Goal: Information Seeking & Learning: Learn about a topic

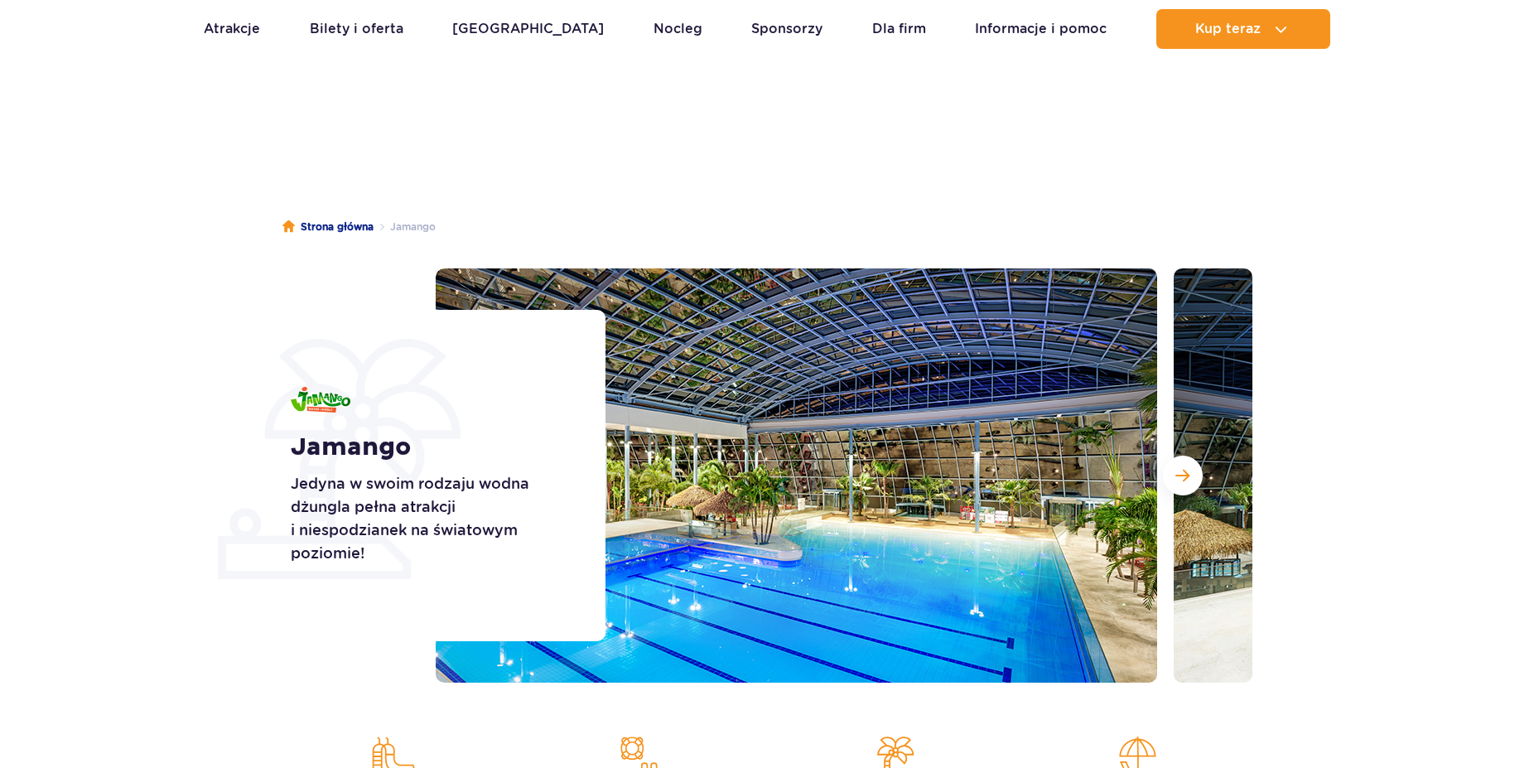
scroll to position [169, 0]
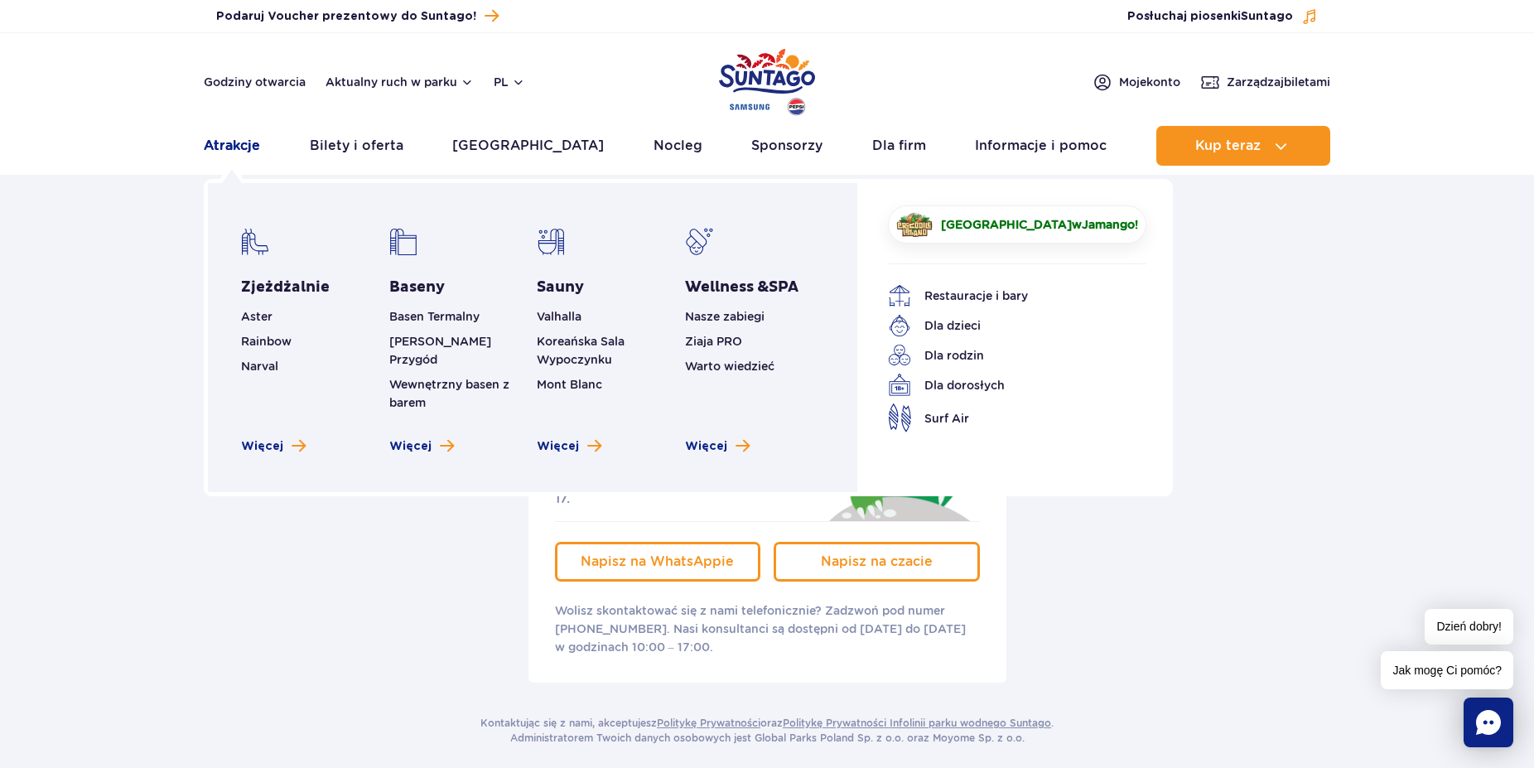
click at [245, 154] on link "Atrakcje" at bounding box center [232, 146] width 56 height 40
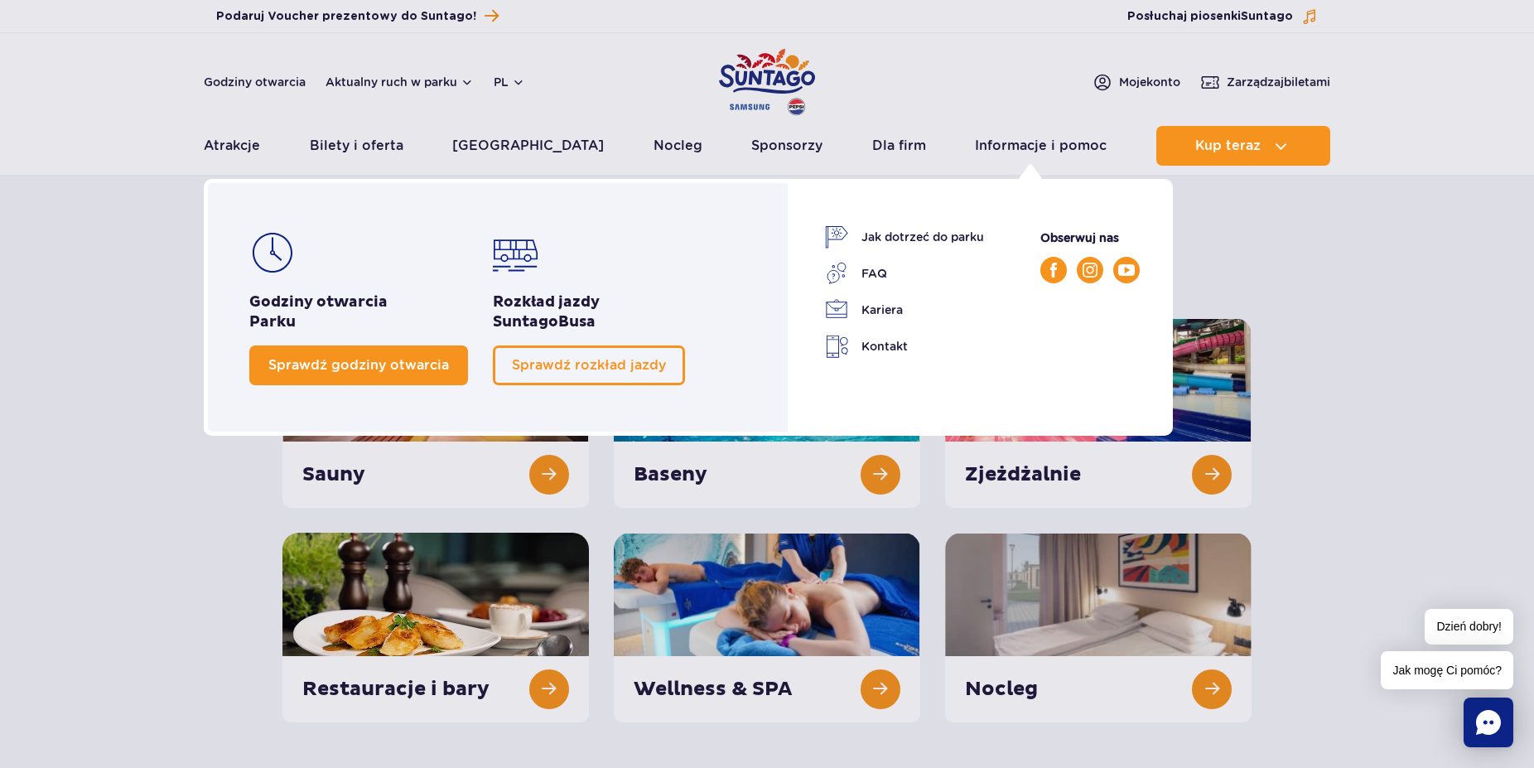
click at [364, 354] on link "Sprawdź godziny otwarcia" at bounding box center [358, 365] width 219 height 40
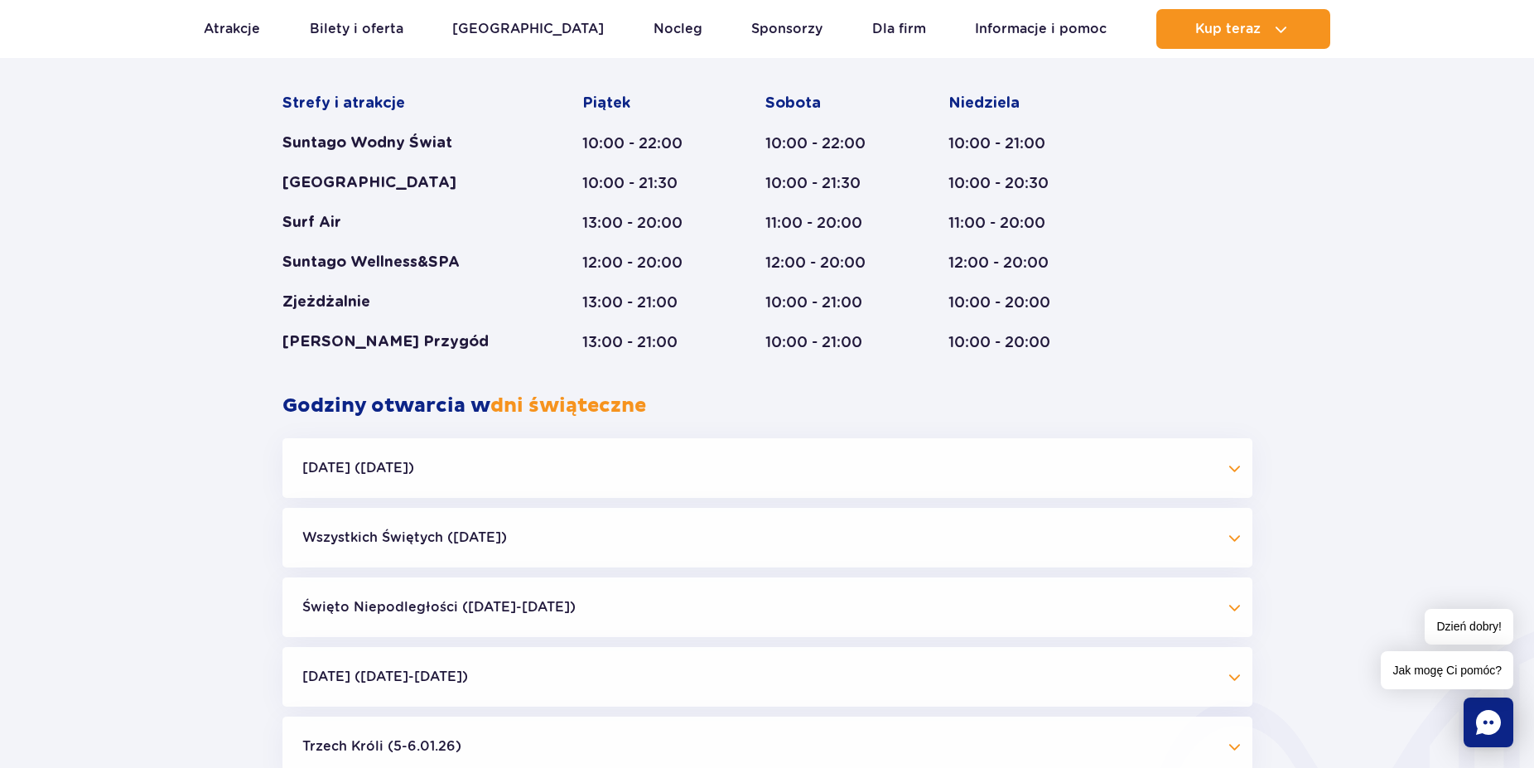
scroll to position [1385, 0]
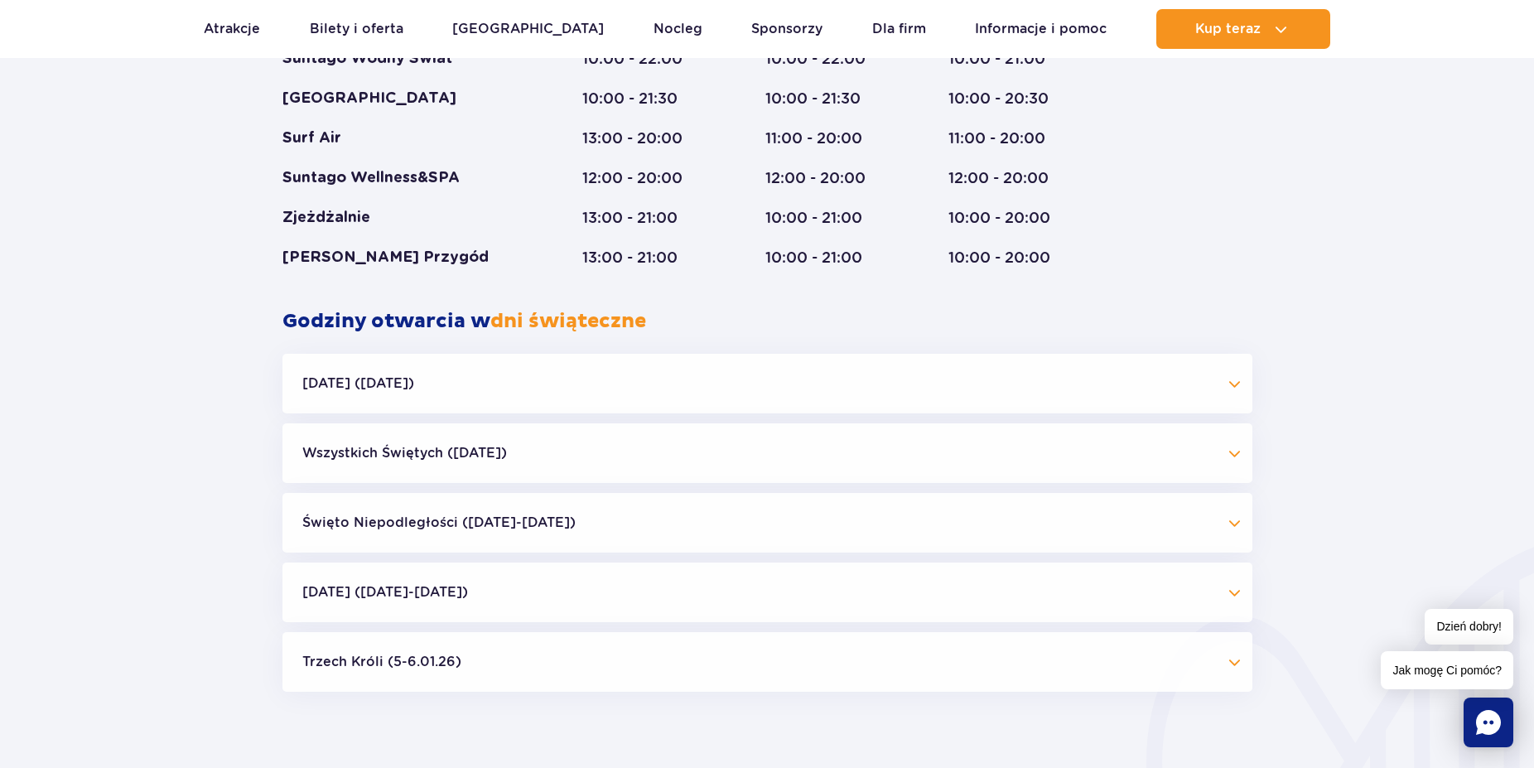
click at [442, 526] on button "Święto Niepodległości (09.11-11.11.25)" at bounding box center [767, 523] width 970 height 60
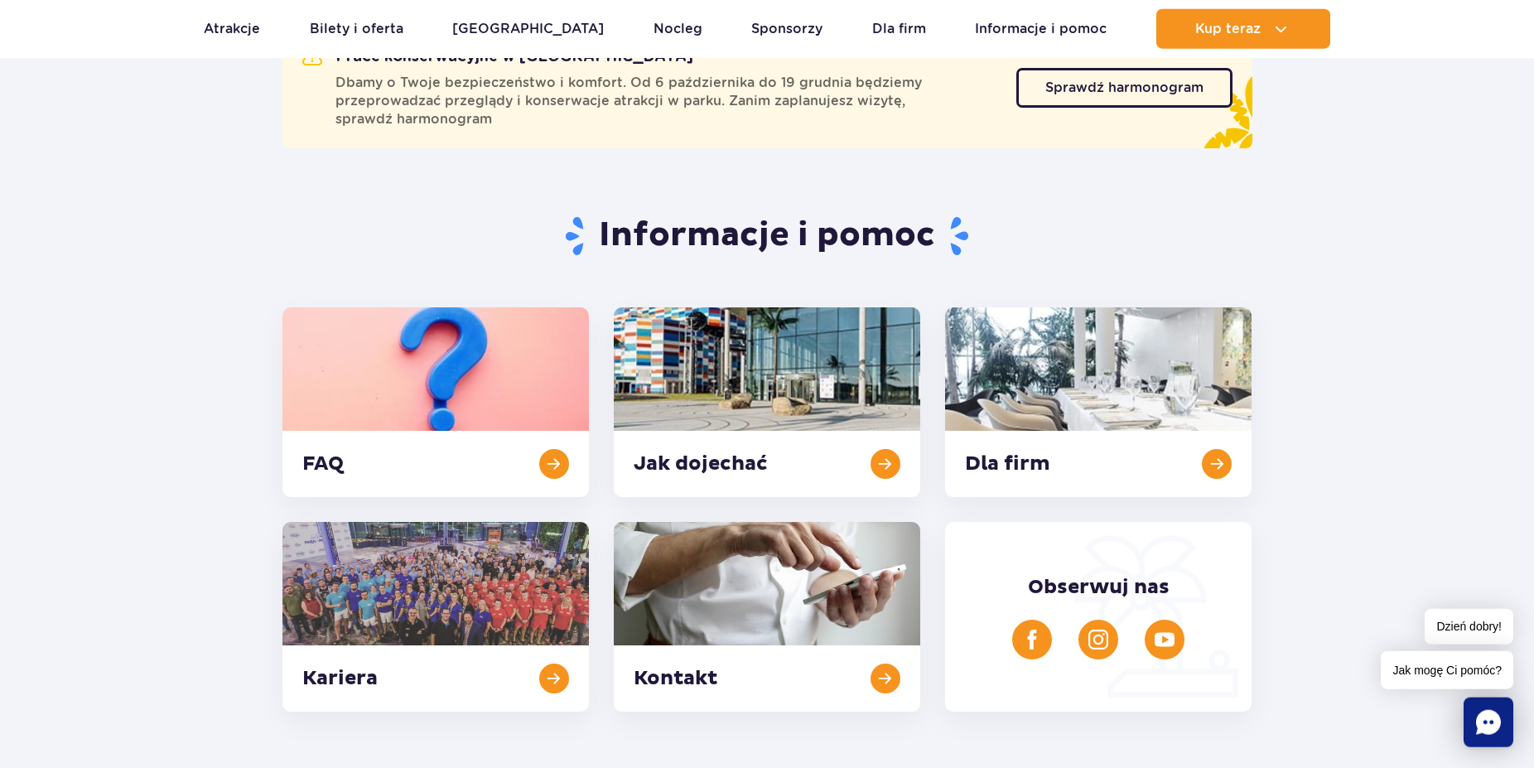
scroll to position [203, 0]
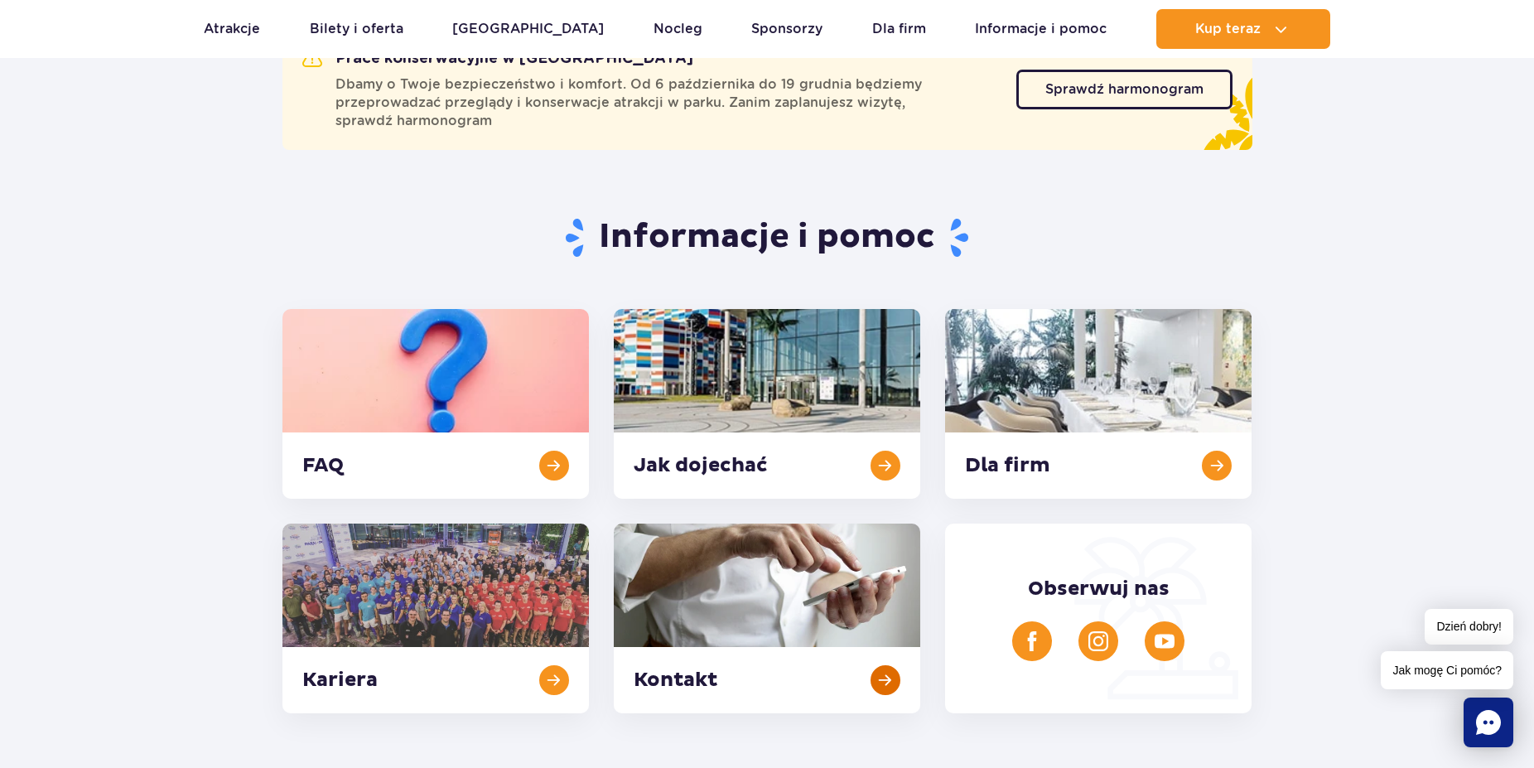
click at [879, 683] on link at bounding box center [767, 618] width 306 height 190
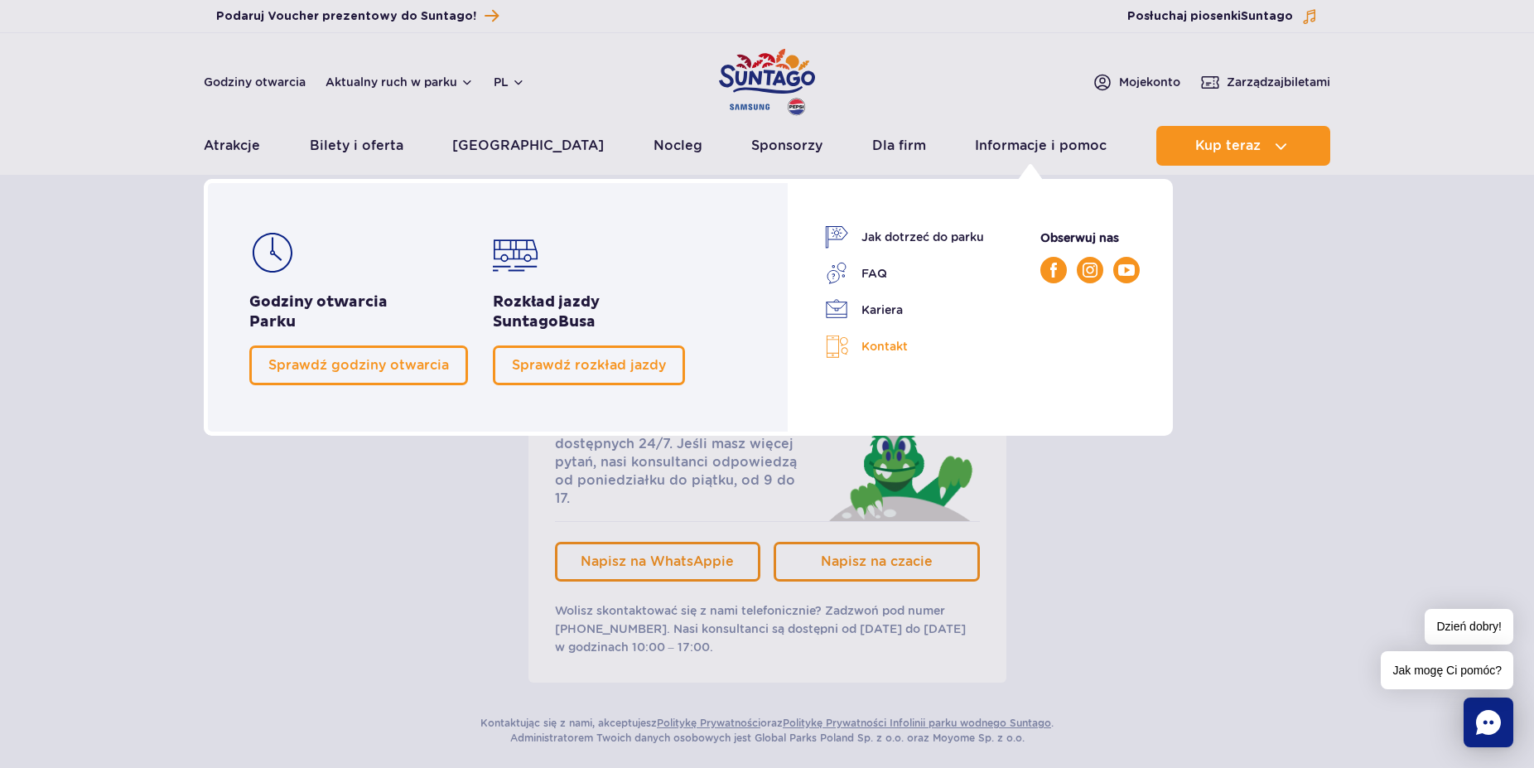
click at [875, 350] on link "Kontakt" at bounding box center [904, 347] width 159 height 24
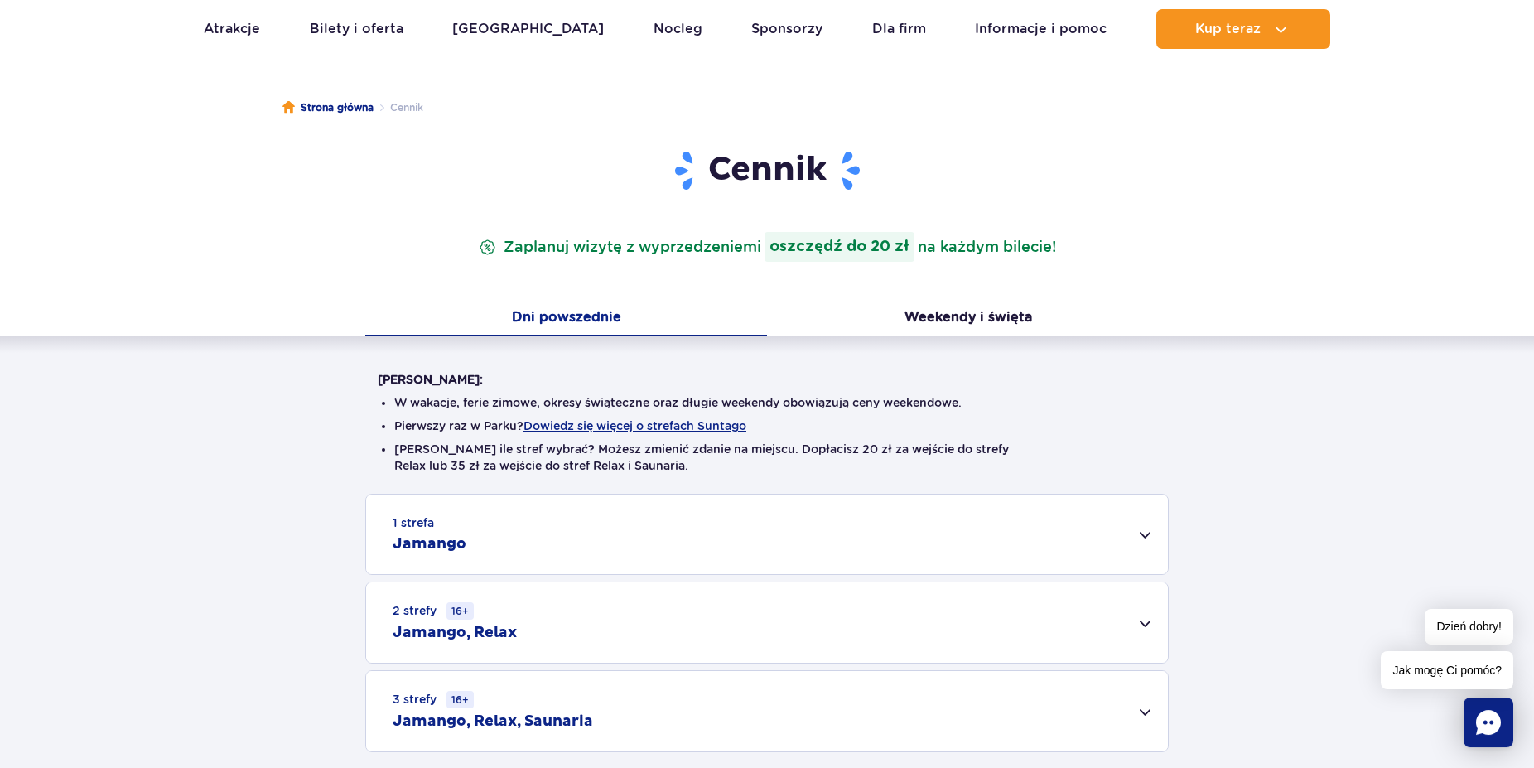
scroll to position [169, 0]
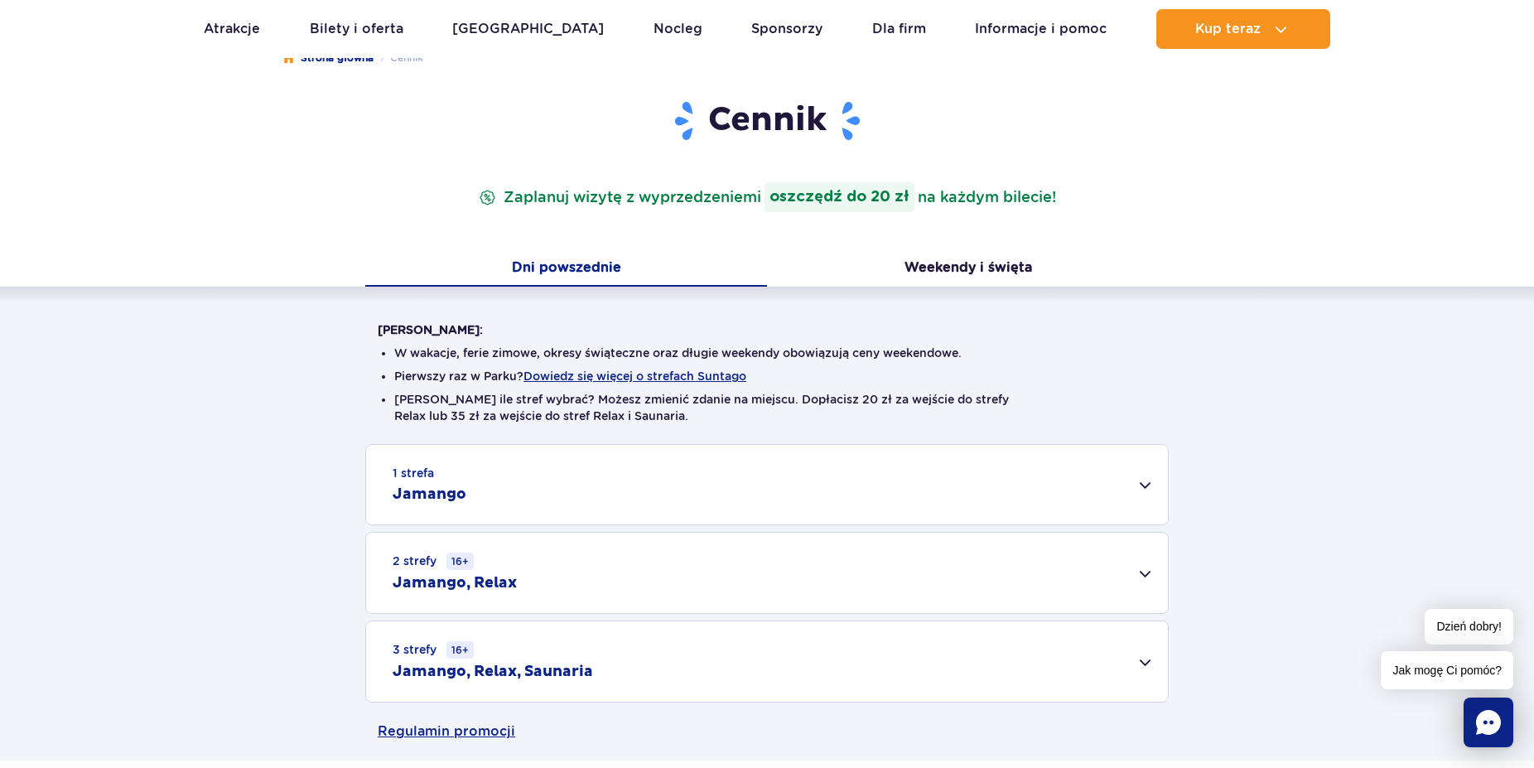
click at [1150, 479] on div "1 strefa Jamango" at bounding box center [767, 485] width 802 height 80
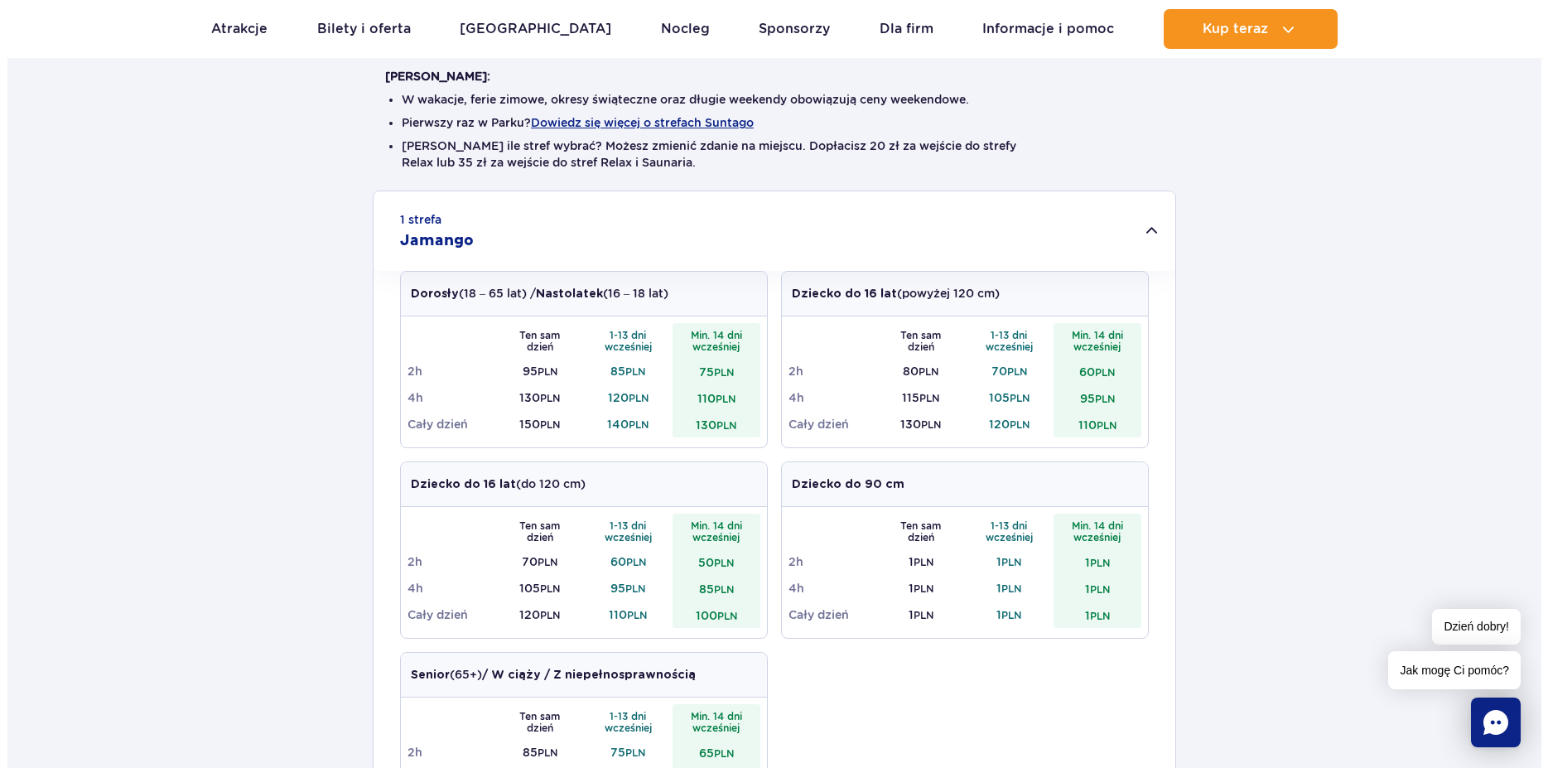
scroll to position [338, 0]
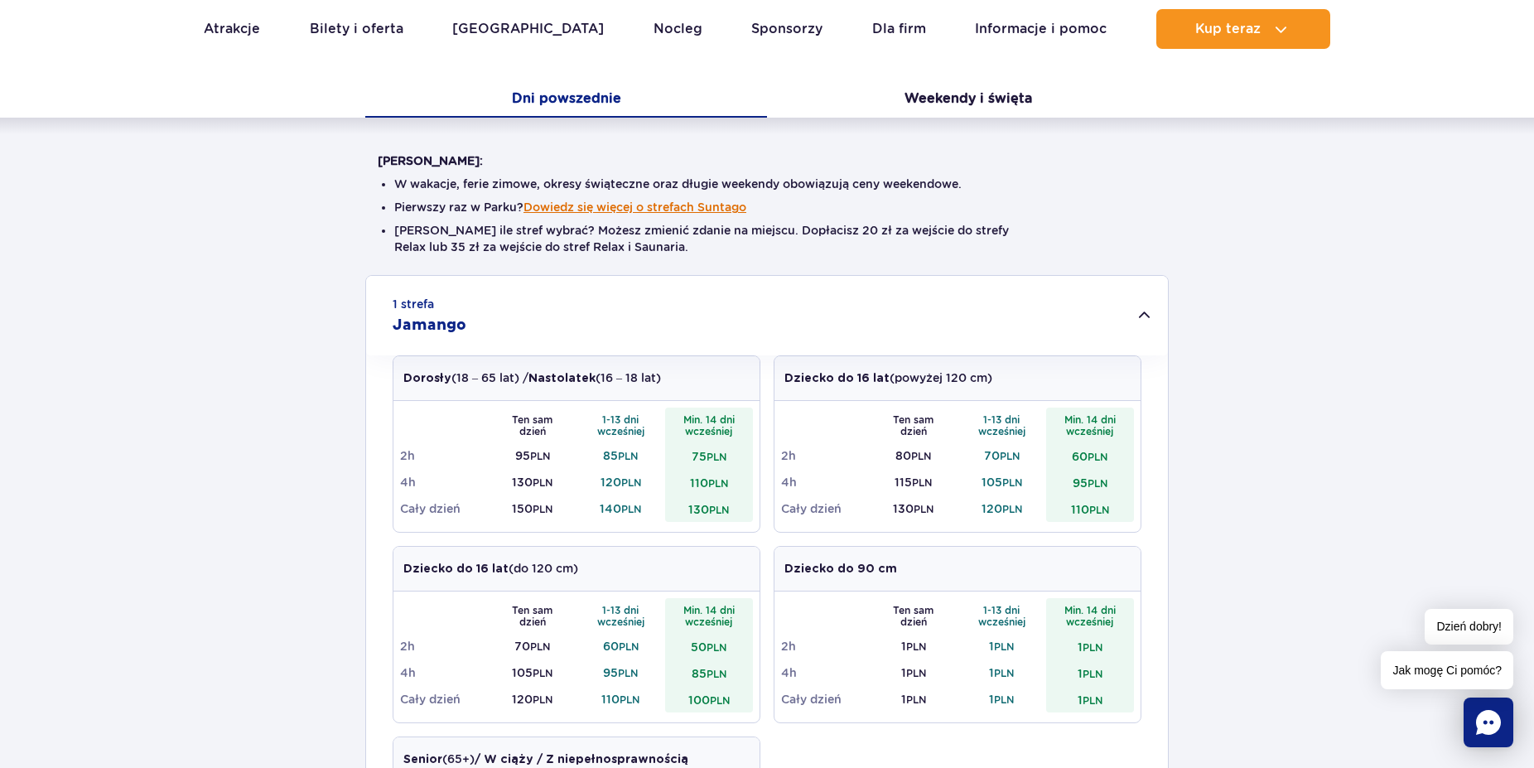
click at [638, 206] on button "Dowiedz się więcej o strefach Suntago" at bounding box center [634, 206] width 223 height 13
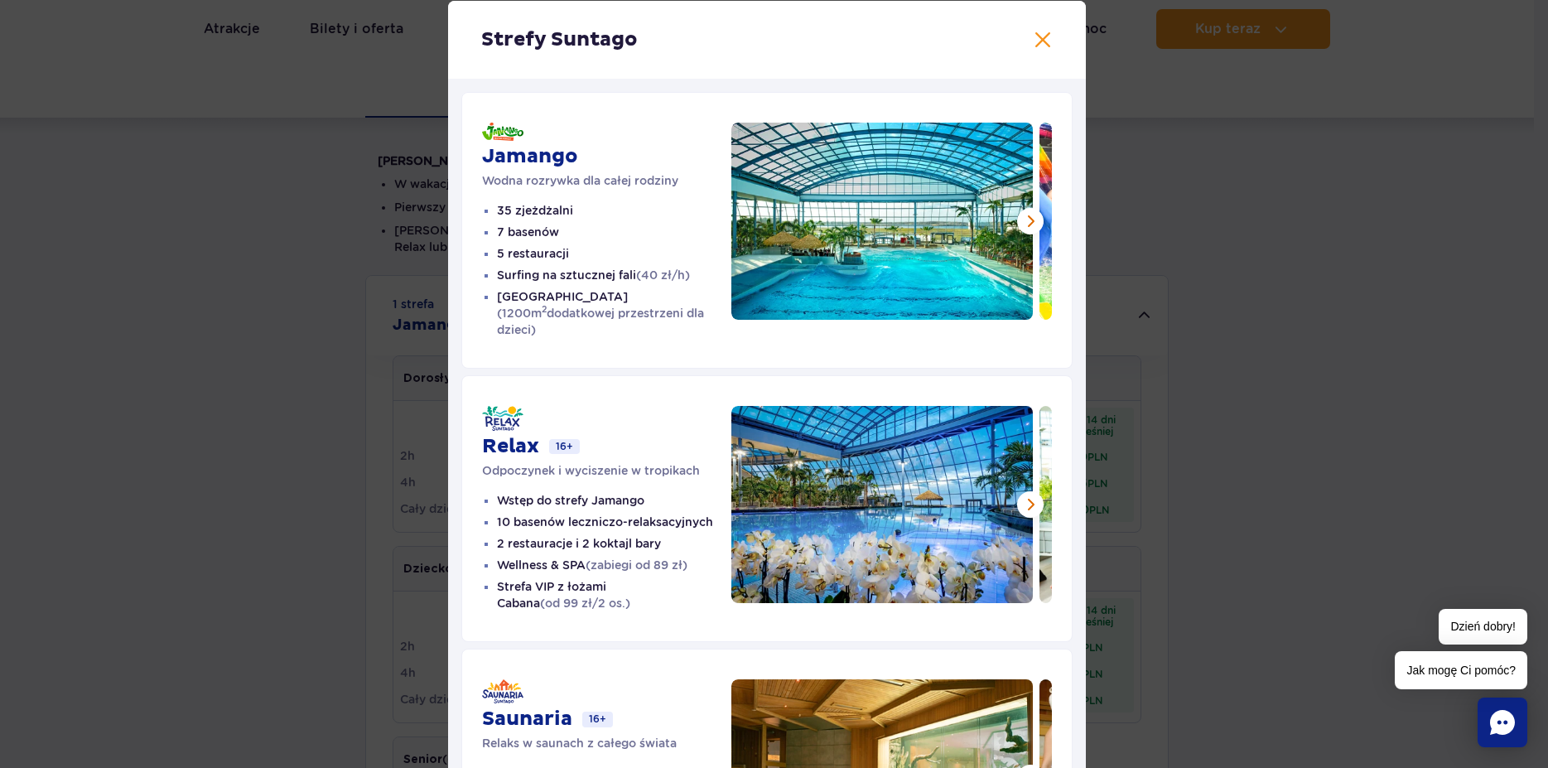
scroll to position [0, 0]
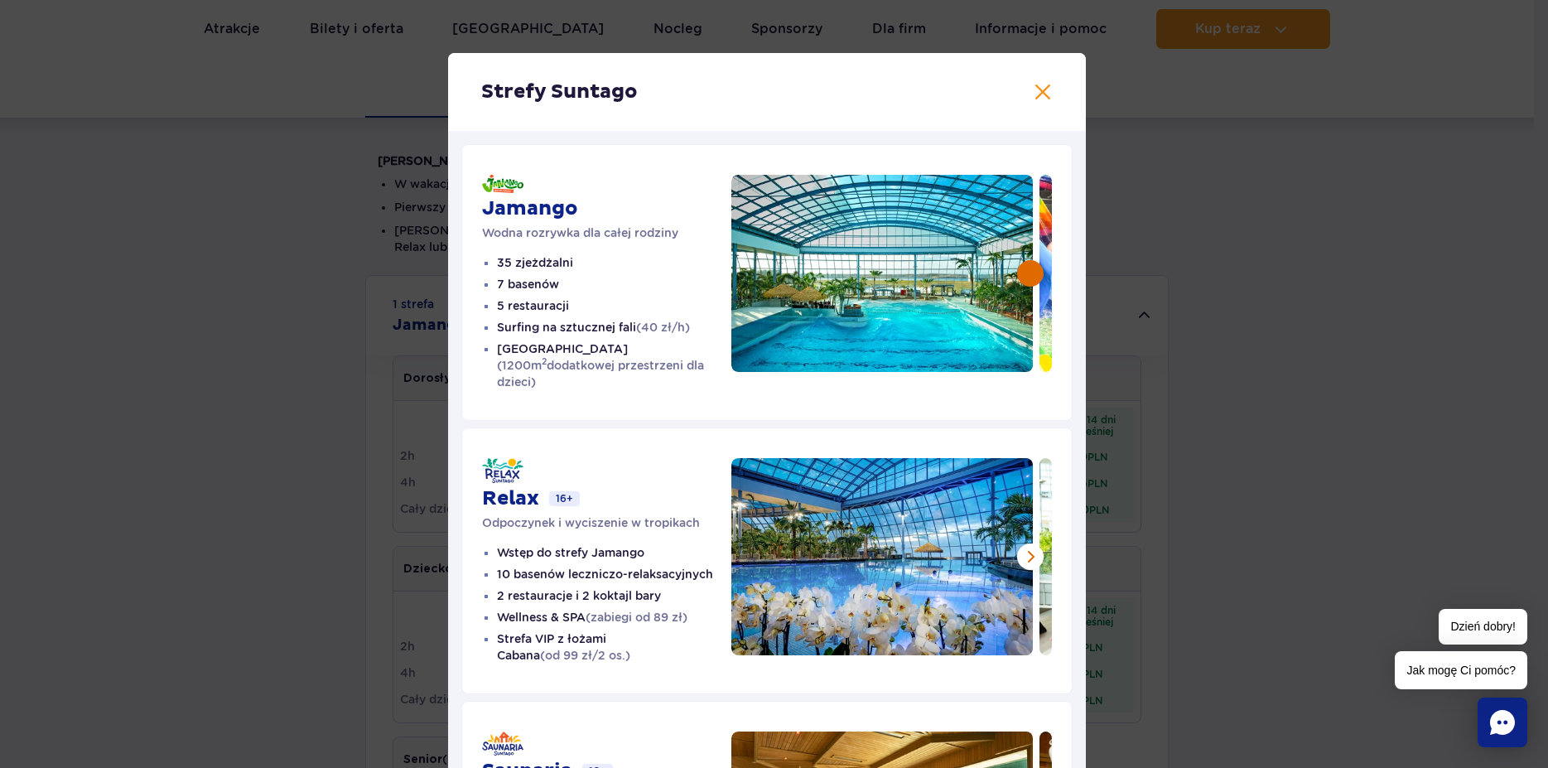
click at [1027, 274] on button at bounding box center [1030, 273] width 27 height 27
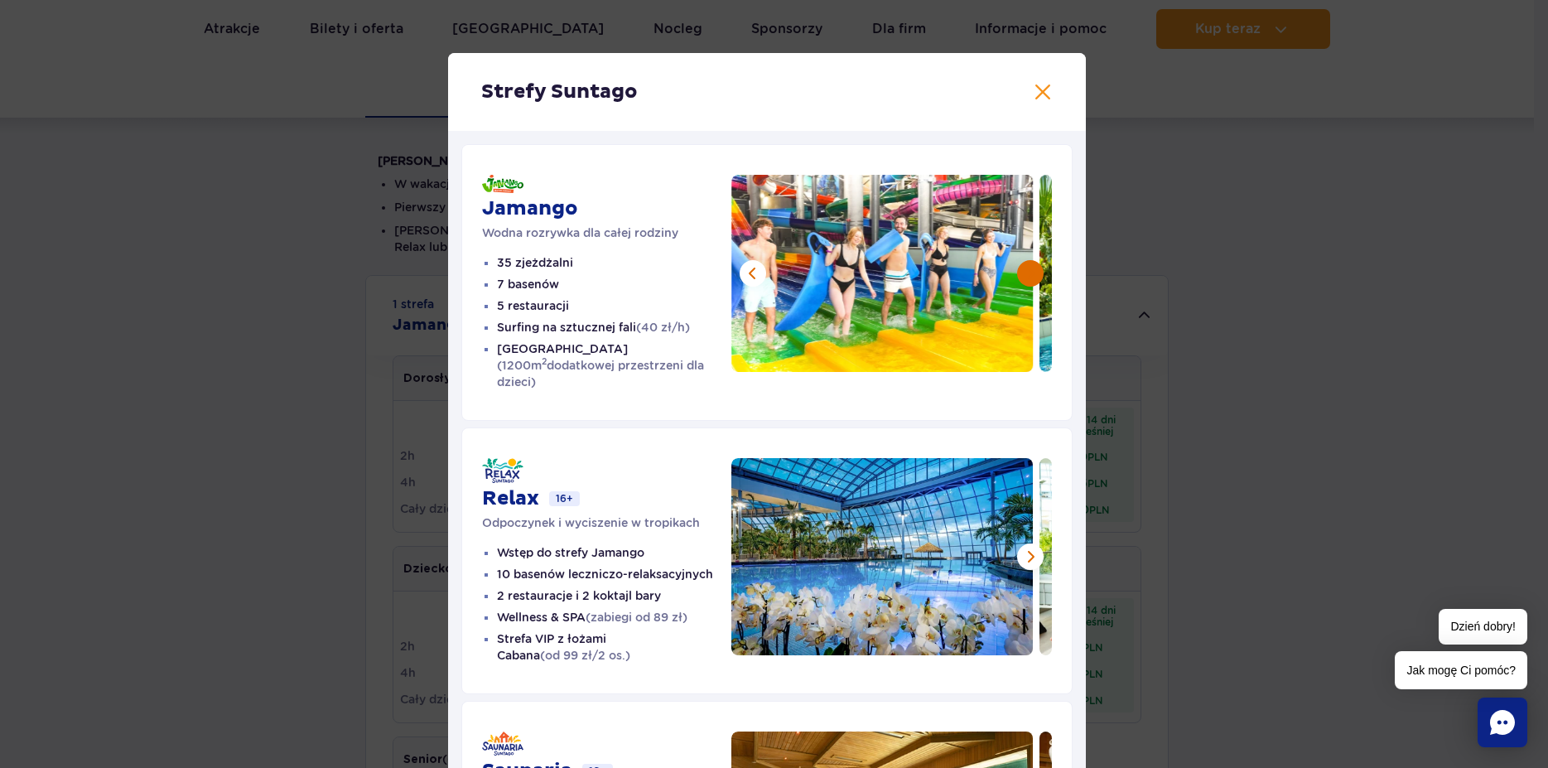
click at [1027, 274] on button at bounding box center [1030, 273] width 27 height 27
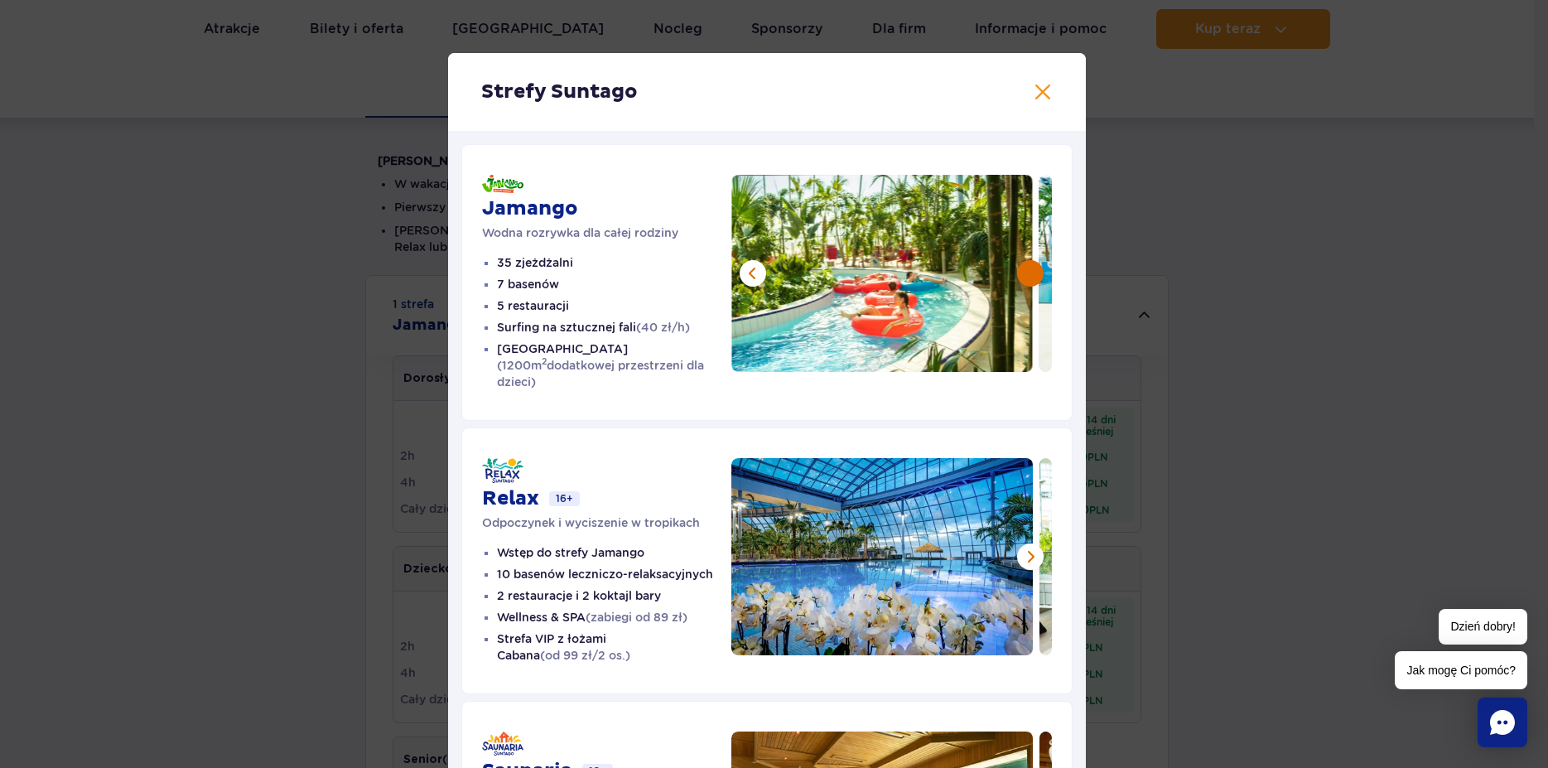
click at [1027, 274] on button at bounding box center [1030, 273] width 27 height 27
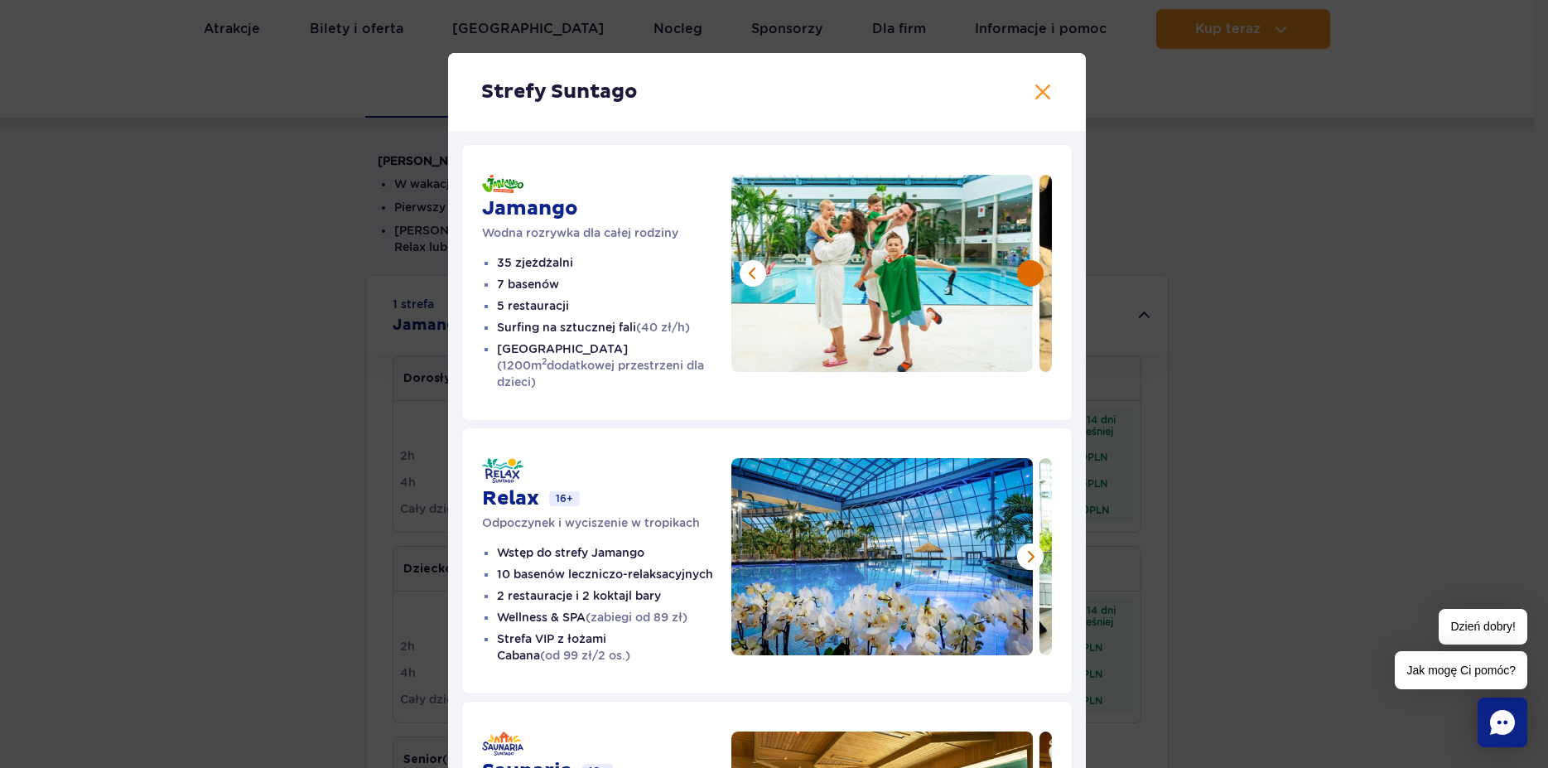
click at [1027, 274] on button at bounding box center [1030, 273] width 27 height 27
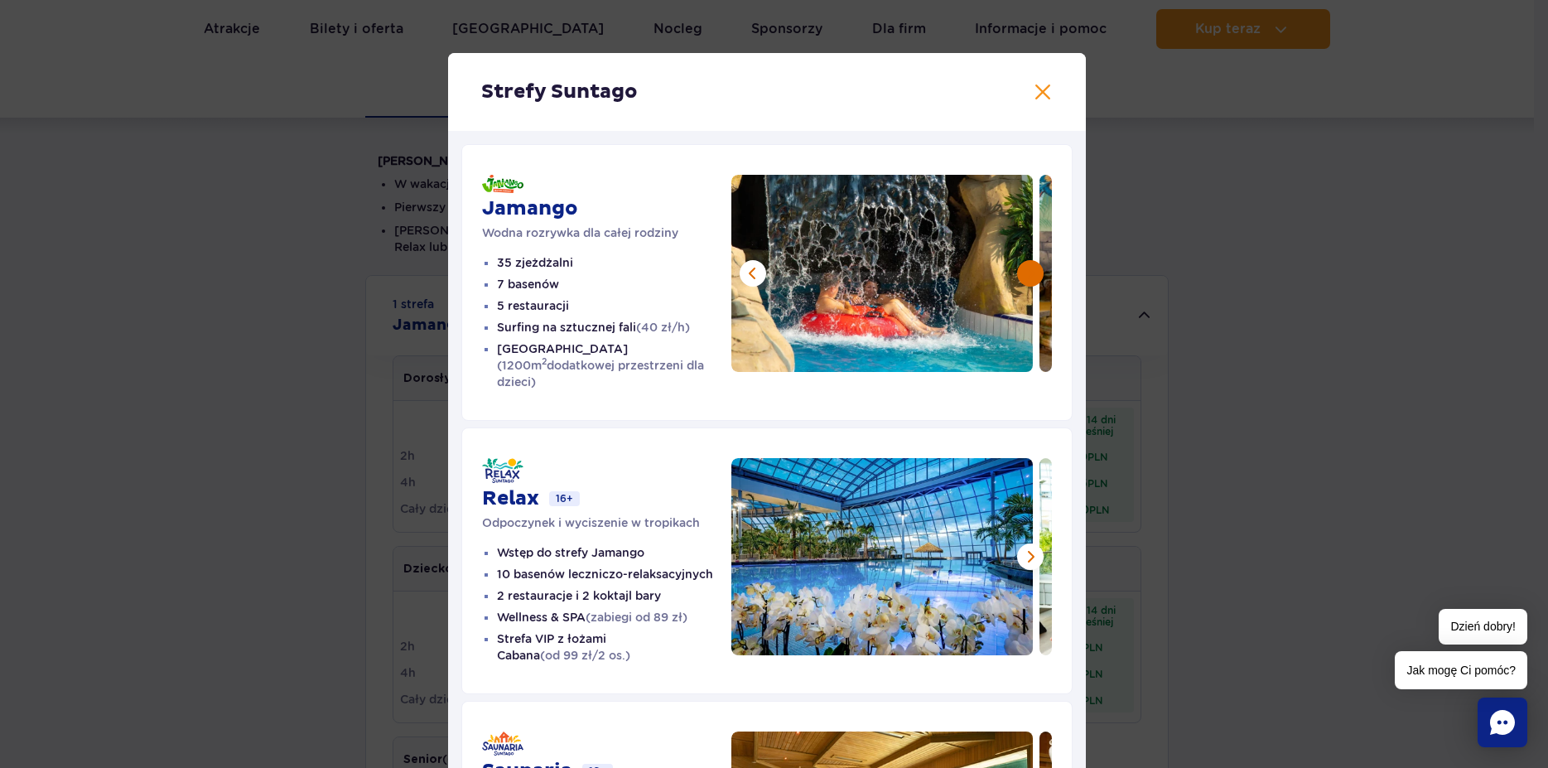
click at [1027, 274] on button at bounding box center [1030, 273] width 27 height 27
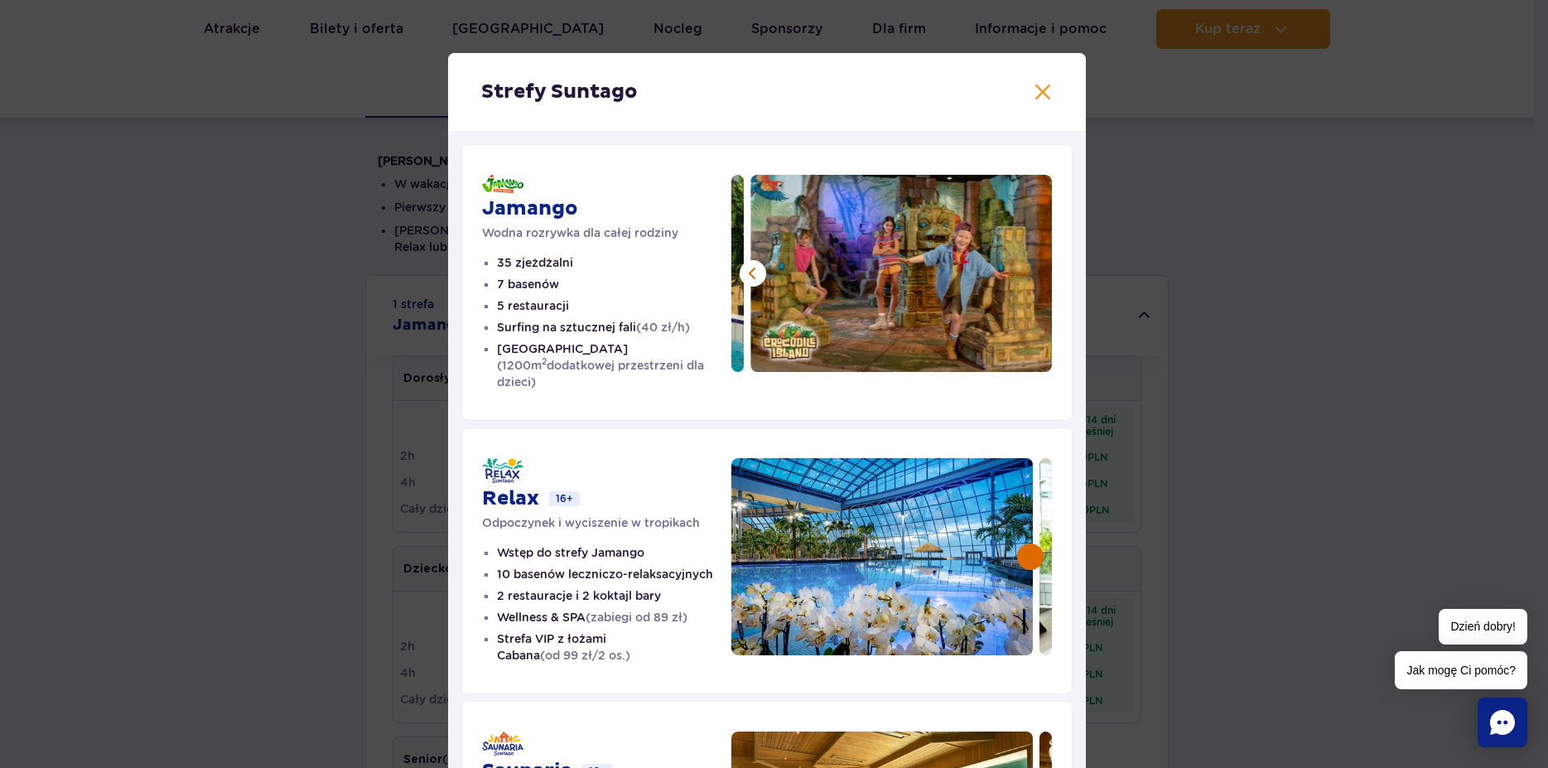
click at [1023, 544] on button at bounding box center [1030, 556] width 27 height 27
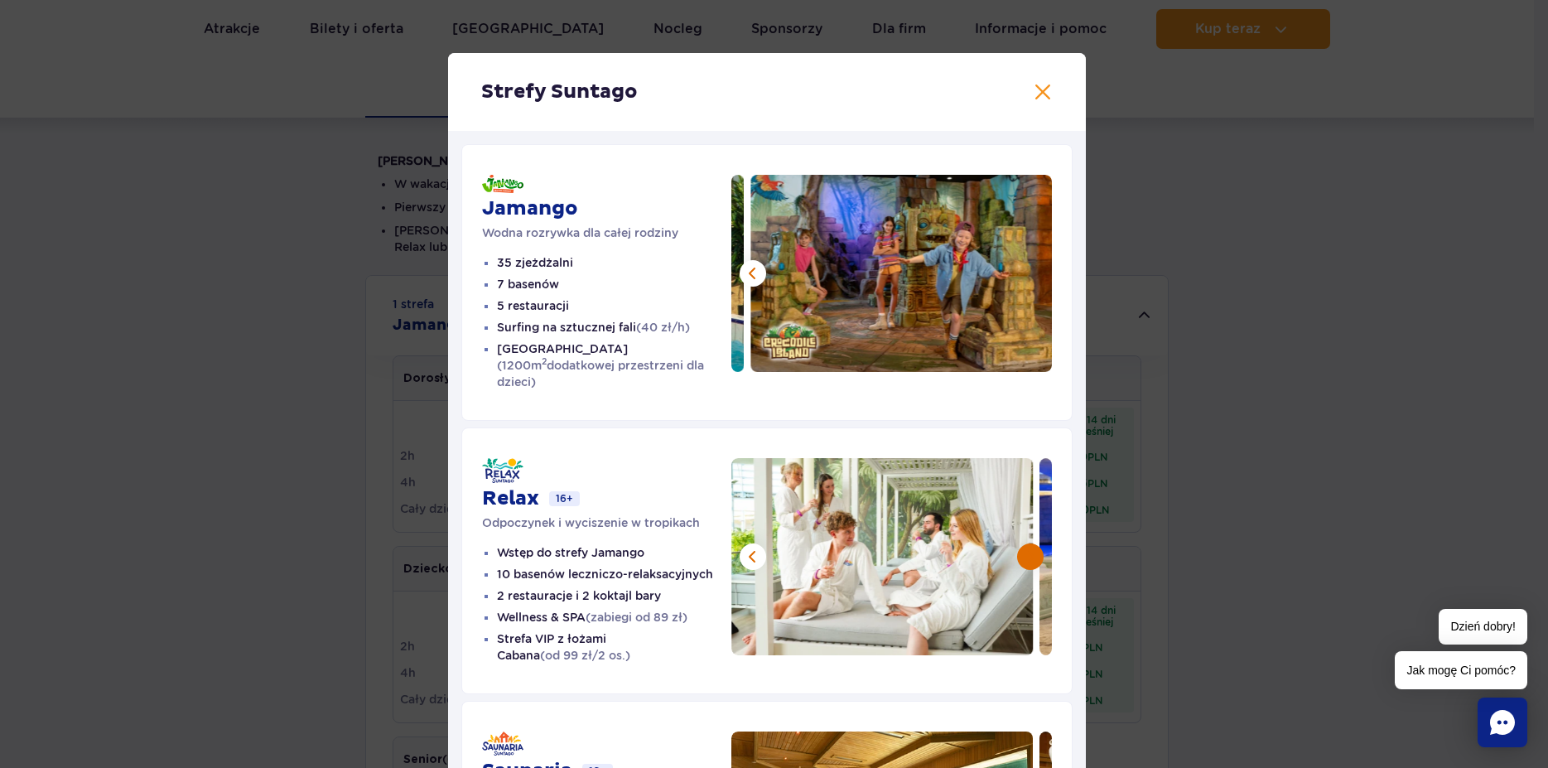
click at [1023, 544] on button at bounding box center [1030, 556] width 27 height 27
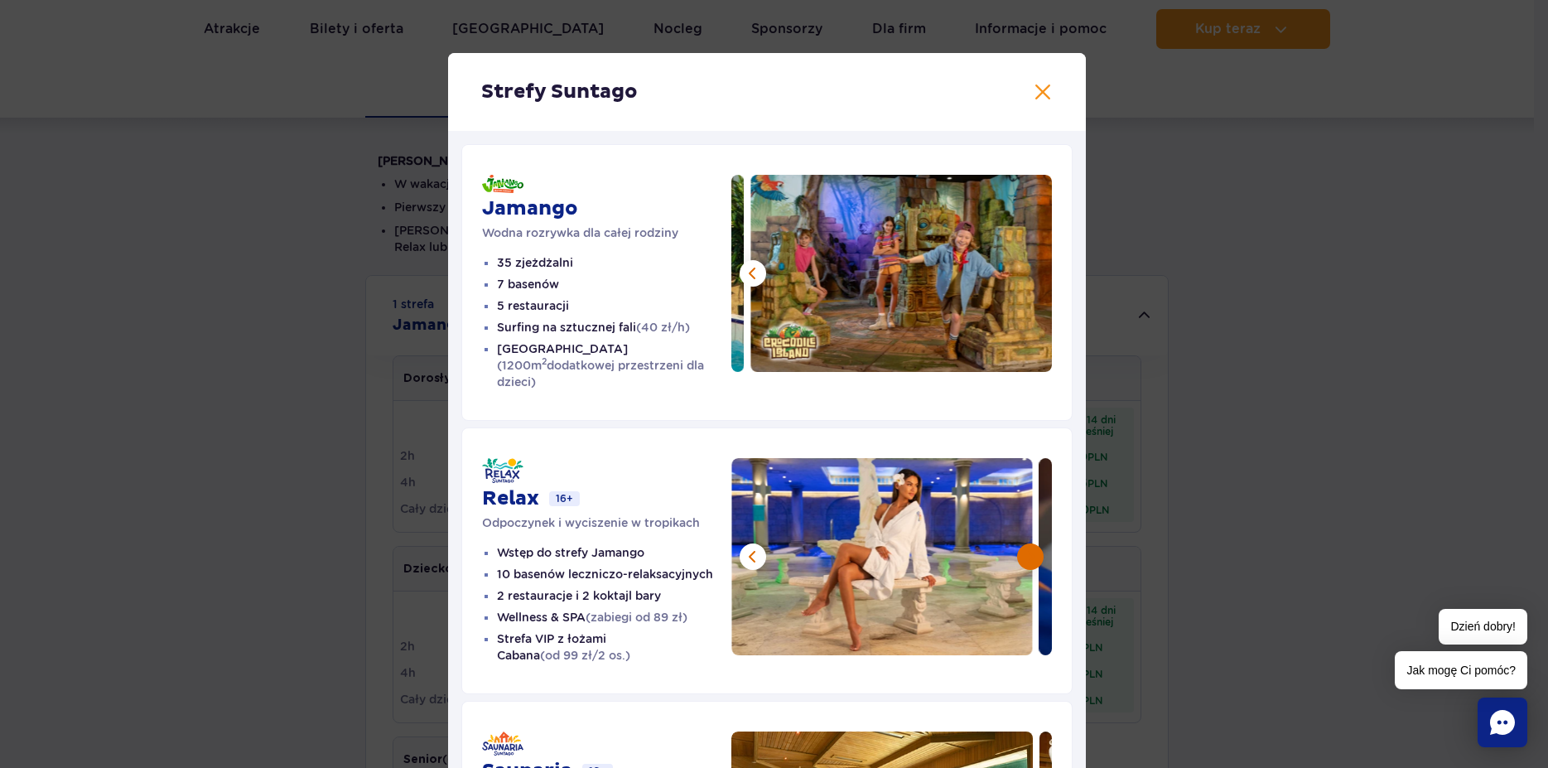
click at [1023, 544] on button at bounding box center [1030, 556] width 27 height 27
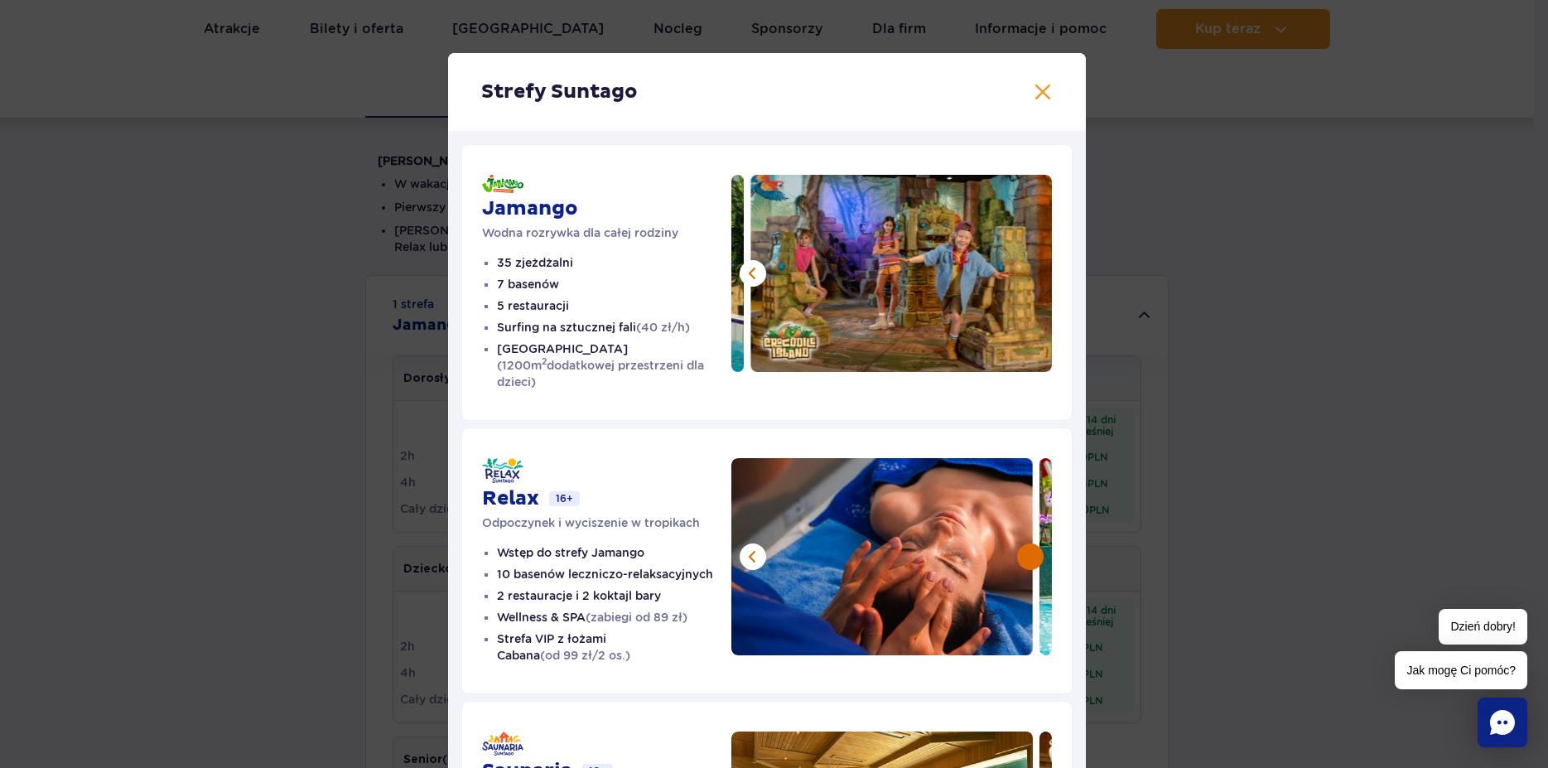
click at [1023, 544] on button at bounding box center [1030, 556] width 27 height 27
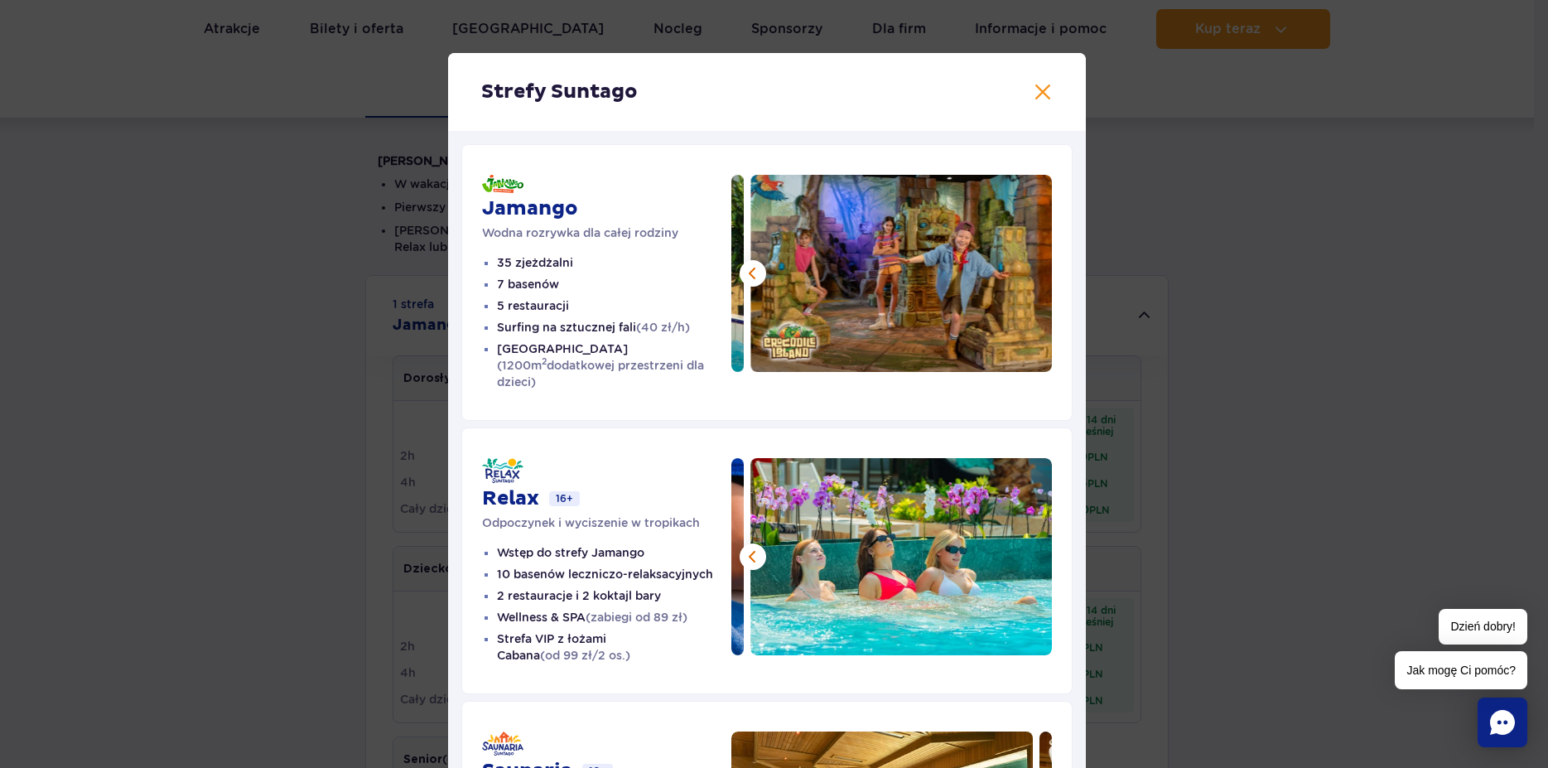
click at [1023, 544] on img at bounding box center [900, 556] width 301 height 197
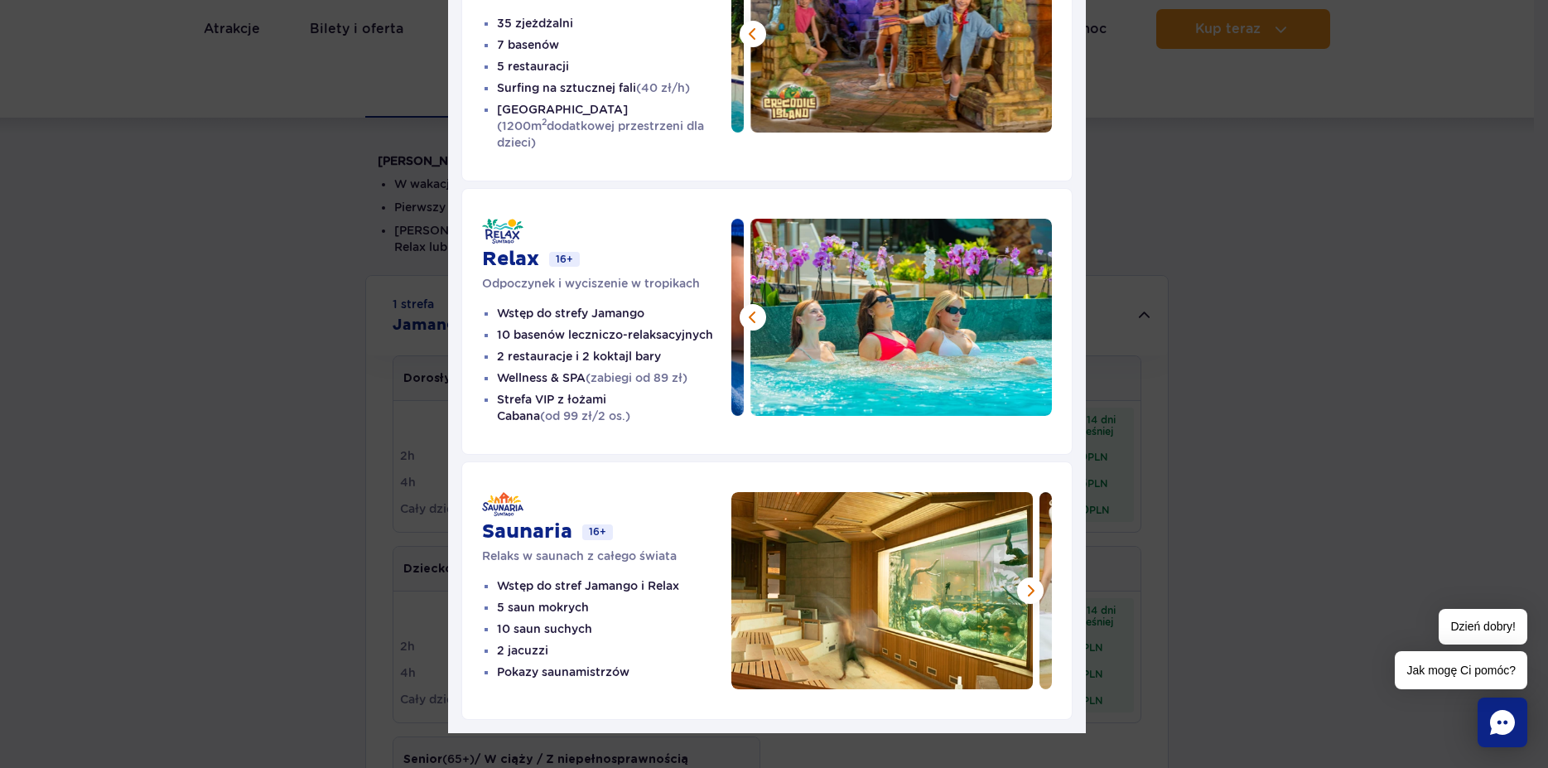
scroll to position [241, 0]
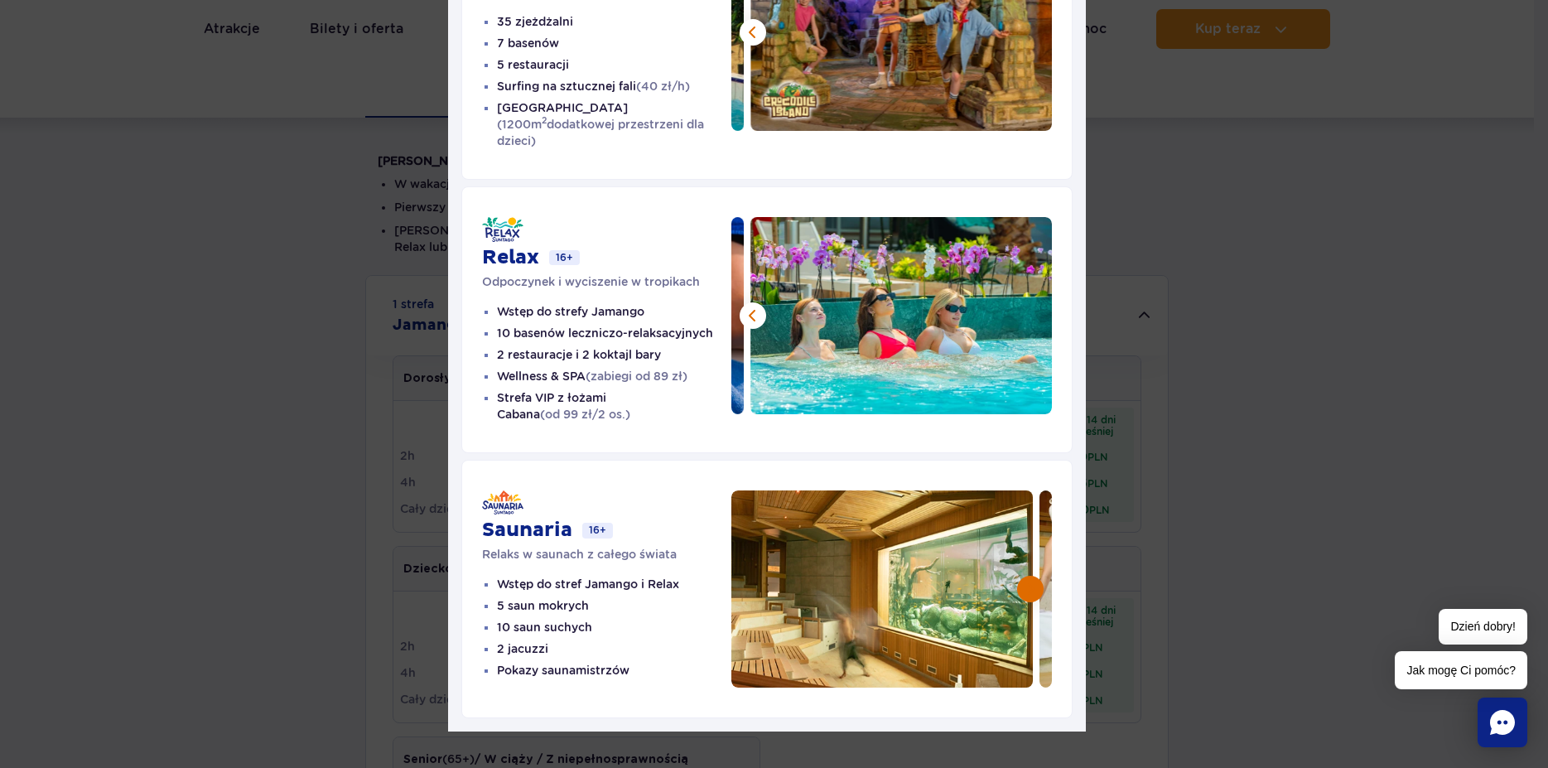
click at [1021, 576] on button at bounding box center [1030, 589] width 27 height 27
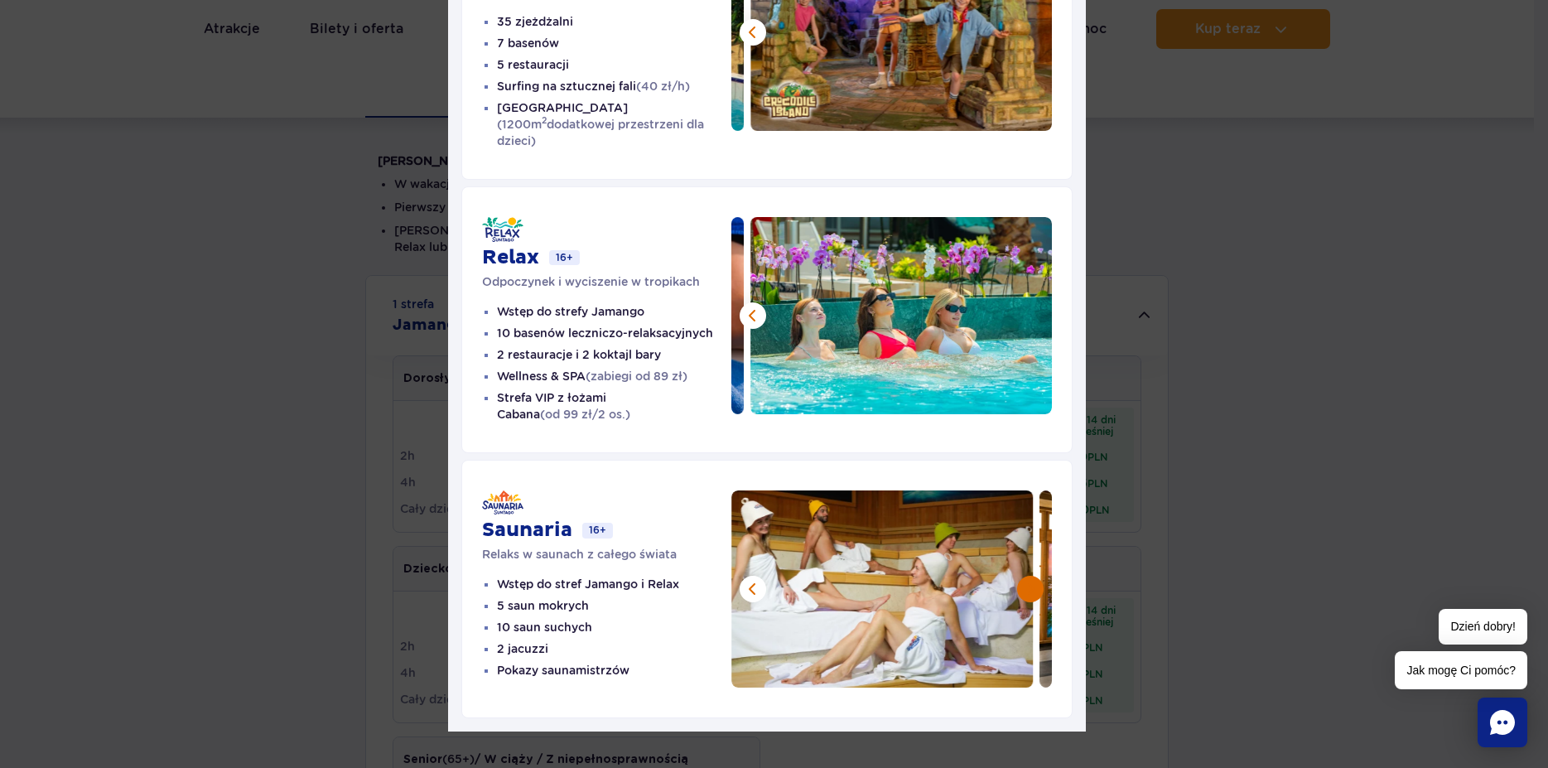
click at [1021, 576] on button at bounding box center [1030, 589] width 27 height 27
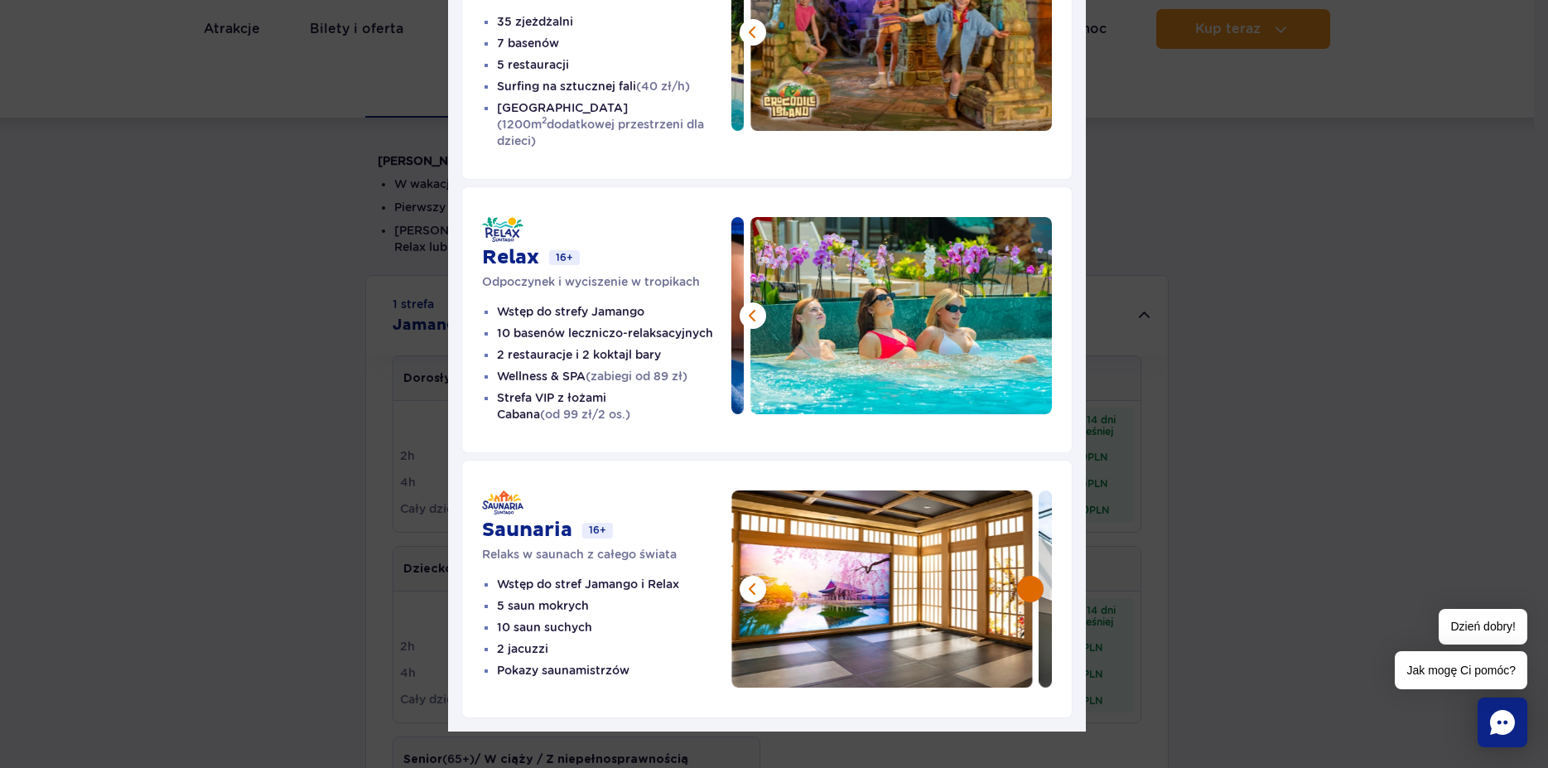
click at [1021, 576] on button at bounding box center [1030, 589] width 27 height 27
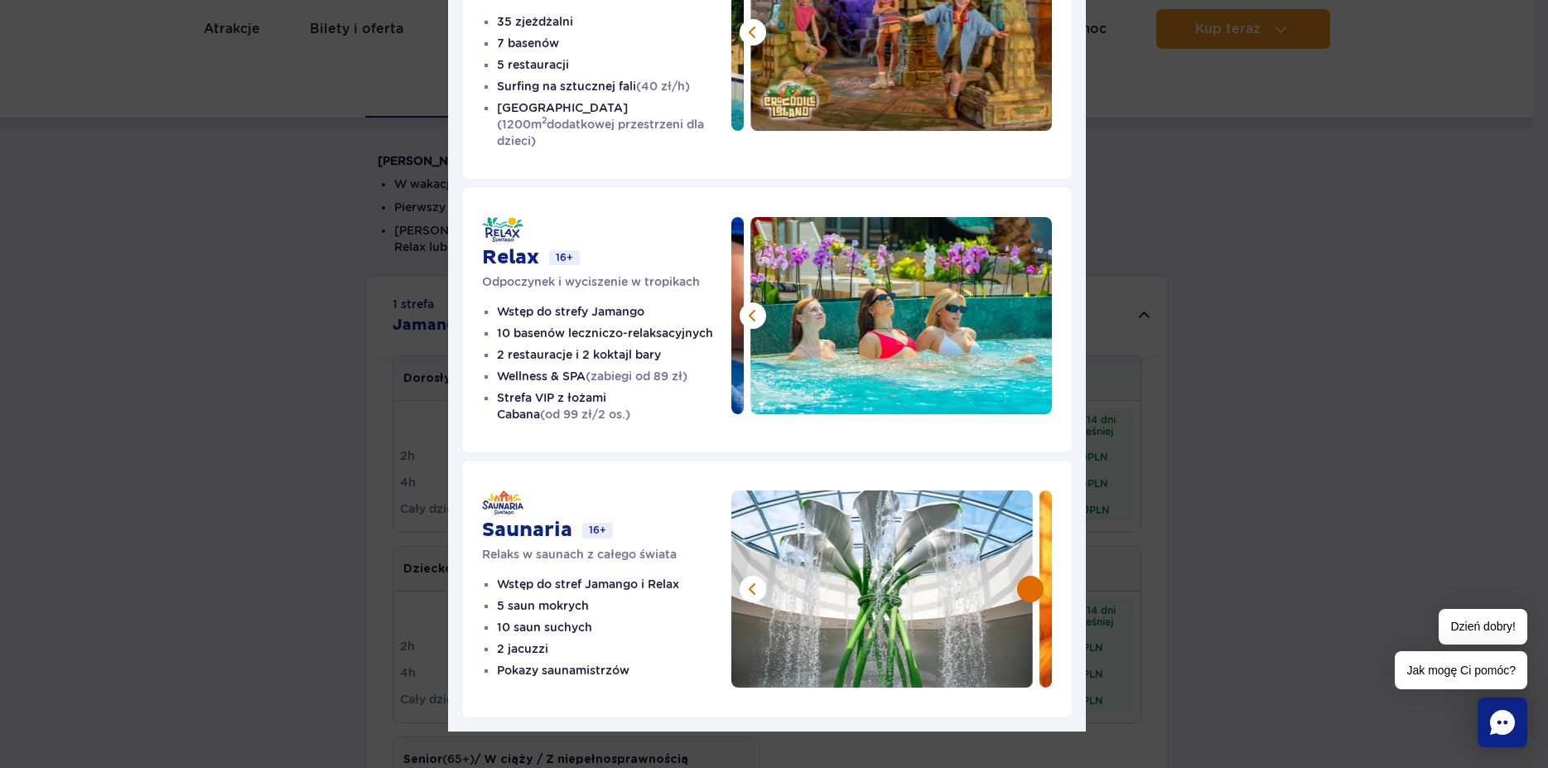
click at [1021, 576] on button at bounding box center [1030, 589] width 27 height 27
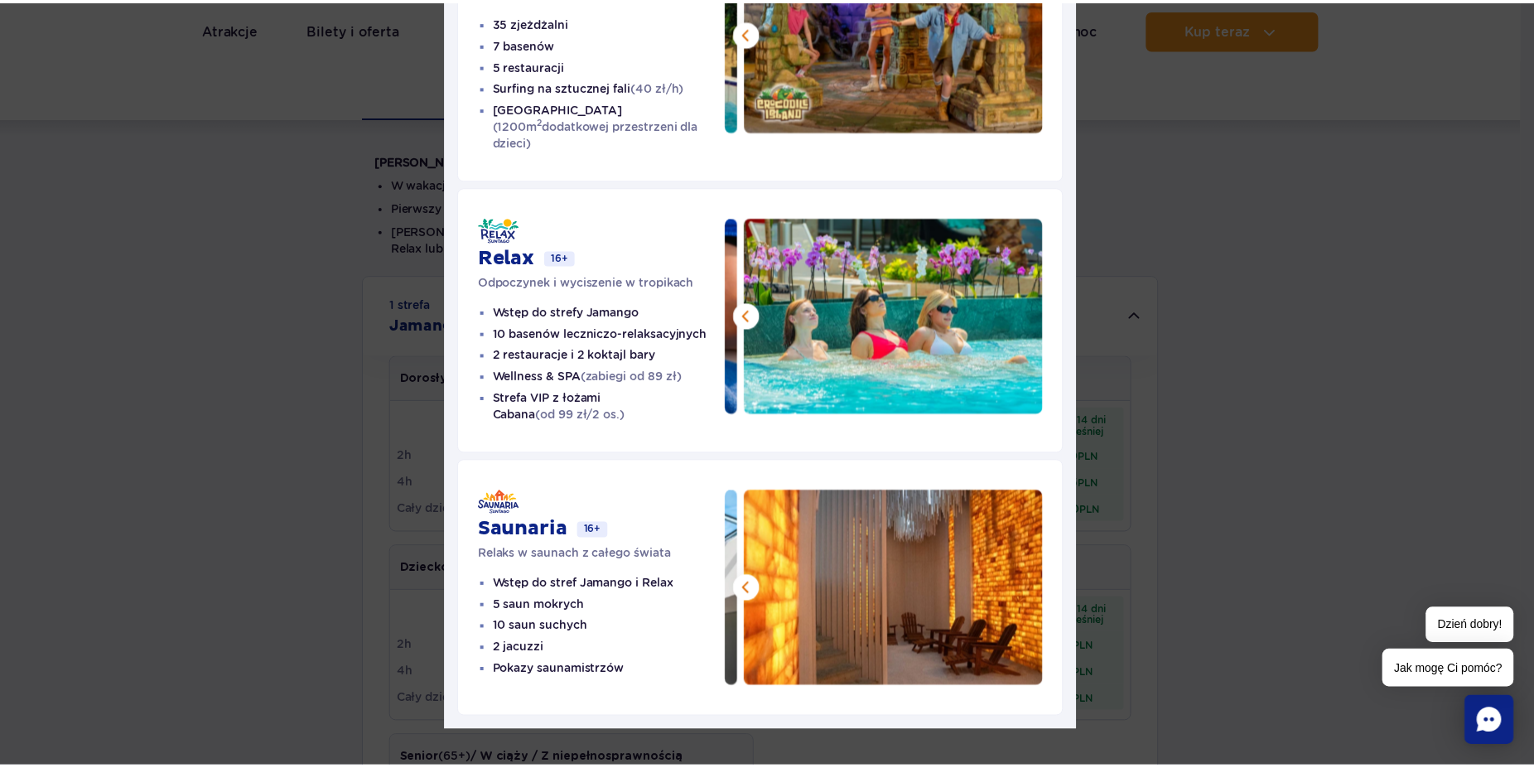
scroll to position [0, 0]
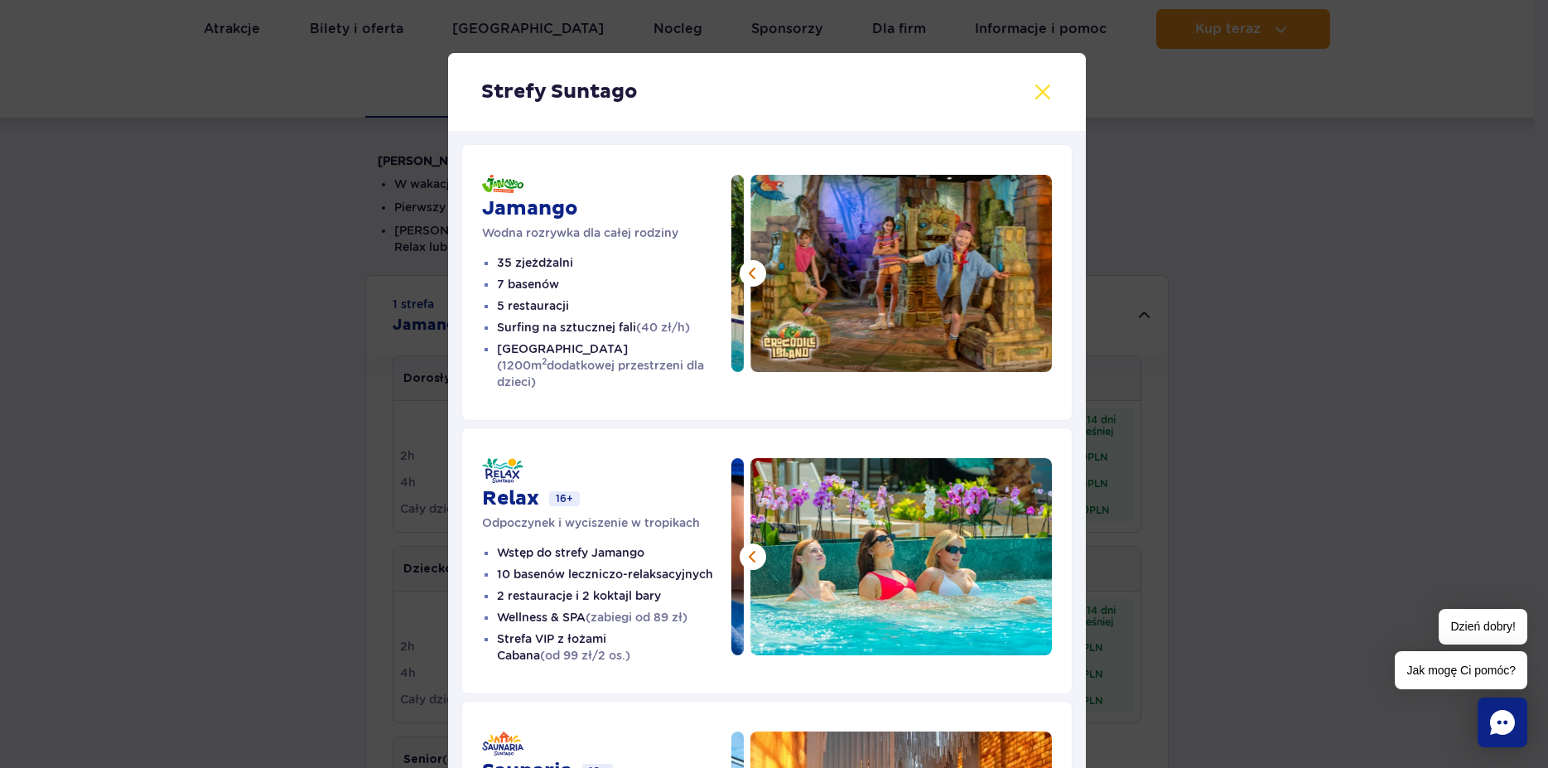
click at [1040, 94] on button at bounding box center [1043, 92] width 20 height 20
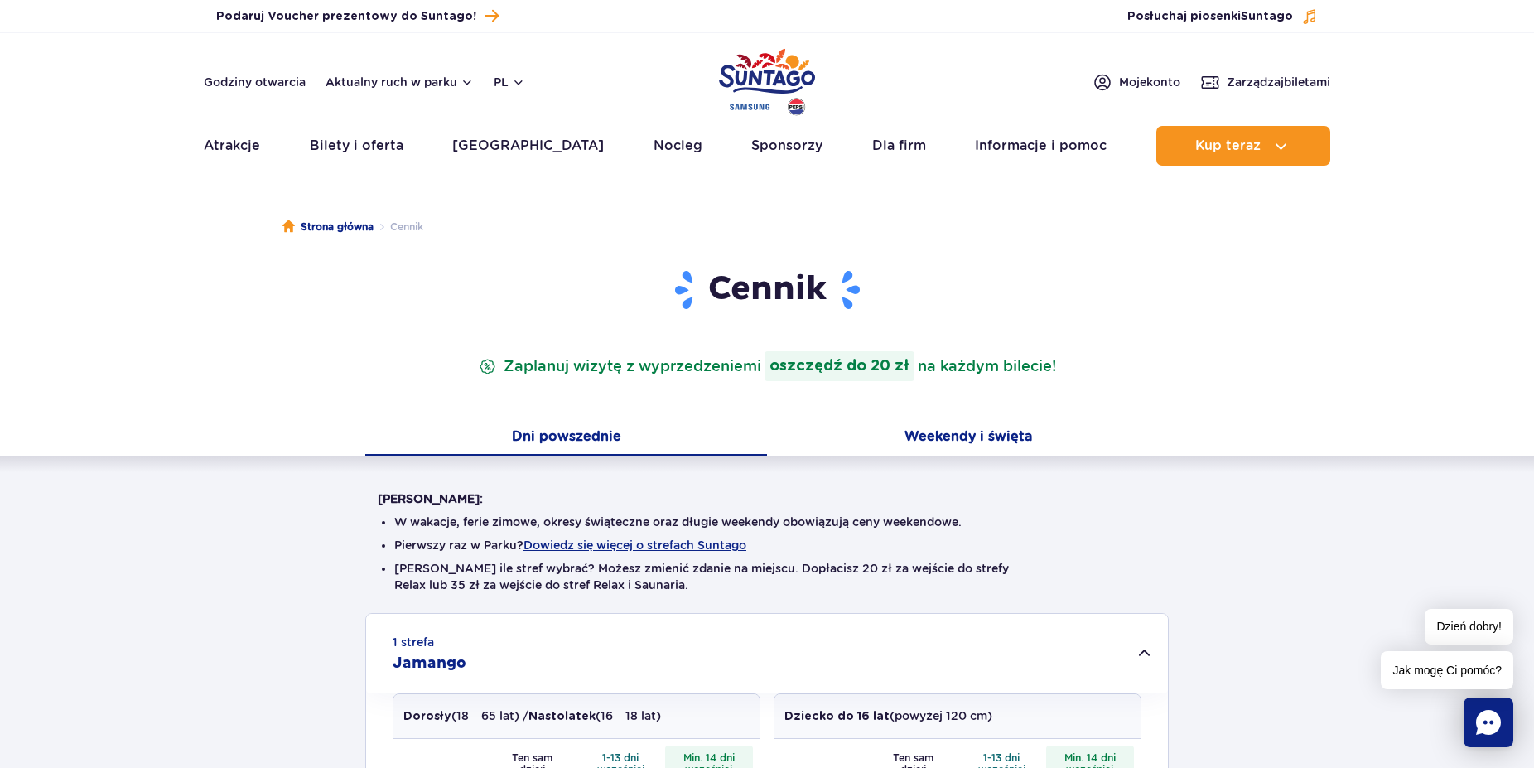
click at [975, 432] on button "Weekendy i święta" at bounding box center [968, 438] width 402 height 35
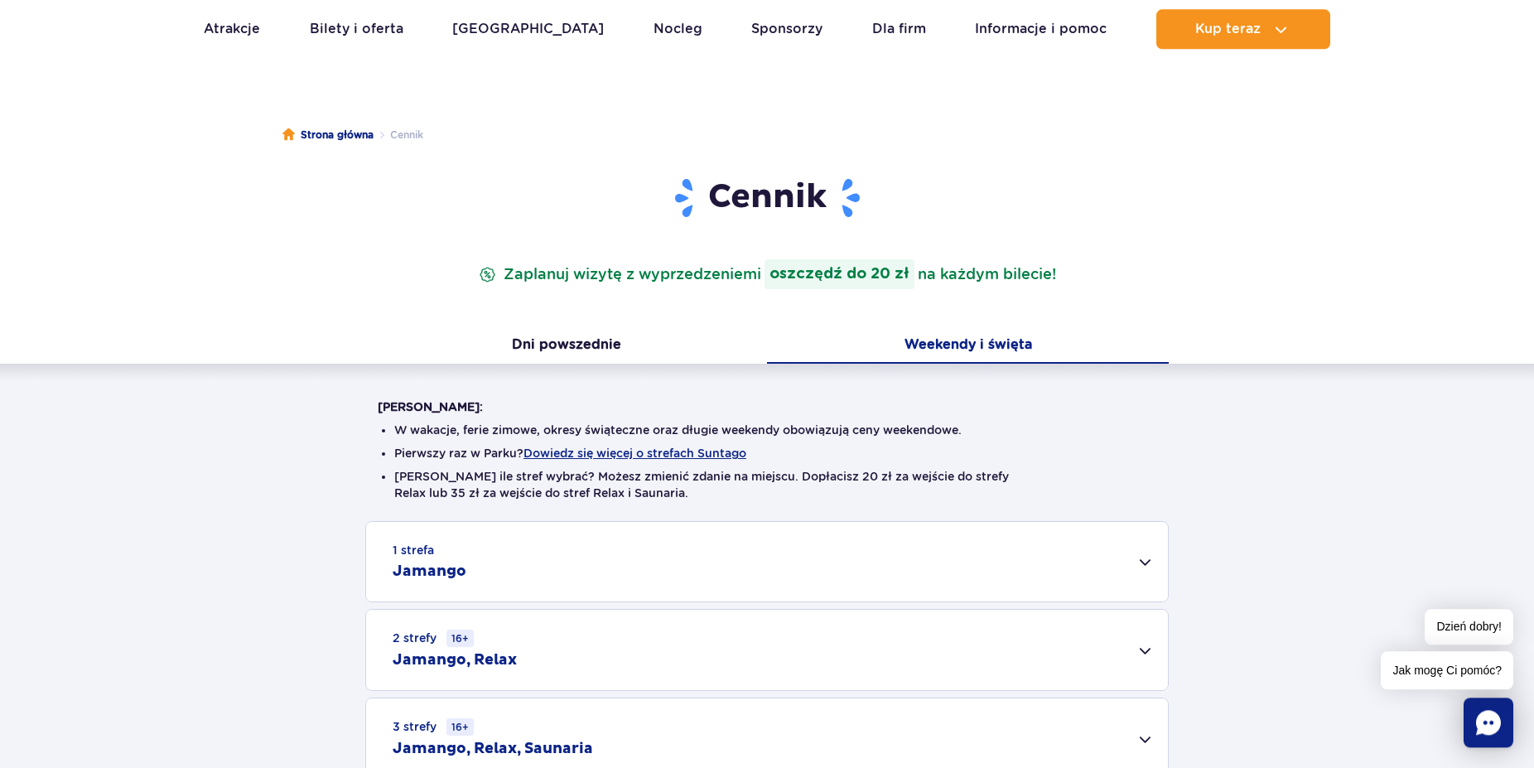
scroll to position [253, 0]
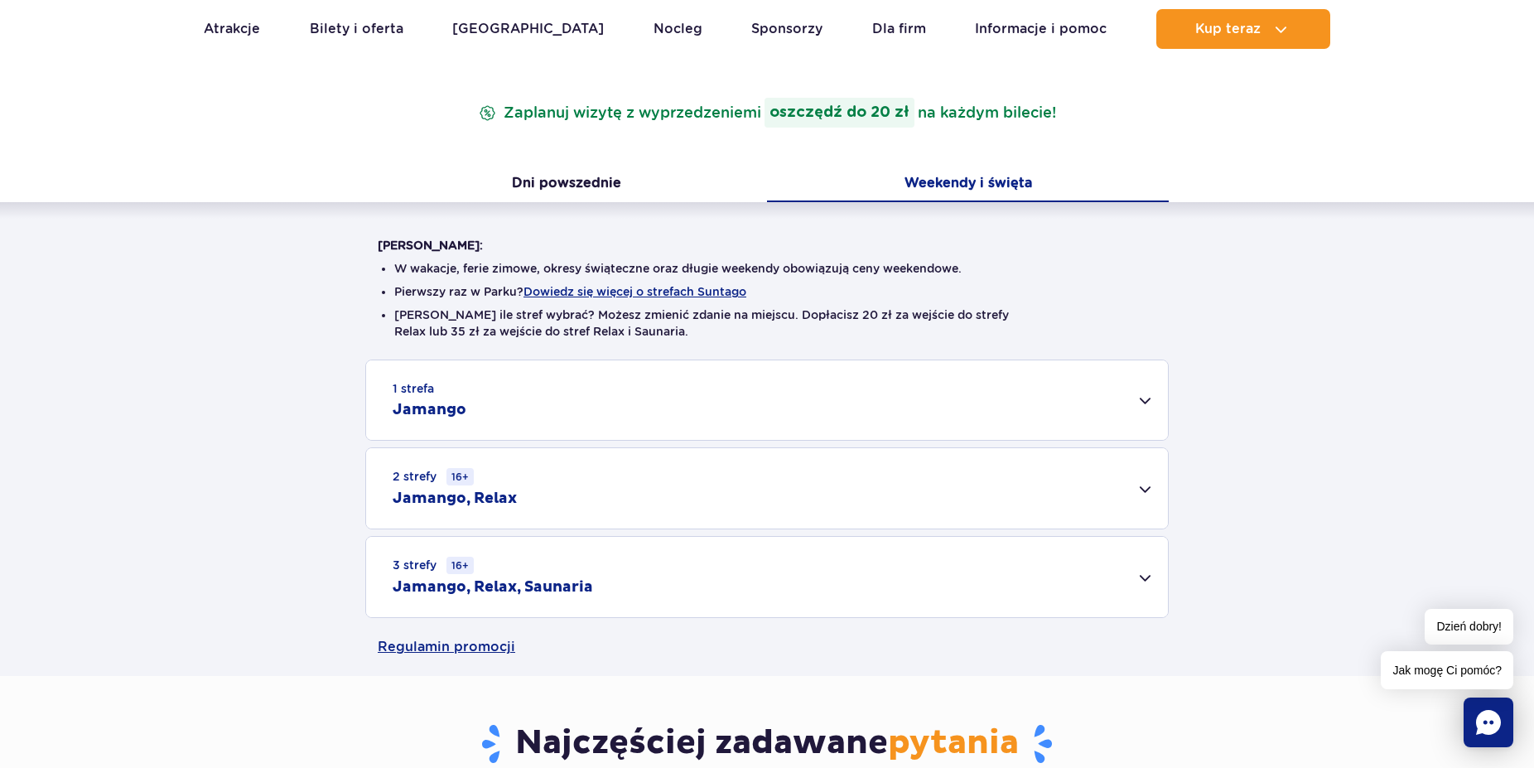
click at [1146, 402] on div "1 strefa Jamango" at bounding box center [767, 400] width 802 height 80
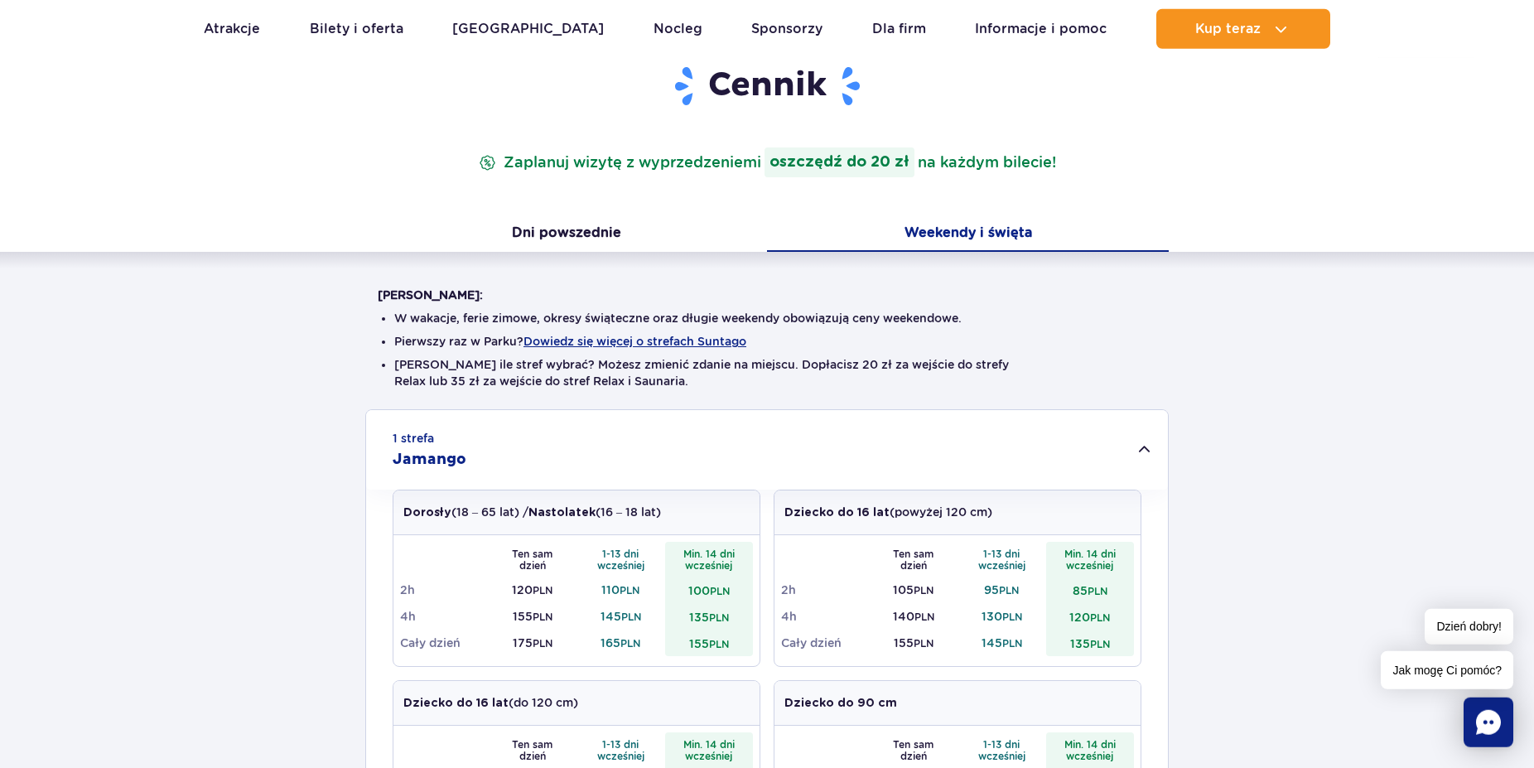
scroll to position [0, 0]
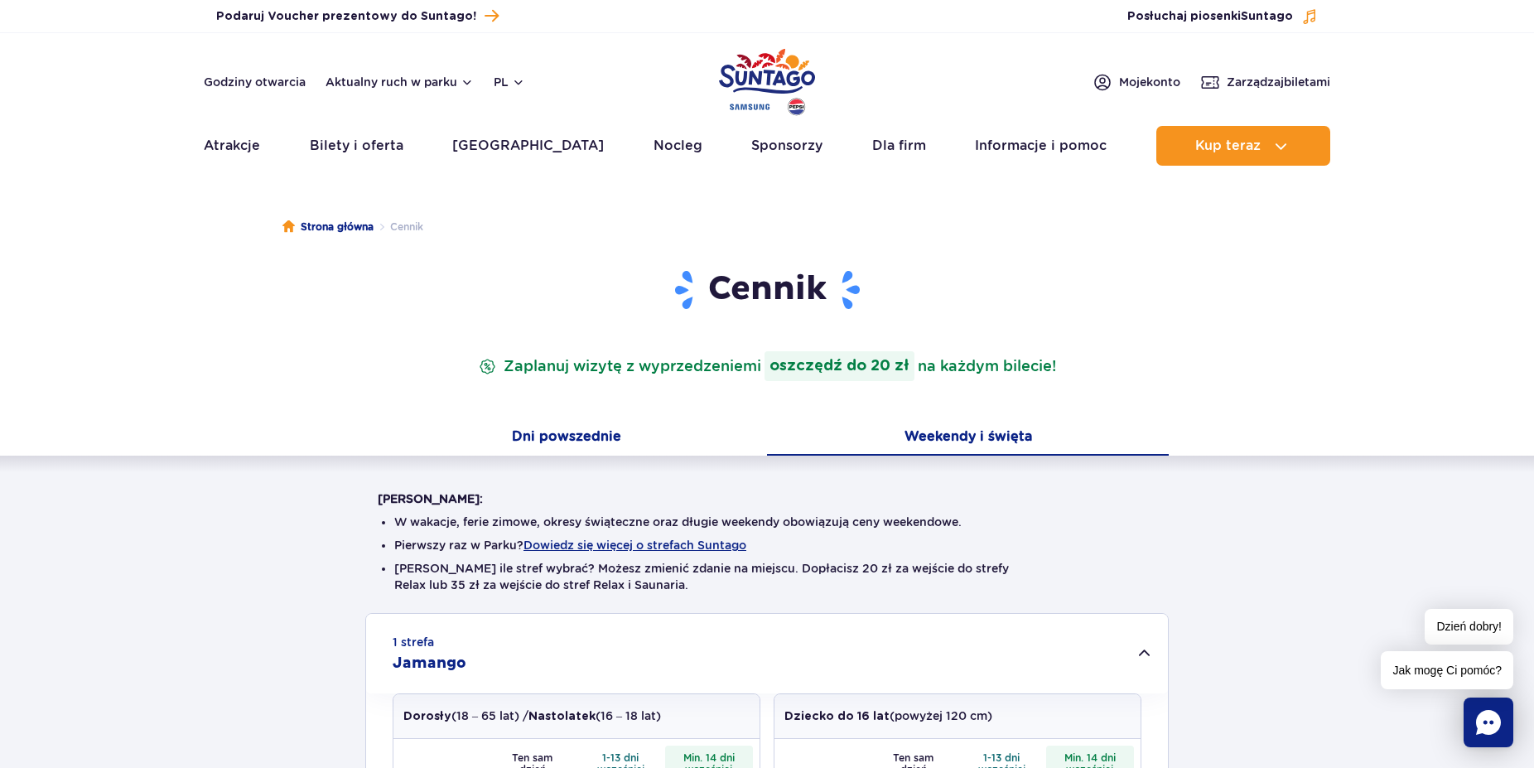
click at [572, 423] on button "Dni powszednie" at bounding box center [566, 438] width 402 height 35
click at [577, 437] on button "Dni powszednie" at bounding box center [566, 438] width 402 height 35
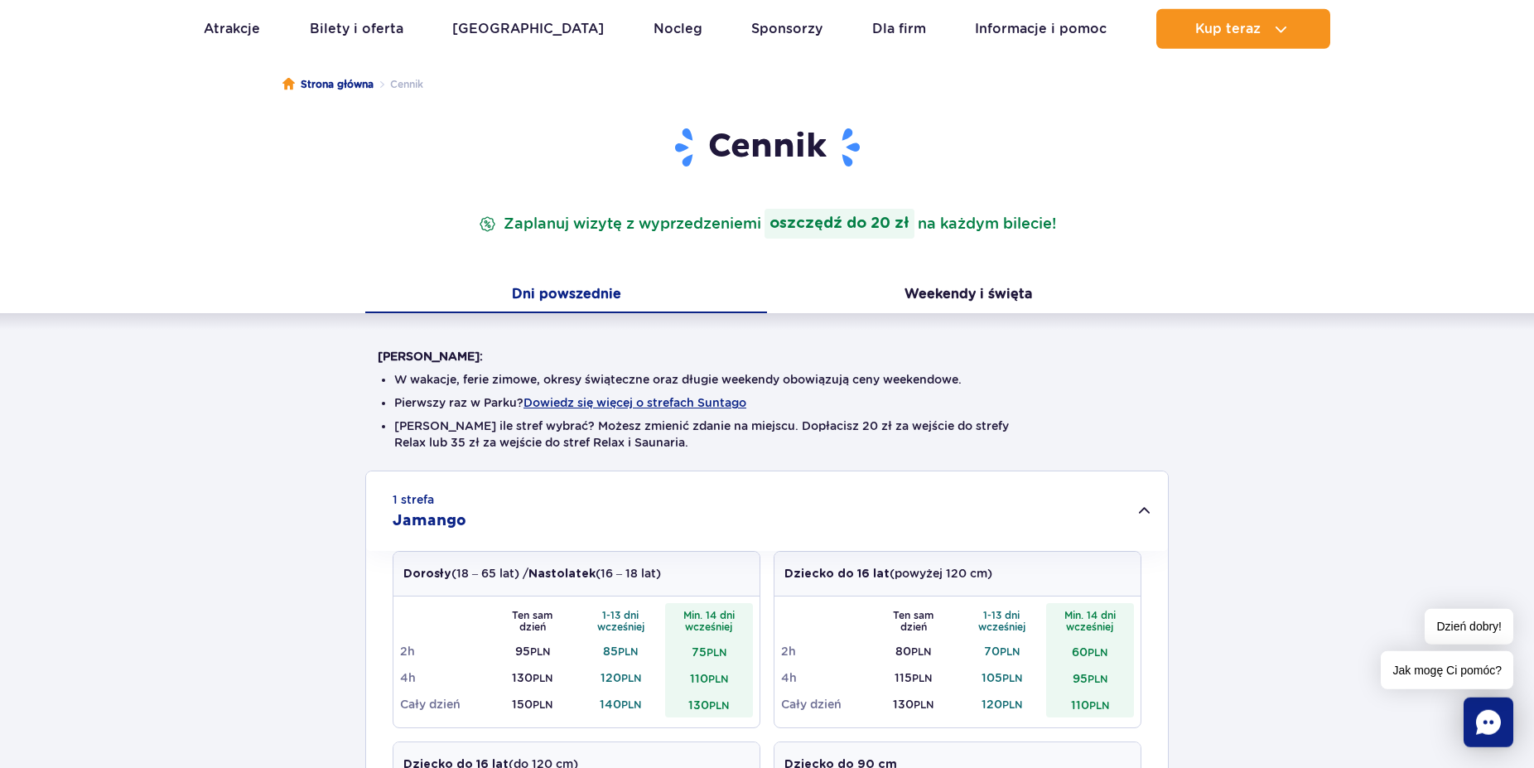
scroll to position [338, 0]
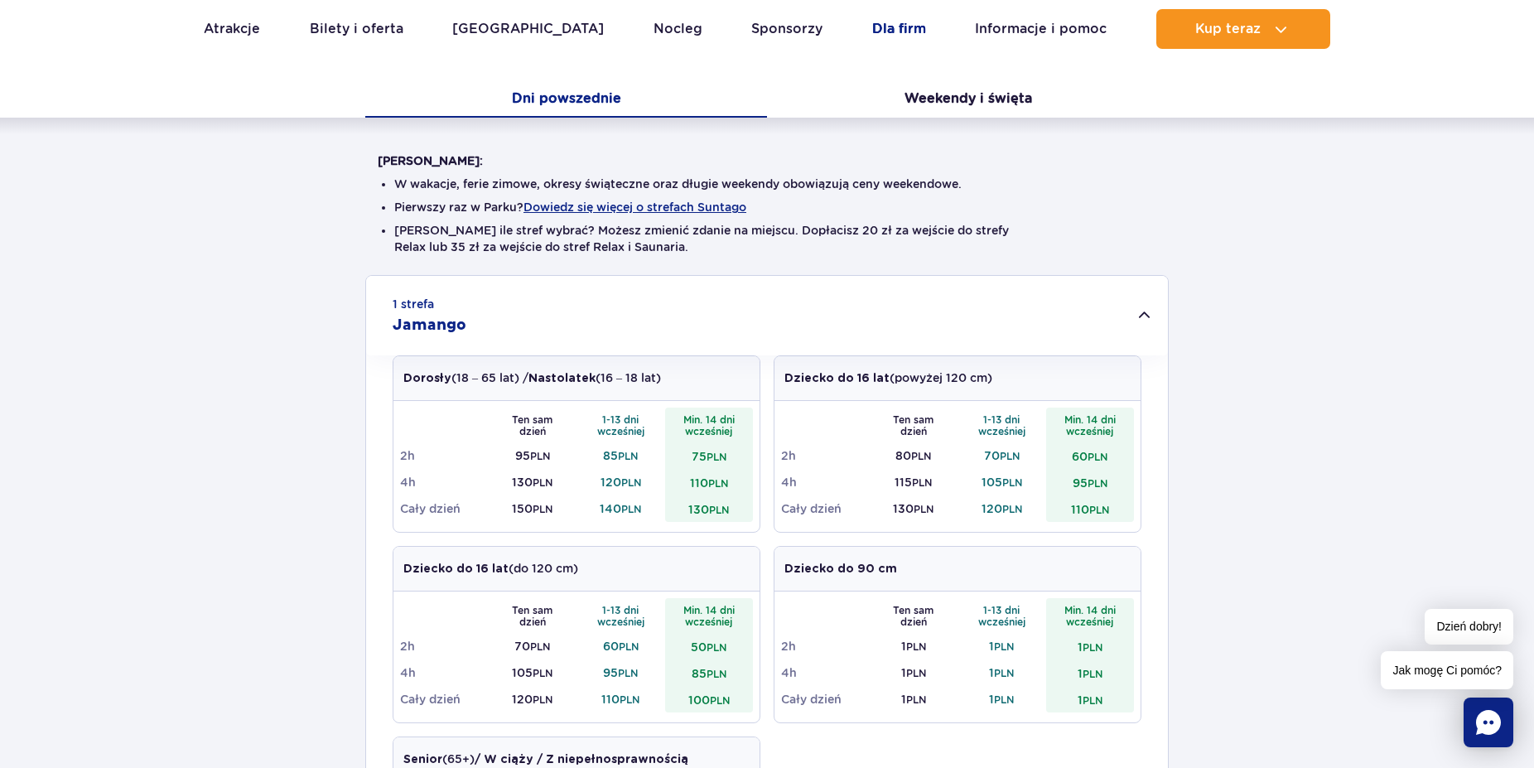
click at [872, 27] on link "Dla firm" at bounding box center [899, 29] width 54 height 40
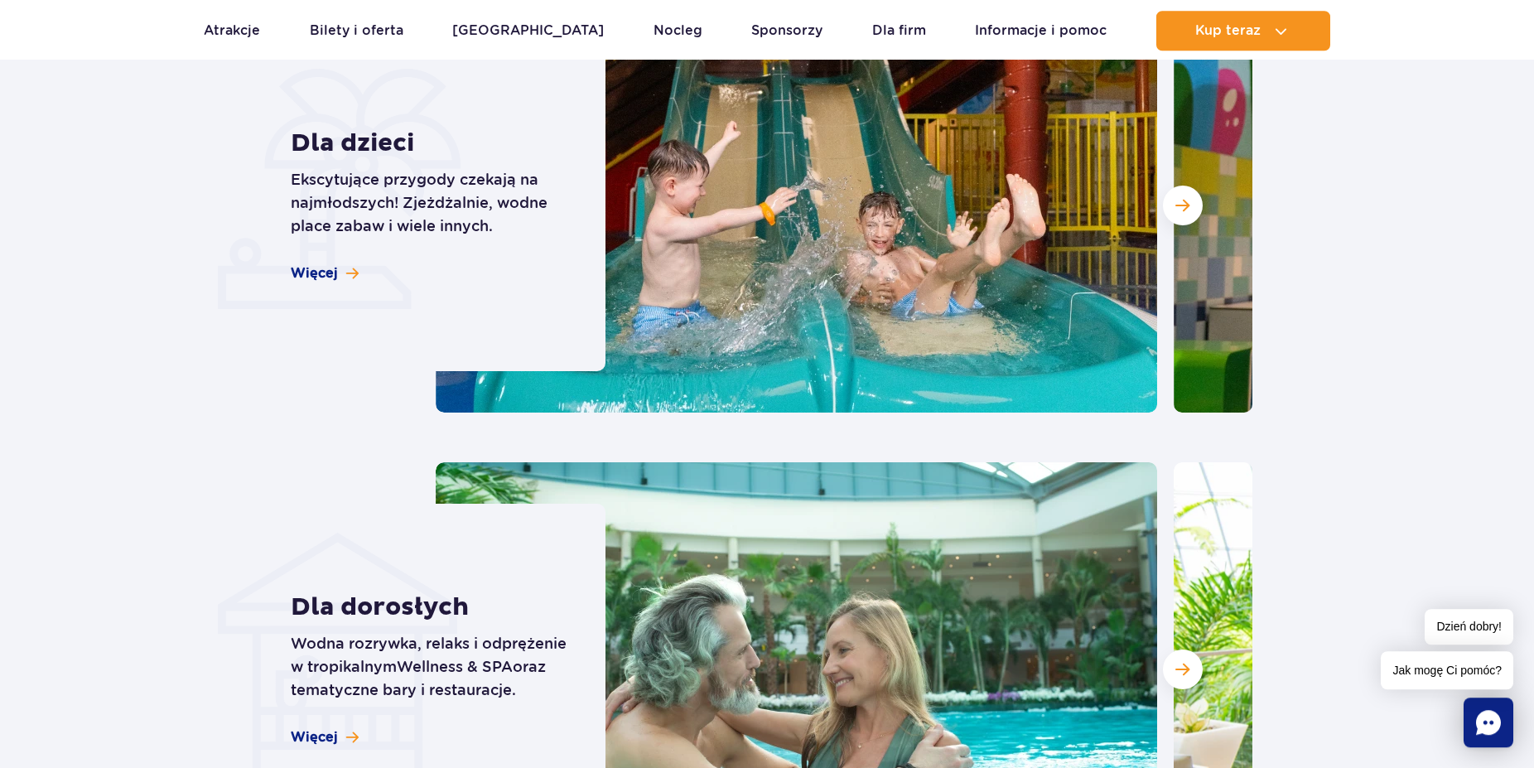
scroll to position [4358, 0]
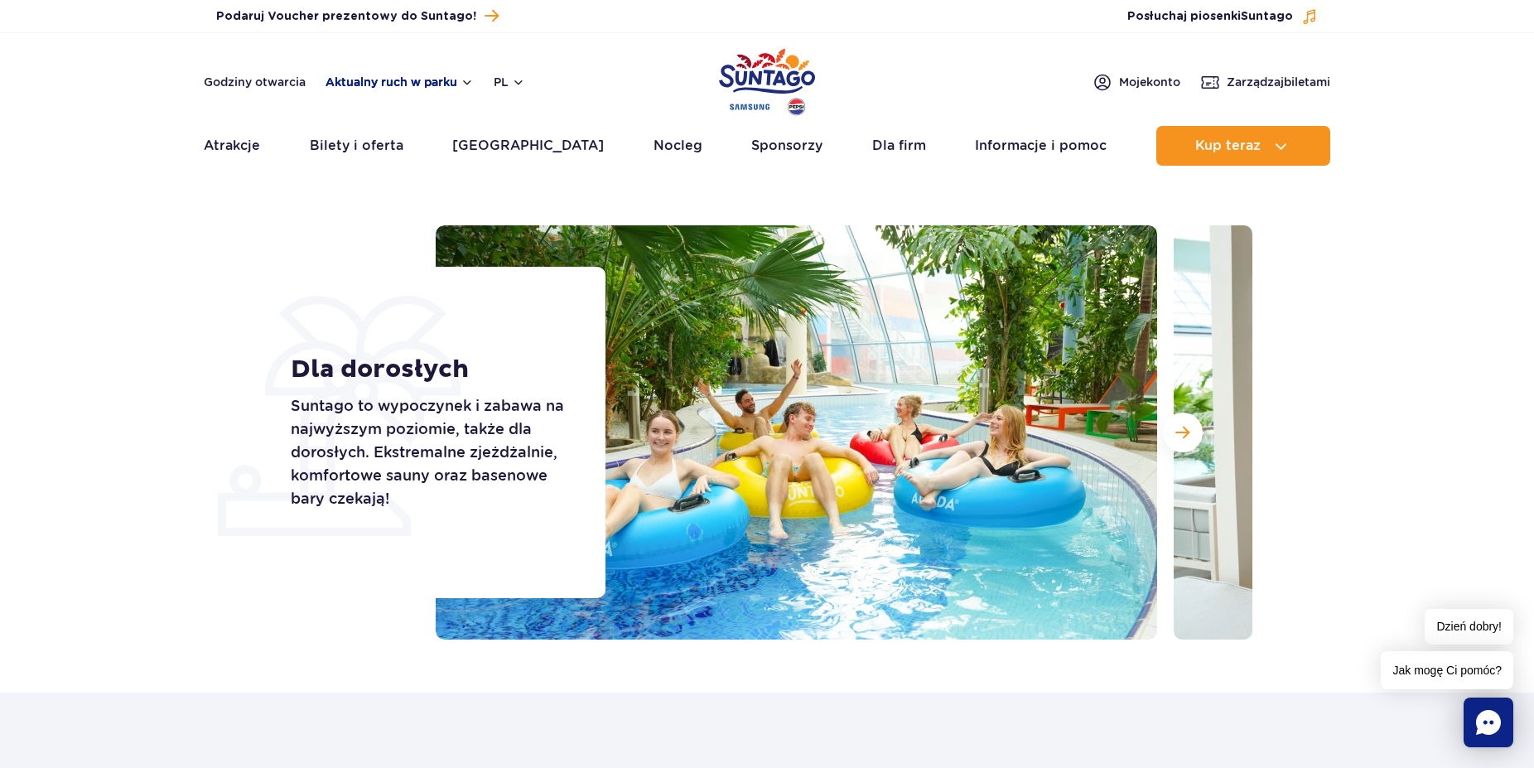
click at [460, 78] on button "Aktualny ruch w parku" at bounding box center [399, 81] width 148 height 13
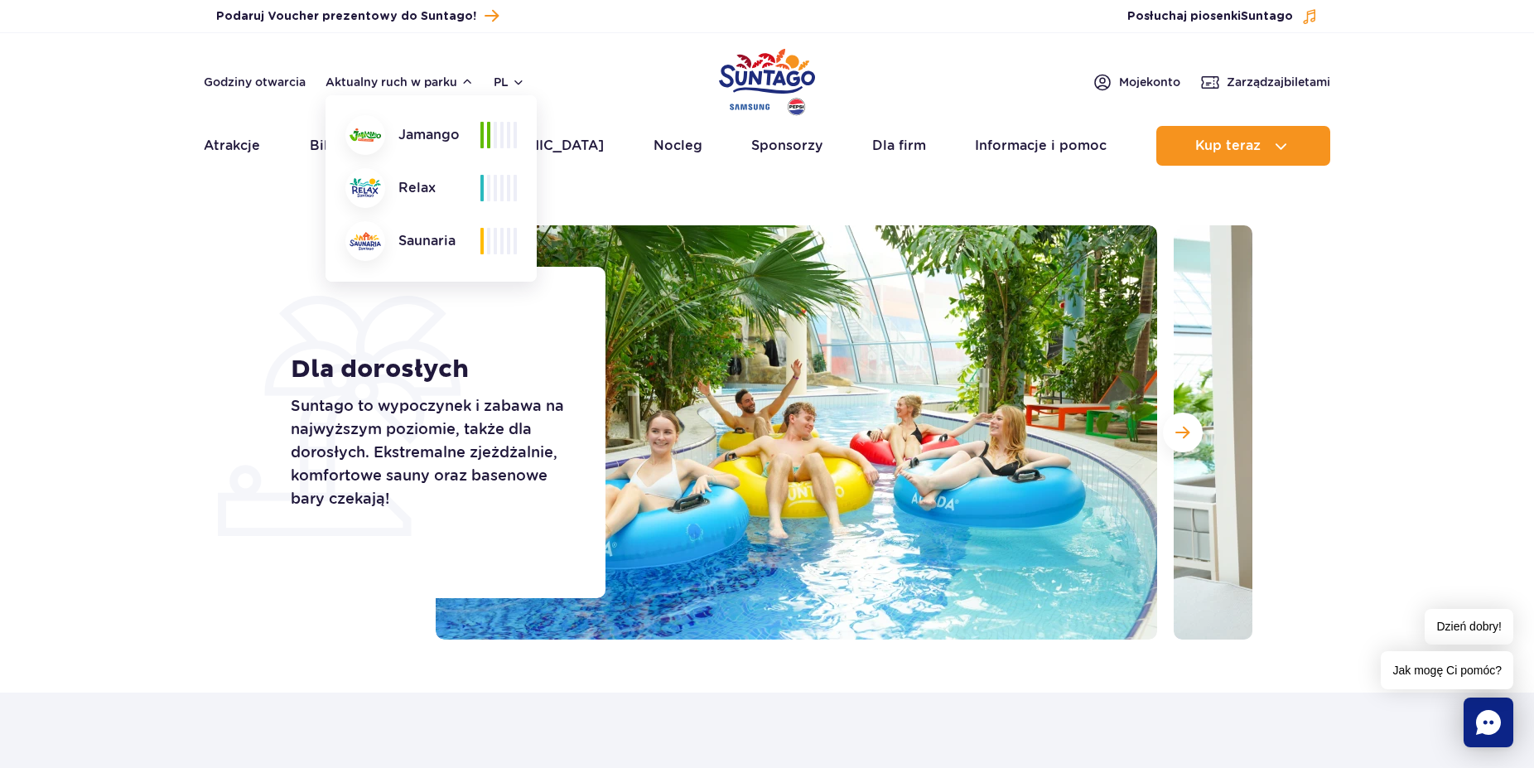
click at [427, 142] on div "Jamango" at bounding box center [412, 135] width 135 height 40
click at [246, 80] on link "Godziny otwarcia" at bounding box center [255, 82] width 102 height 17
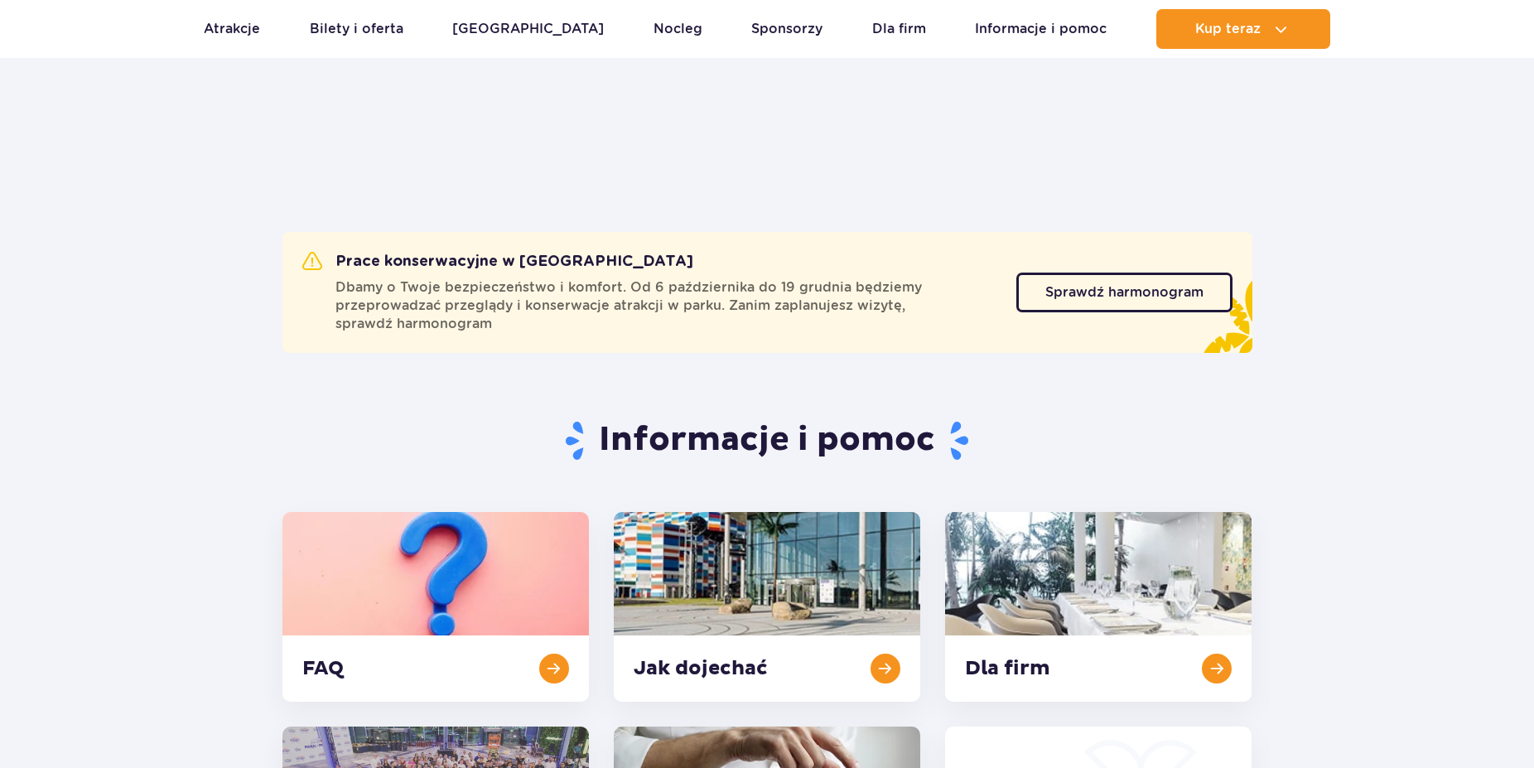
scroll to position [879, 0]
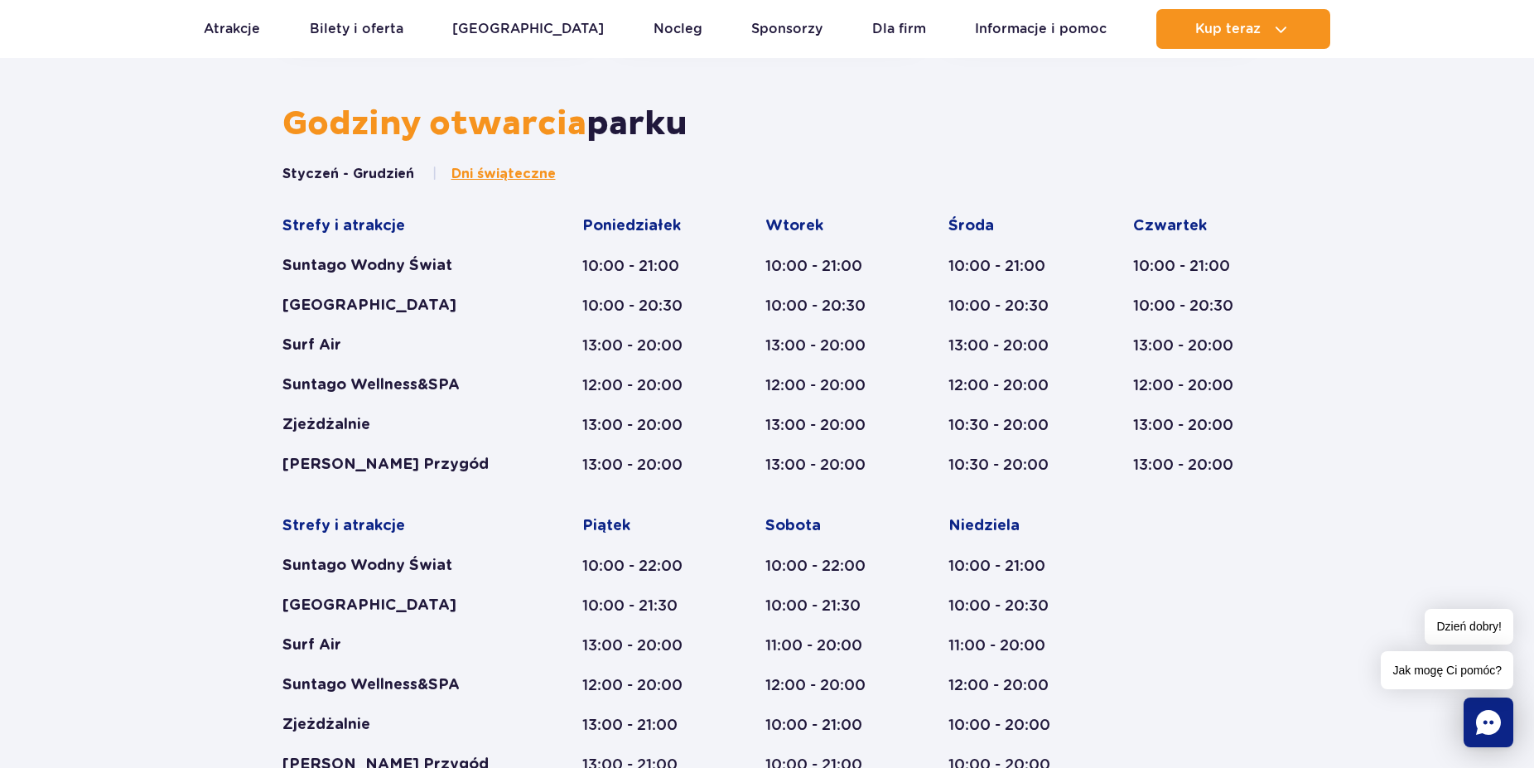
click at [367, 461] on div "[PERSON_NAME] Przygód" at bounding box center [400, 465] width 236 height 20
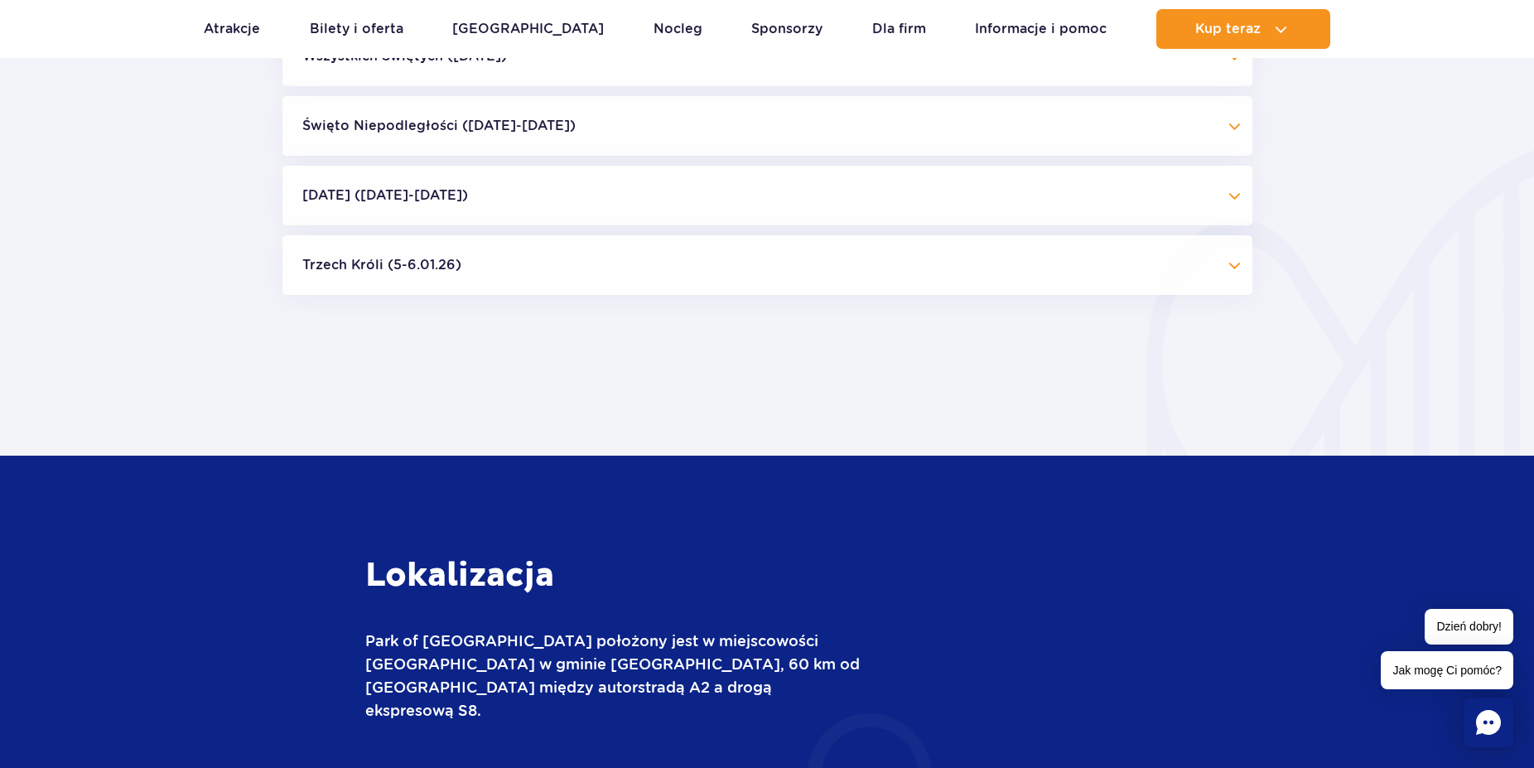
scroll to position [1360, 0]
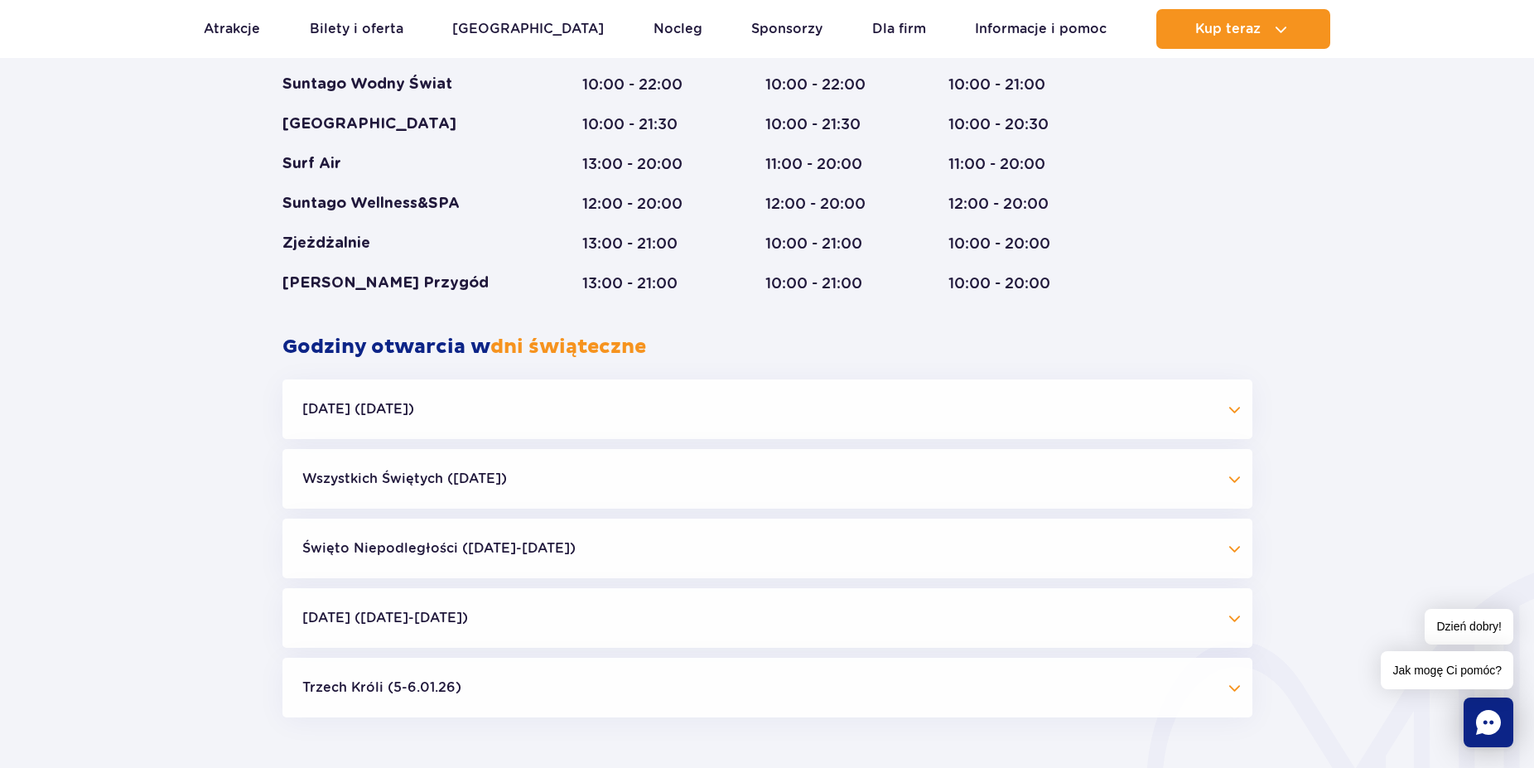
click at [446, 620] on button "Boże Narodzenie (23.12-01.01.26)" at bounding box center [767, 618] width 970 height 60
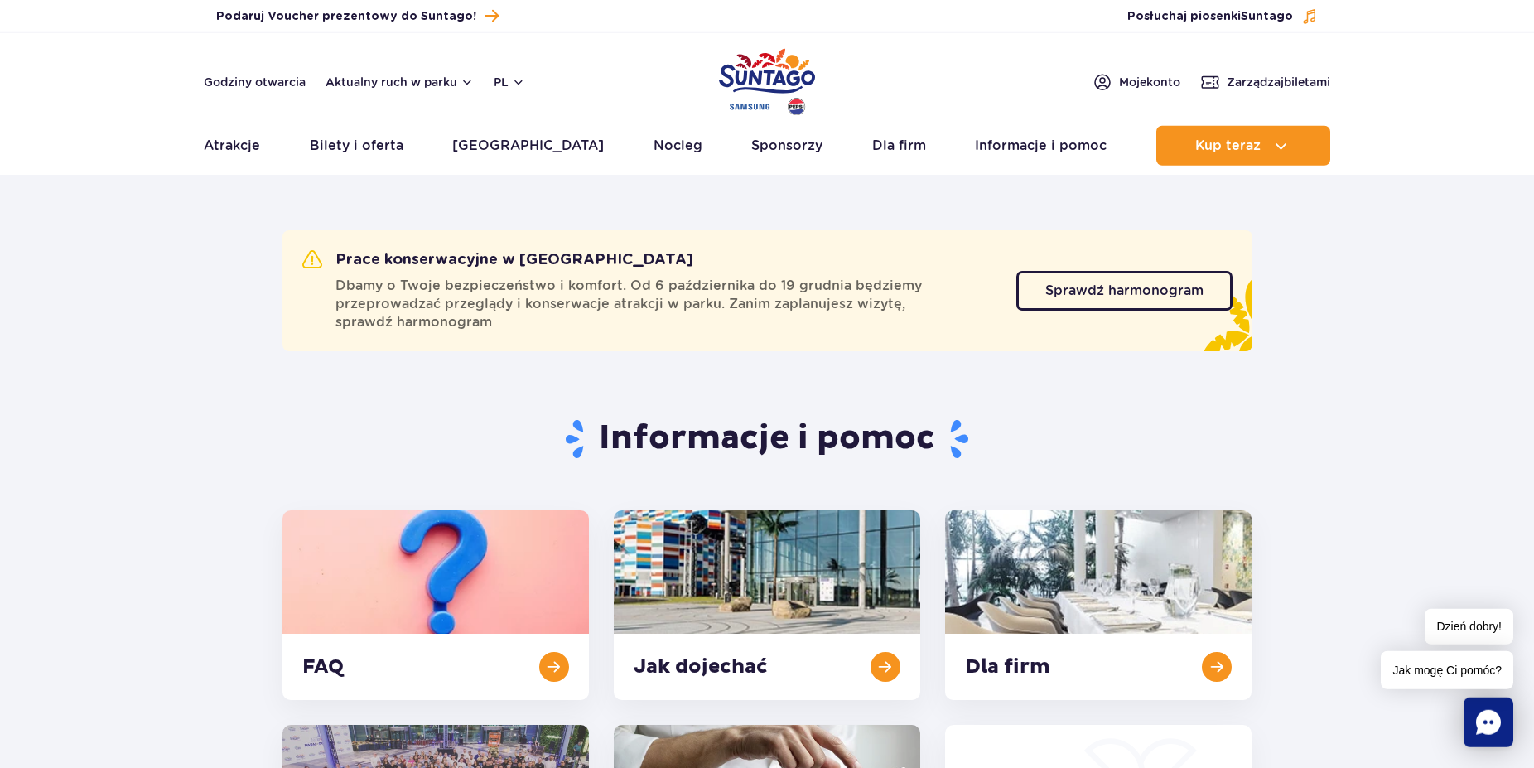
scroll to position [0, 0]
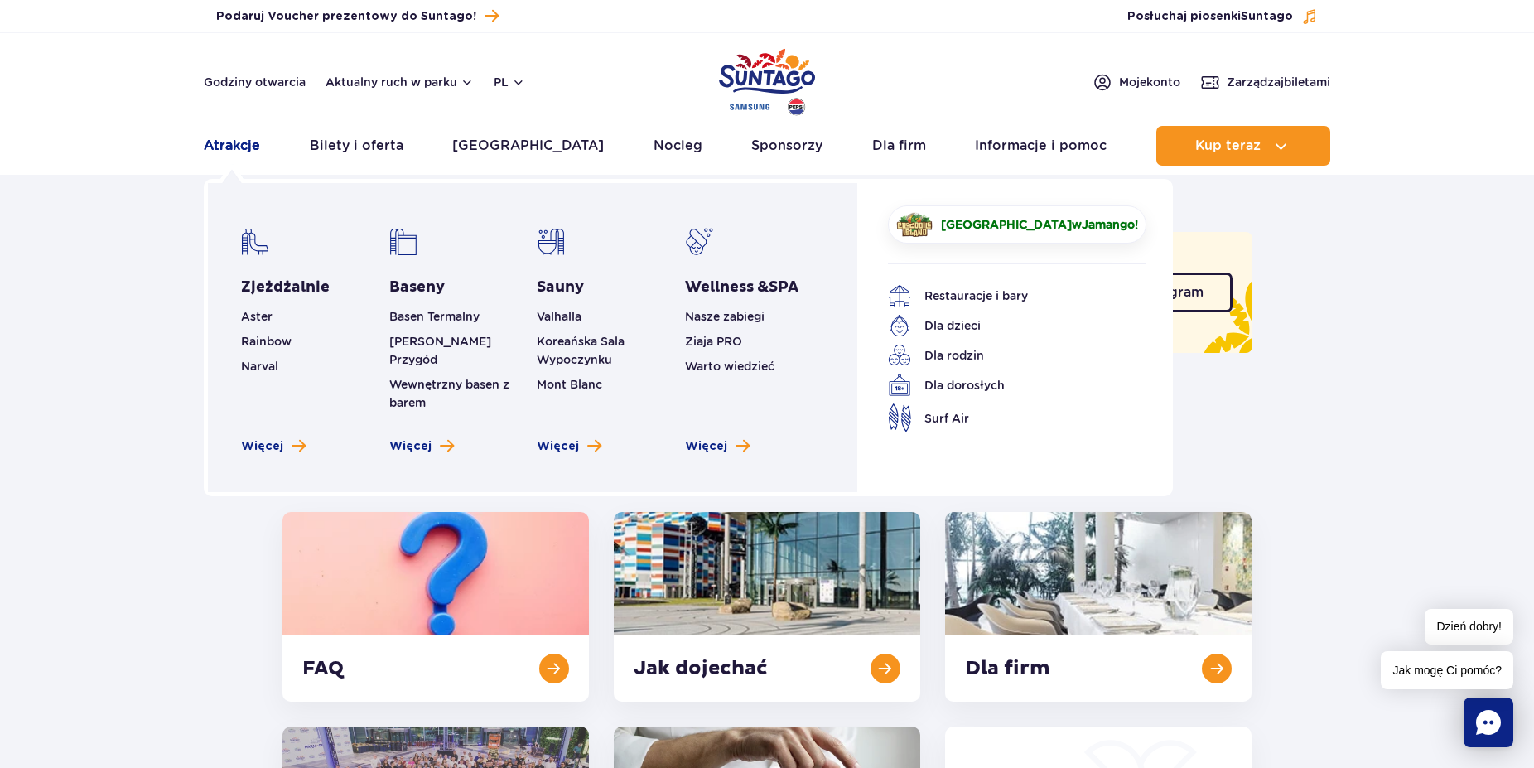
click at [230, 152] on link "Atrakcje" at bounding box center [232, 146] width 56 height 40
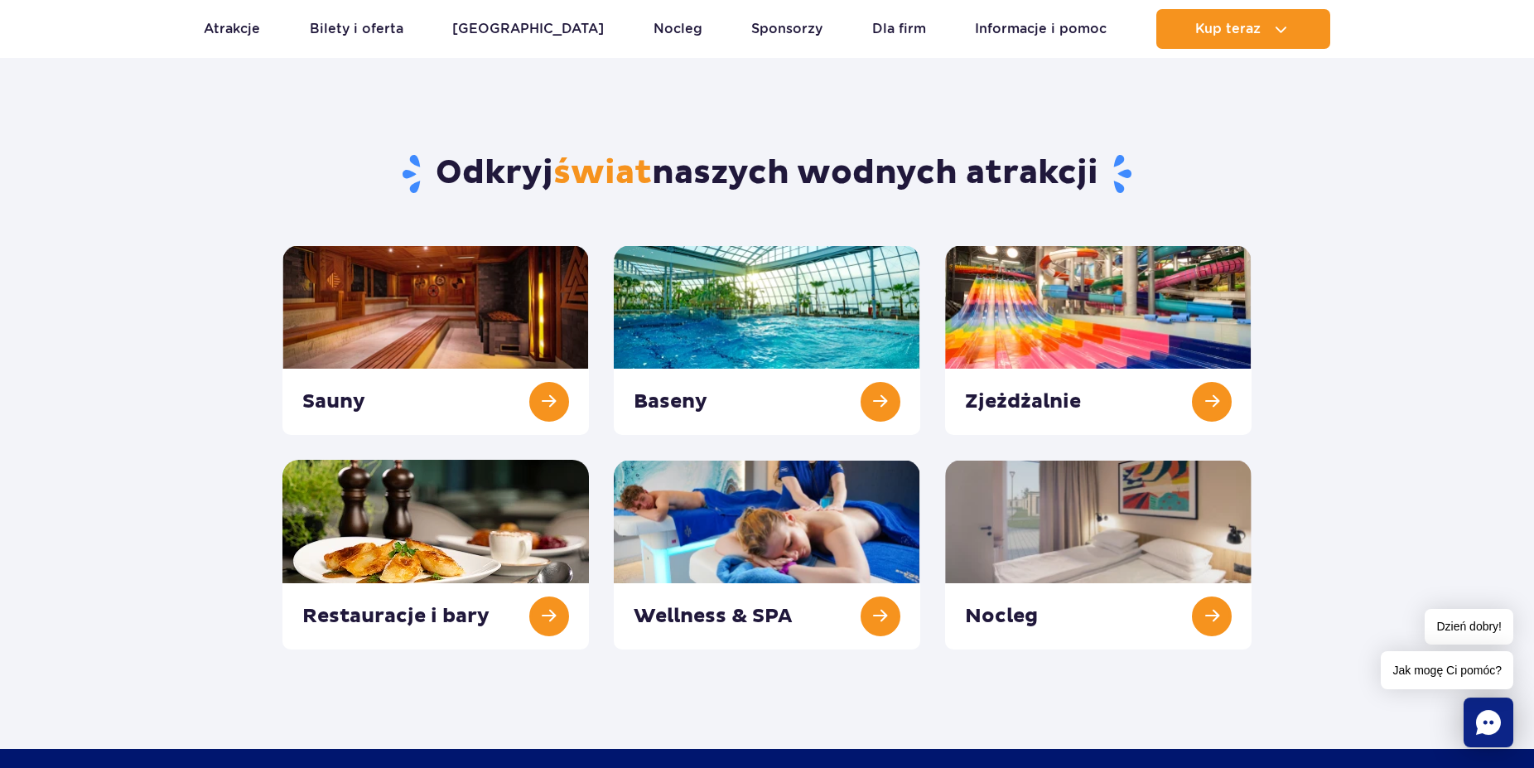
scroll to position [84, 0]
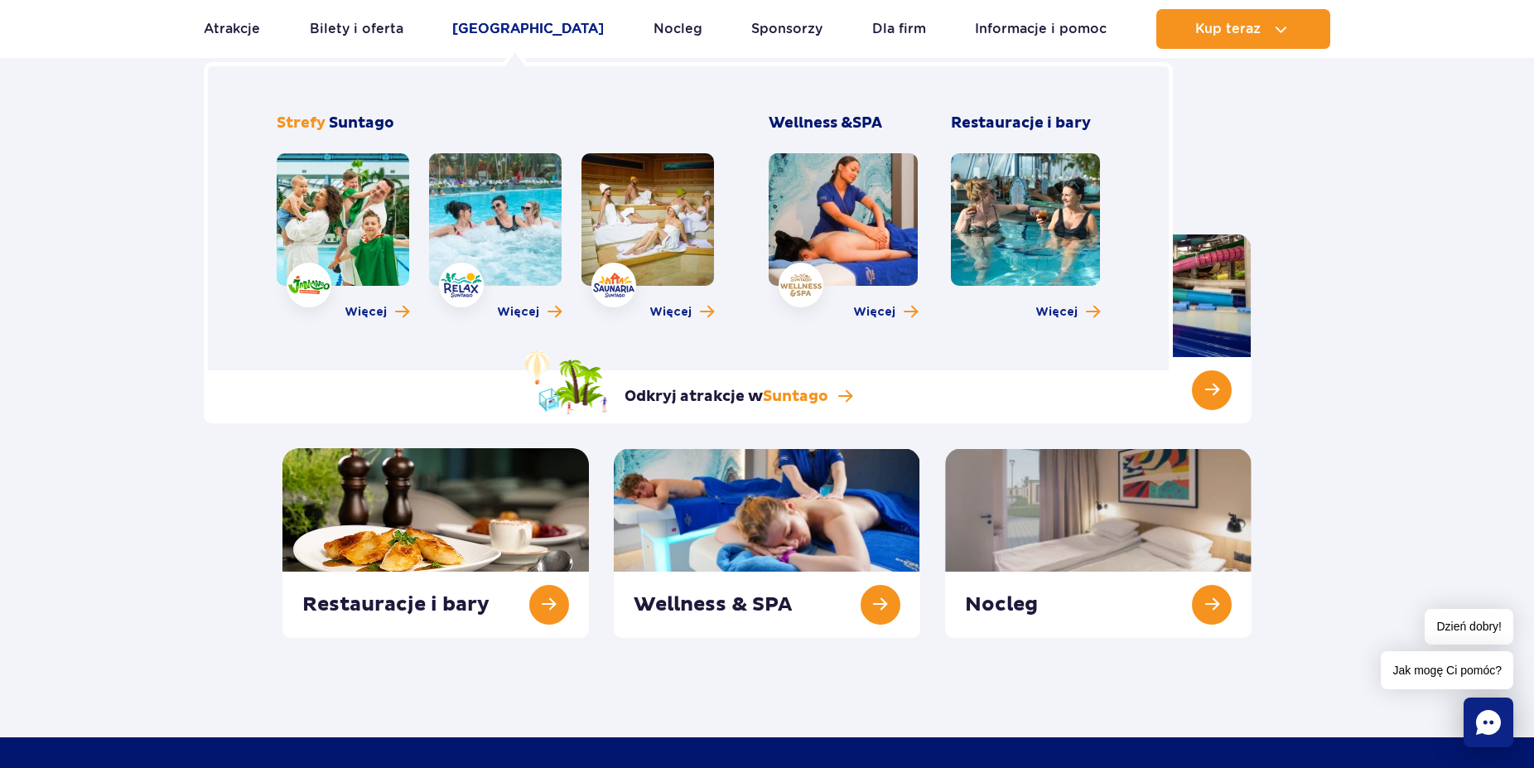
click at [542, 29] on link "[GEOGRAPHIC_DATA]" at bounding box center [528, 29] width 152 height 40
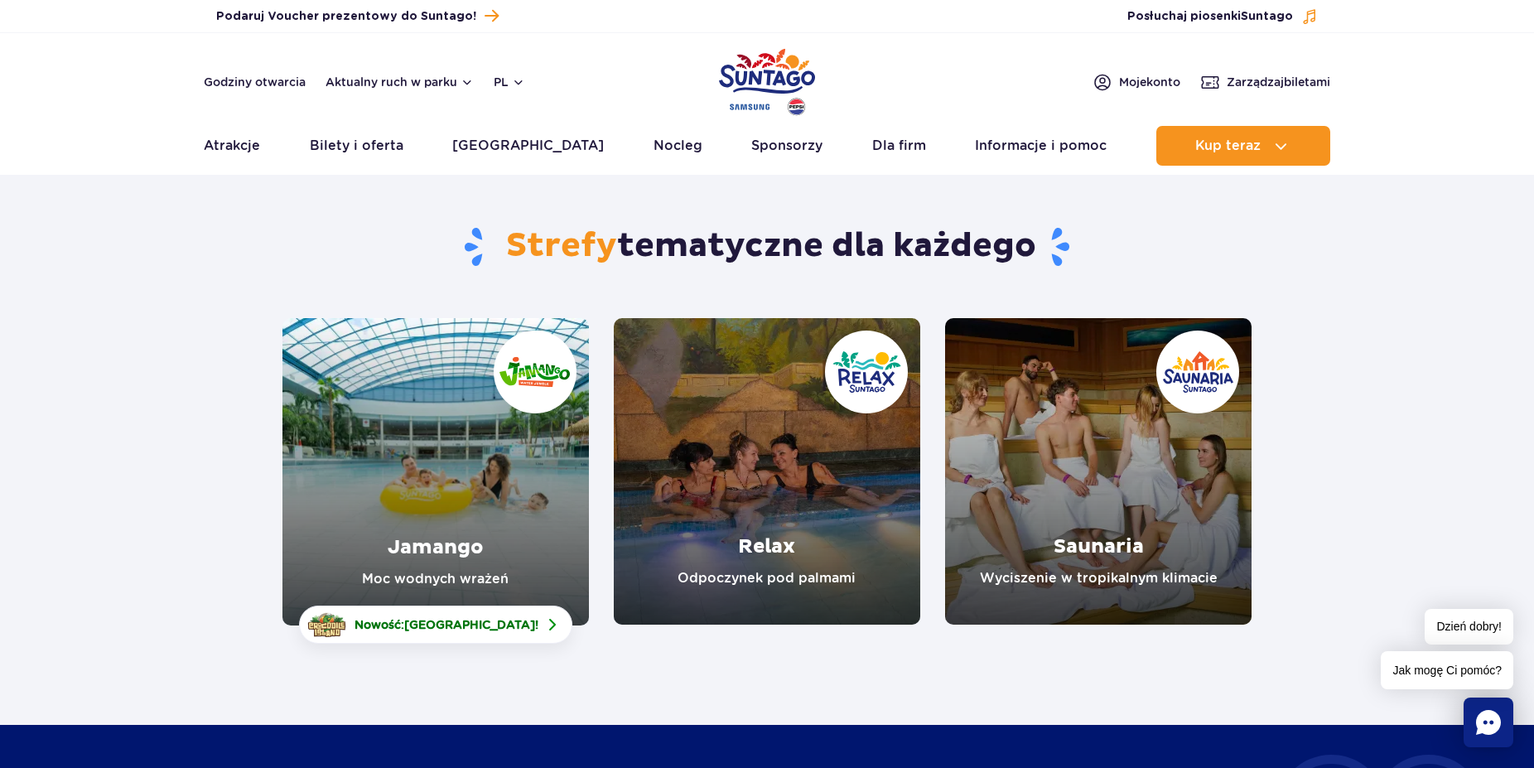
click at [365, 471] on link "Jamango" at bounding box center [435, 471] width 306 height 307
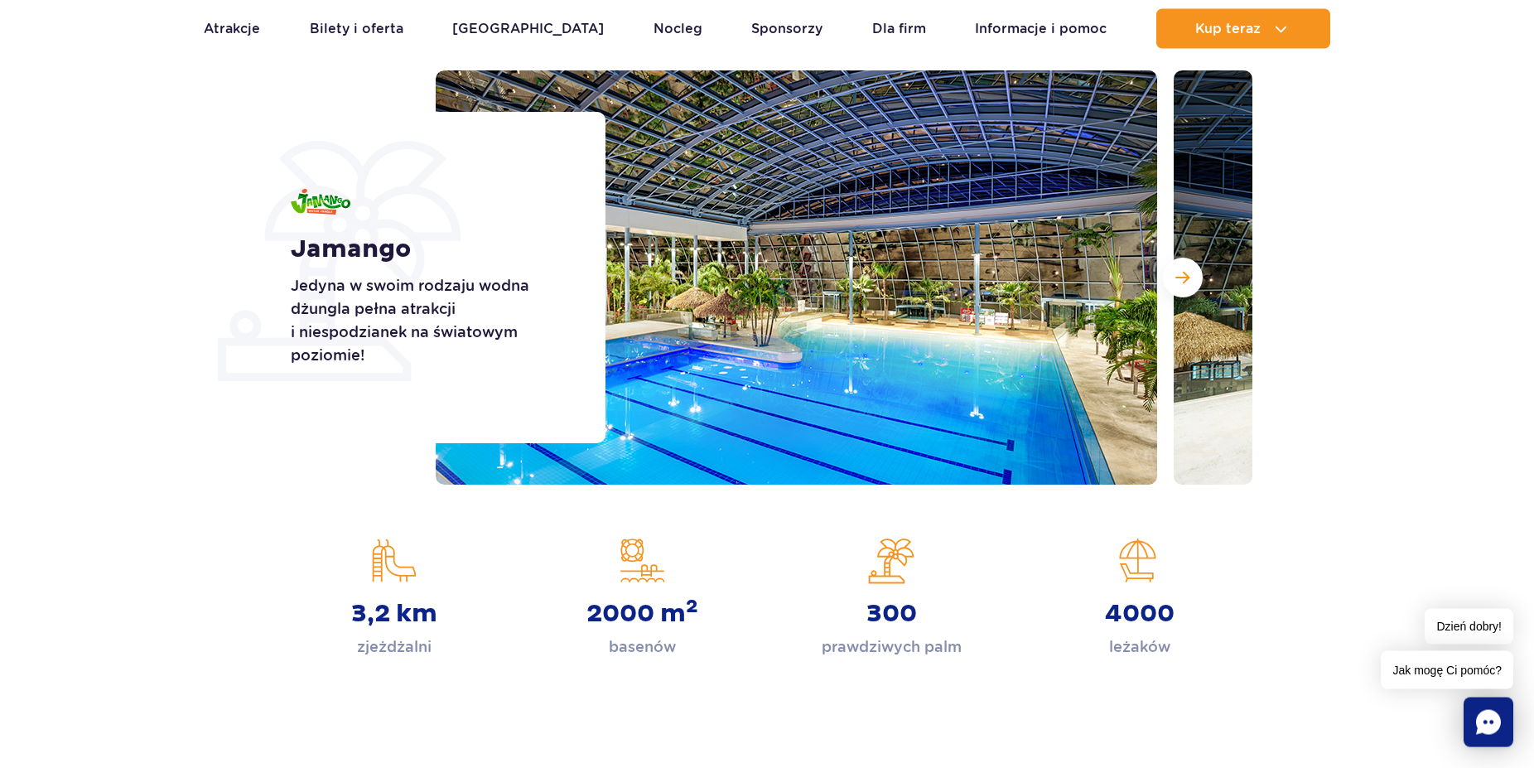
scroll to position [253, 0]
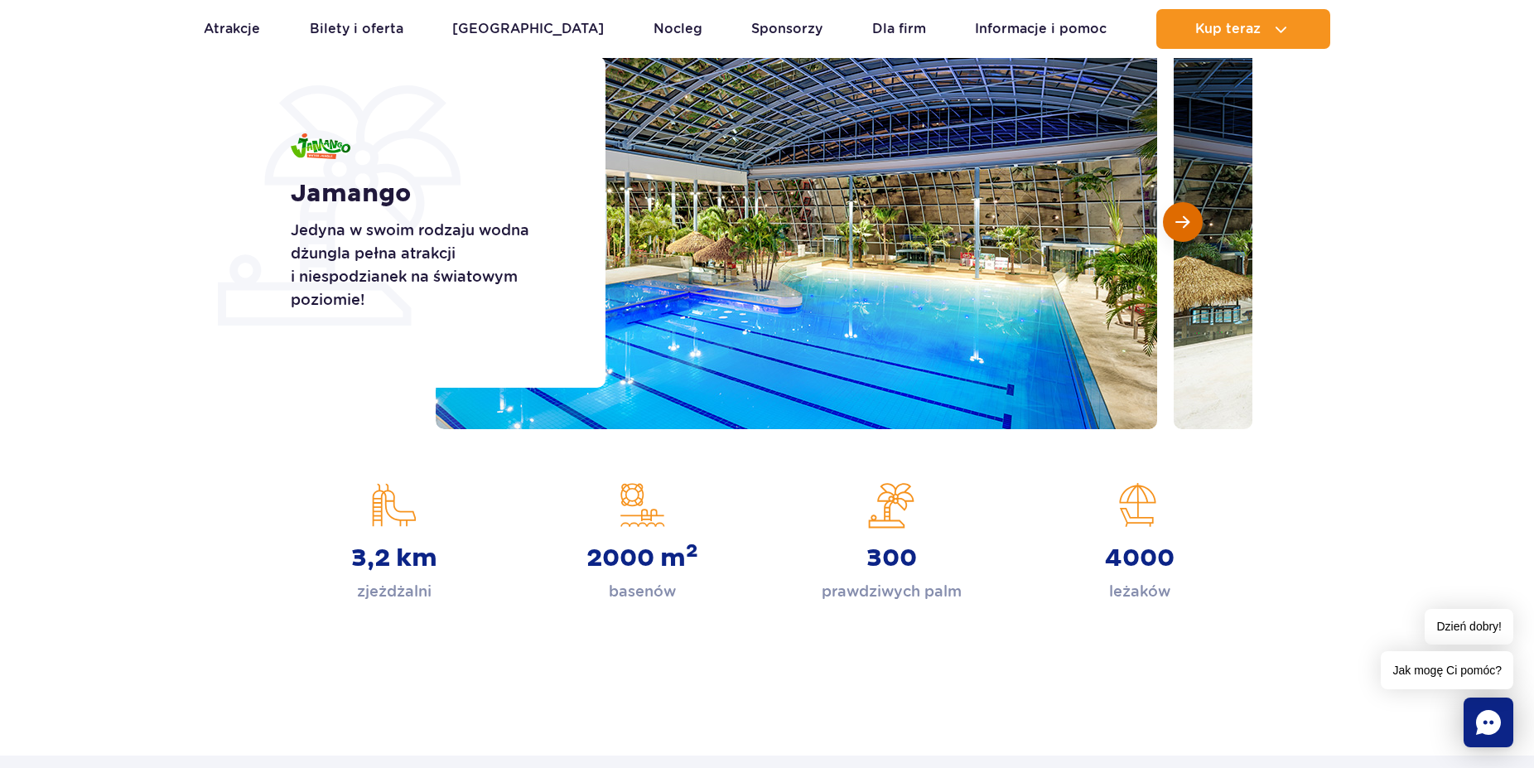
click at [1183, 221] on span "Następny slajd" at bounding box center [1182, 221] width 14 height 15
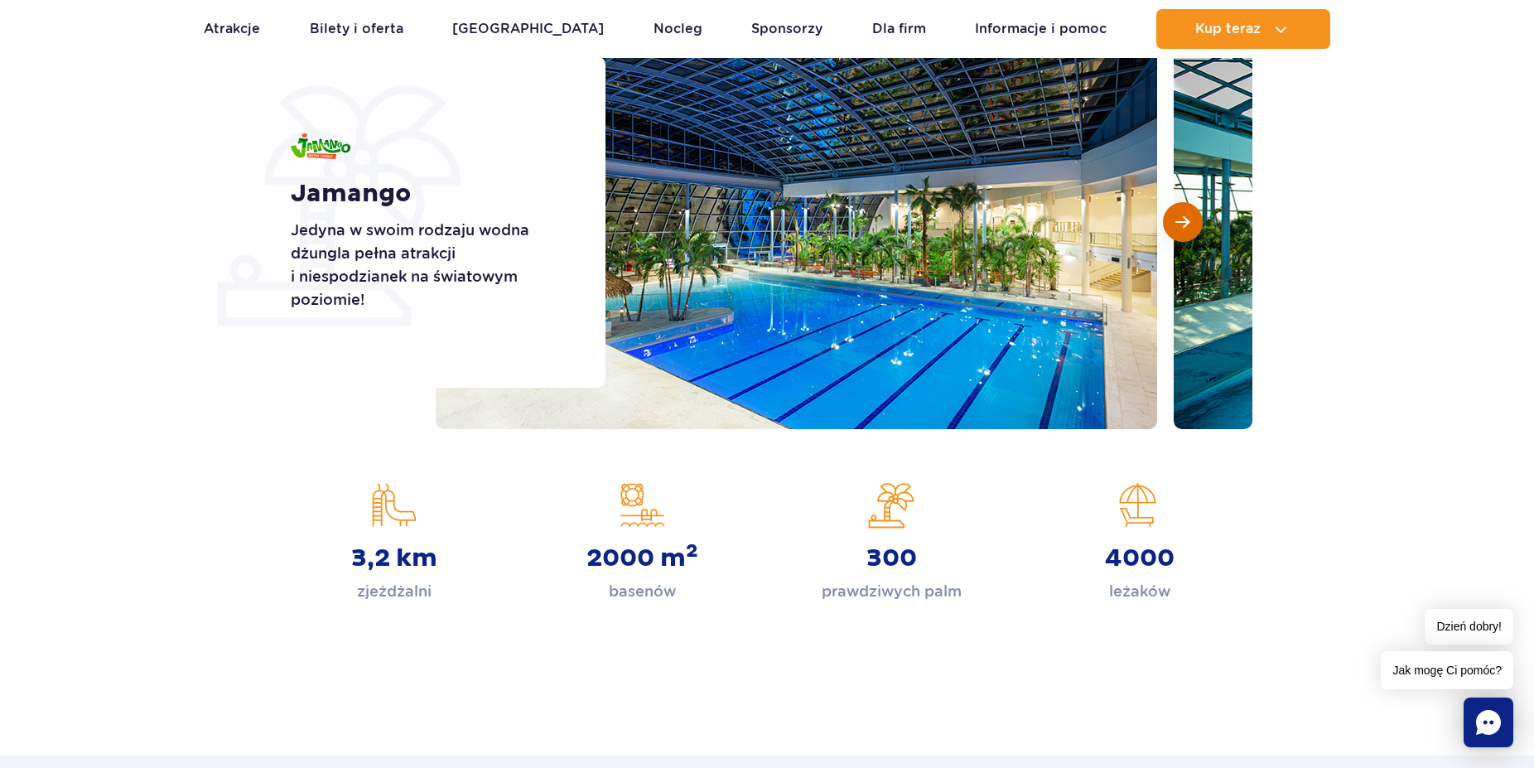
click at [1183, 221] on span "Następny slajd" at bounding box center [1182, 221] width 14 height 15
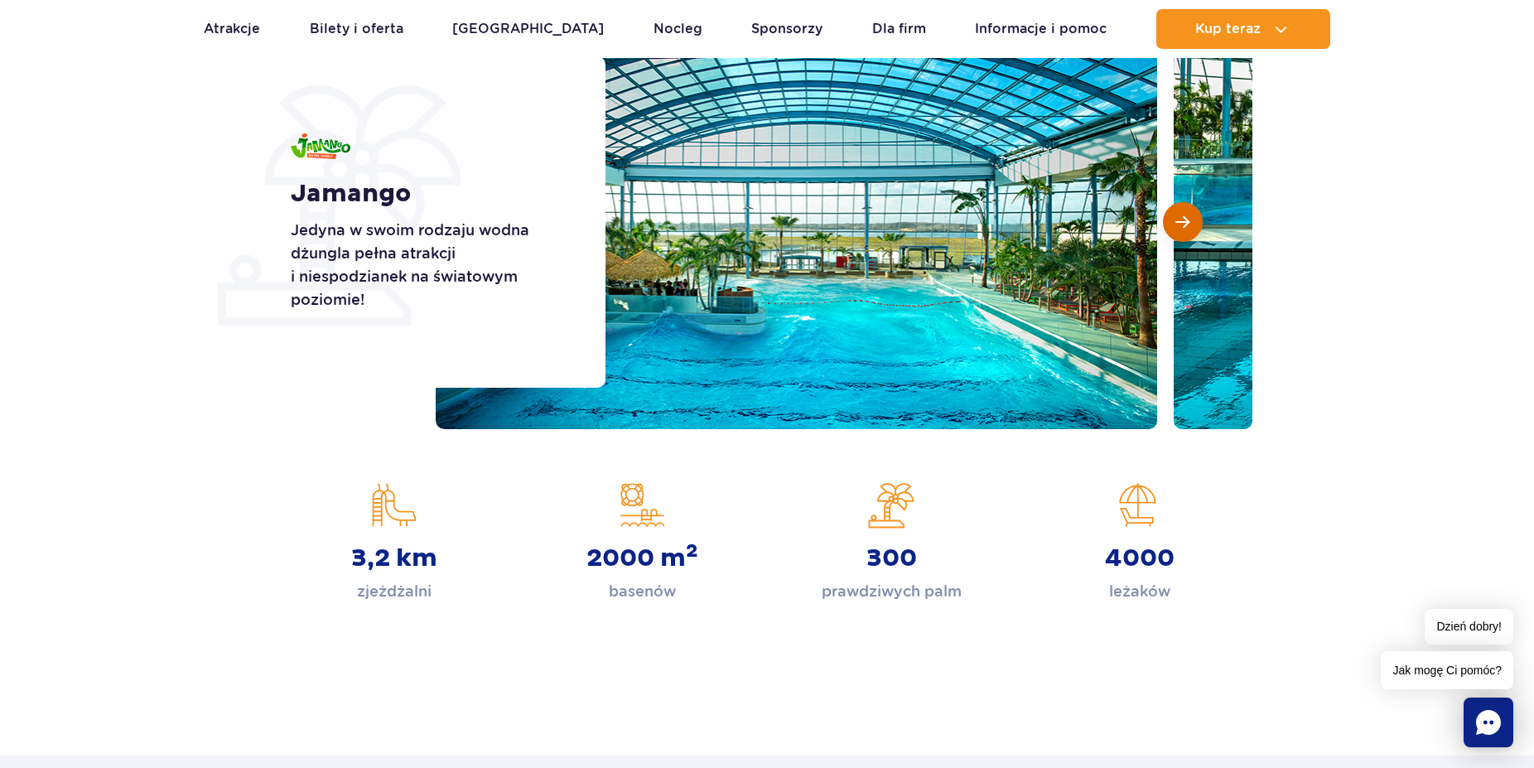
click at [1183, 221] on span "Następny slajd" at bounding box center [1182, 221] width 14 height 15
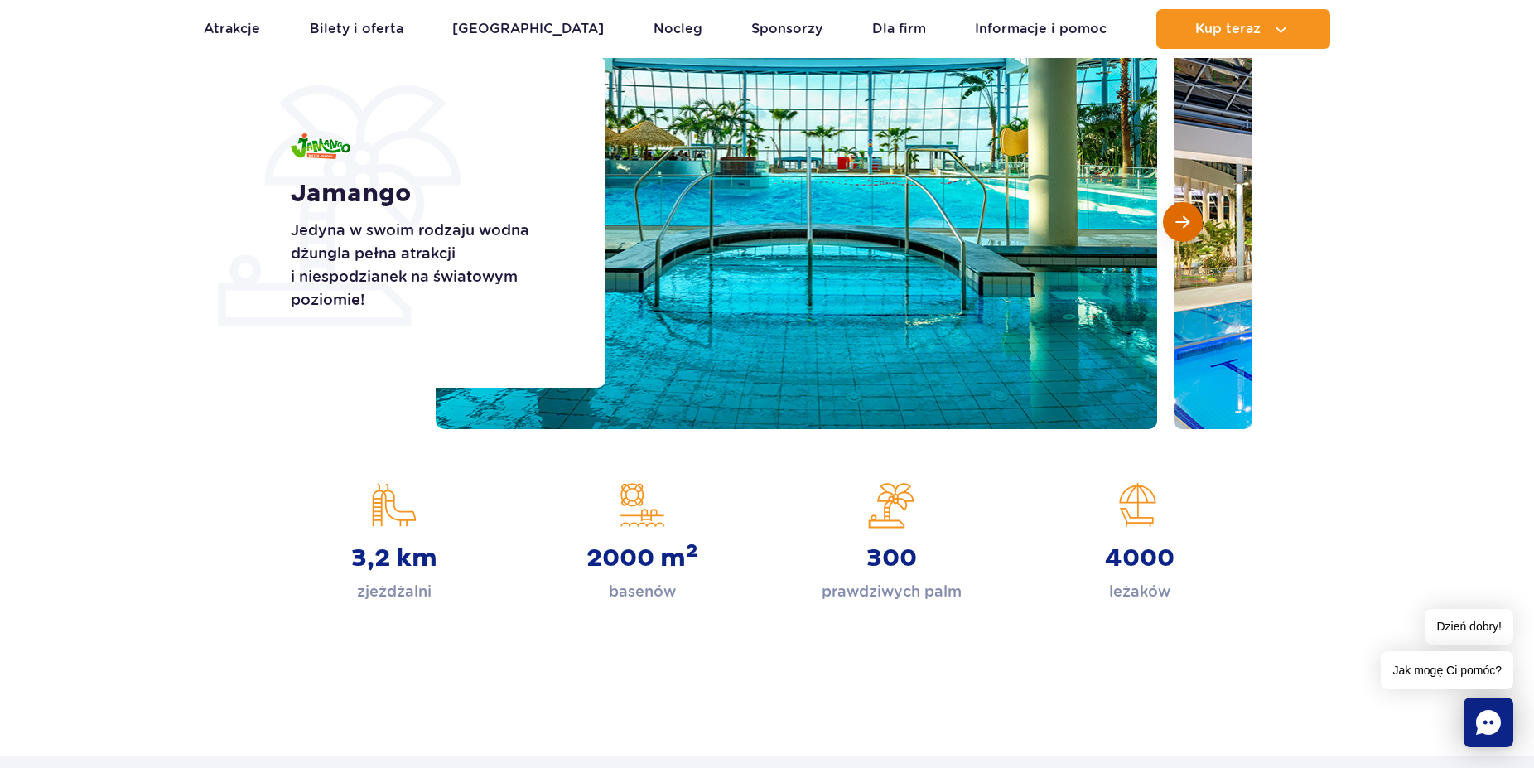
click at [1183, 221] on span "Następny slajd" at bounding box center [1182, 221] width 14 height 15
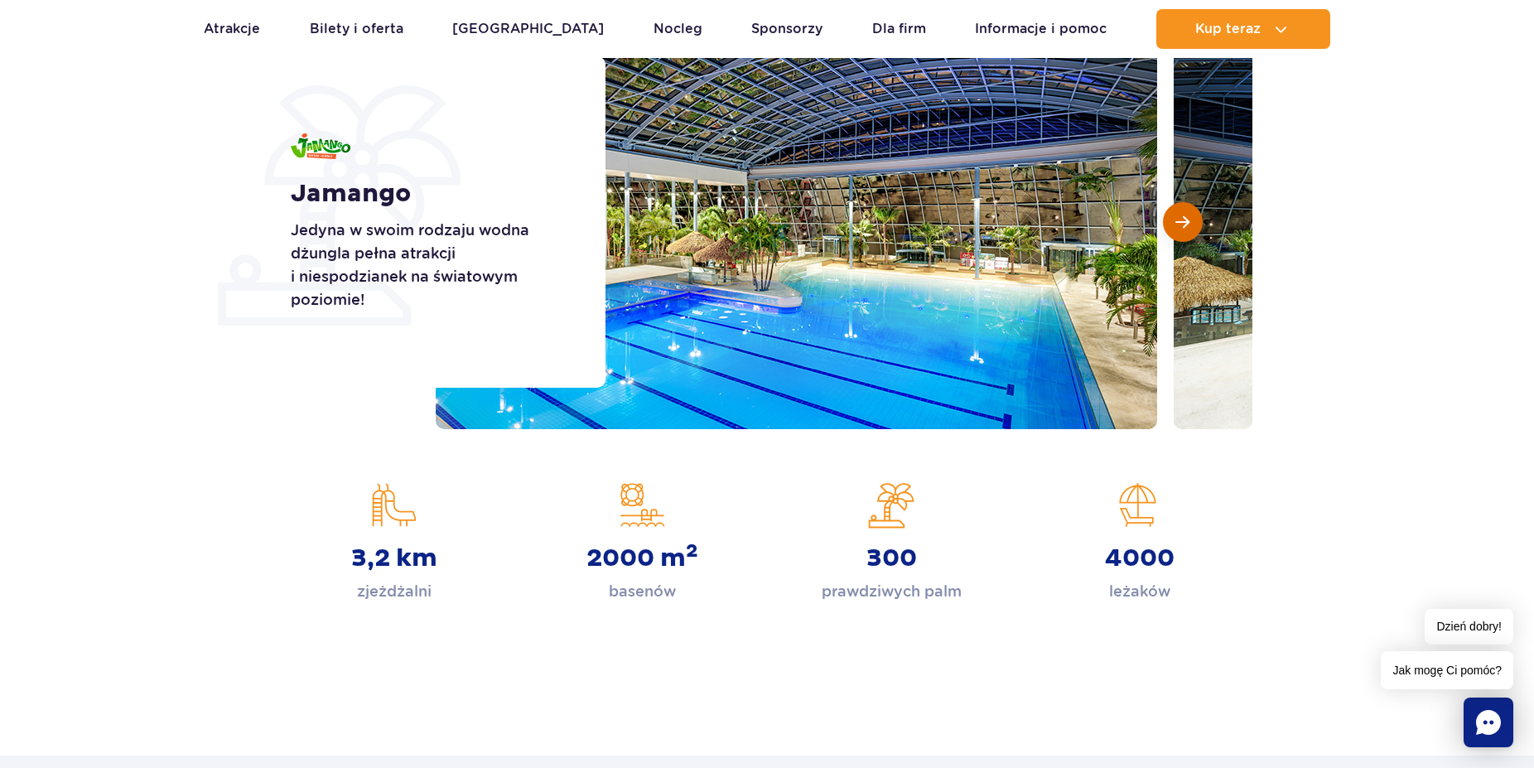
click at [1183, 221] on span "Następny slajd" at bounding box center [1182, 221] width 14 height 15
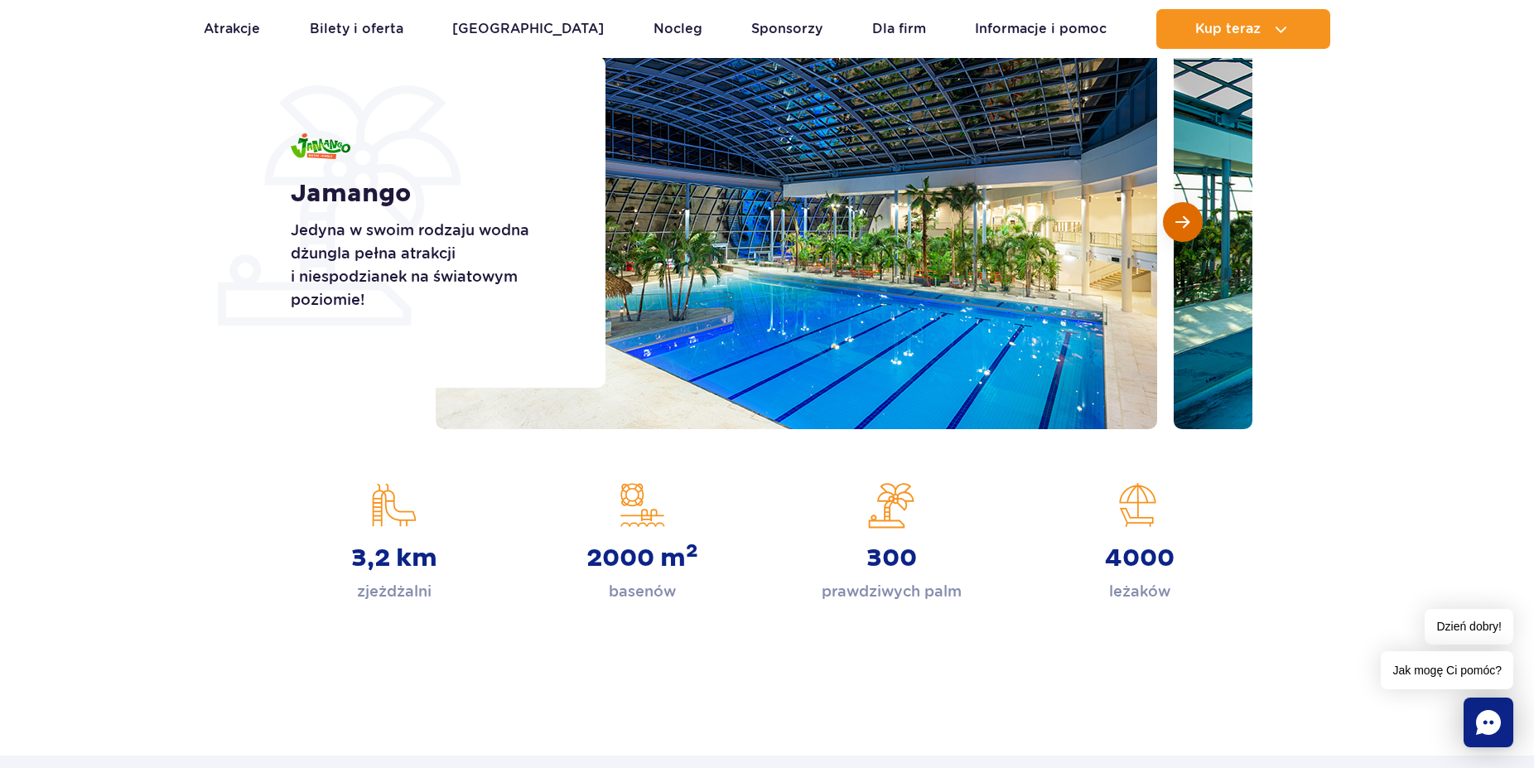
click at [1183, 221] on span "Następny slajd" at bounding box center [1182, 221] width 14 height 15
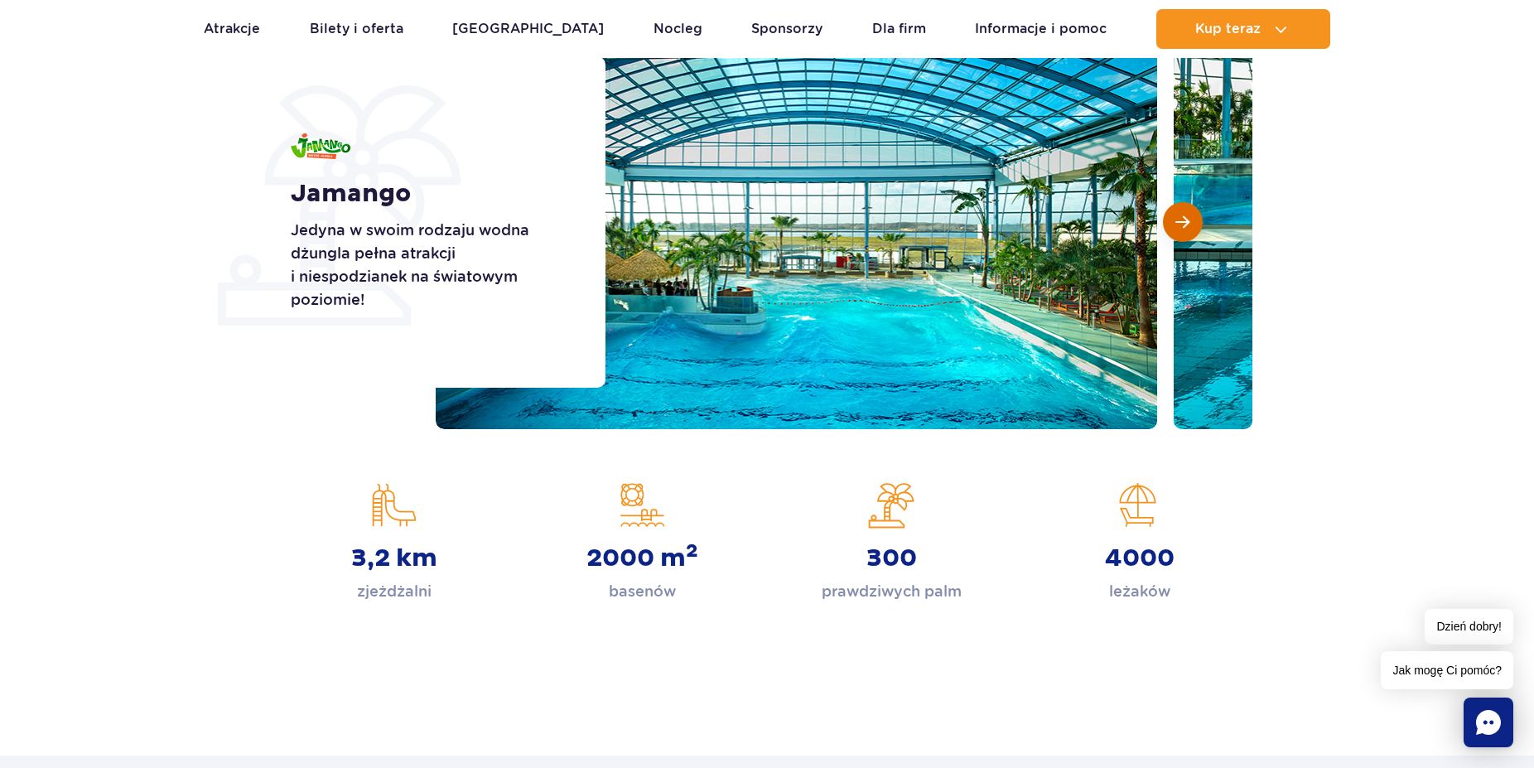
click at [1183, 221] on span "Następny slajd" at bounding box center [1182, 221] width 14 height 15
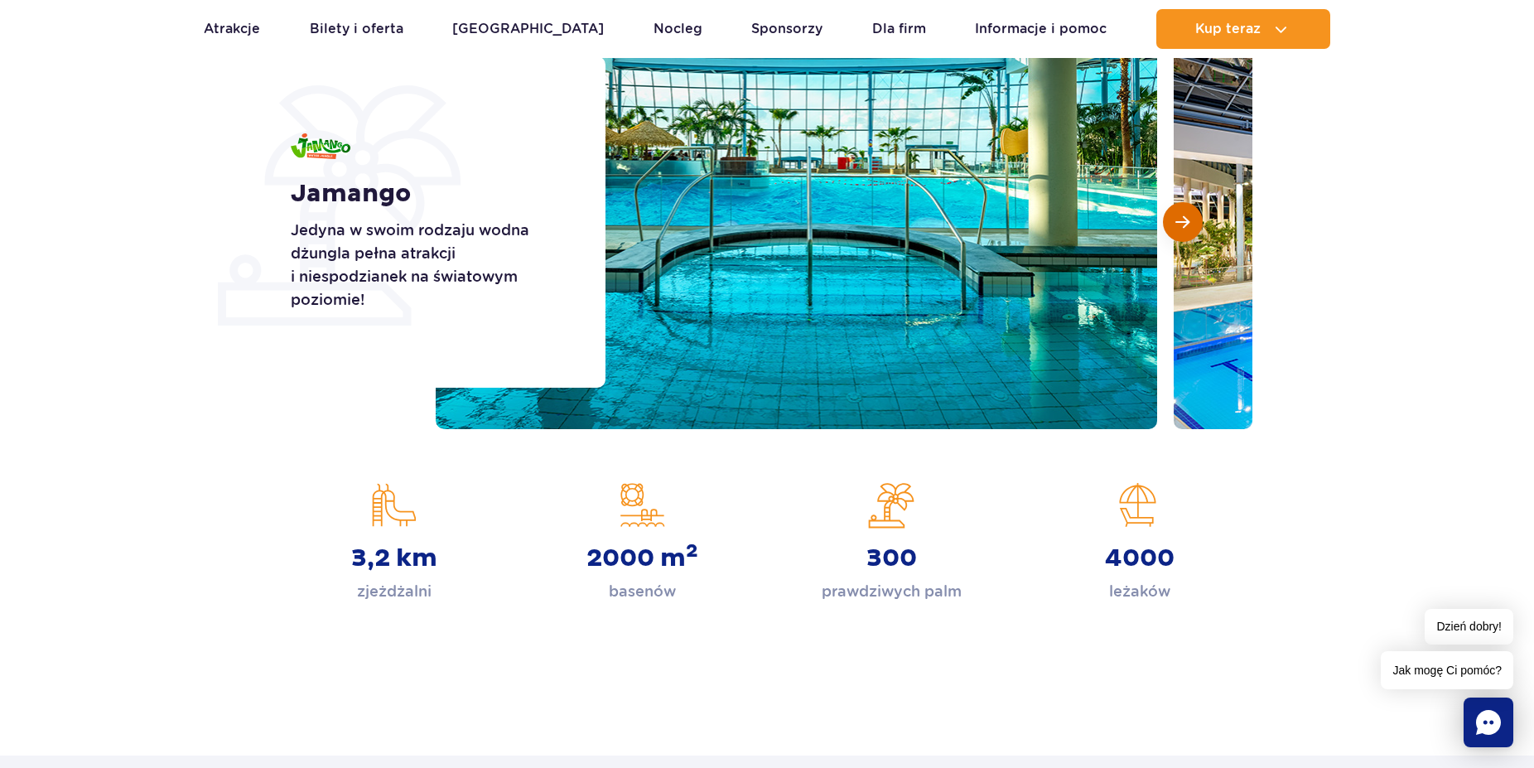
click at [1183, 221] on span "Następny slajd" at bounding box center [1182, 221] width 14 height 15
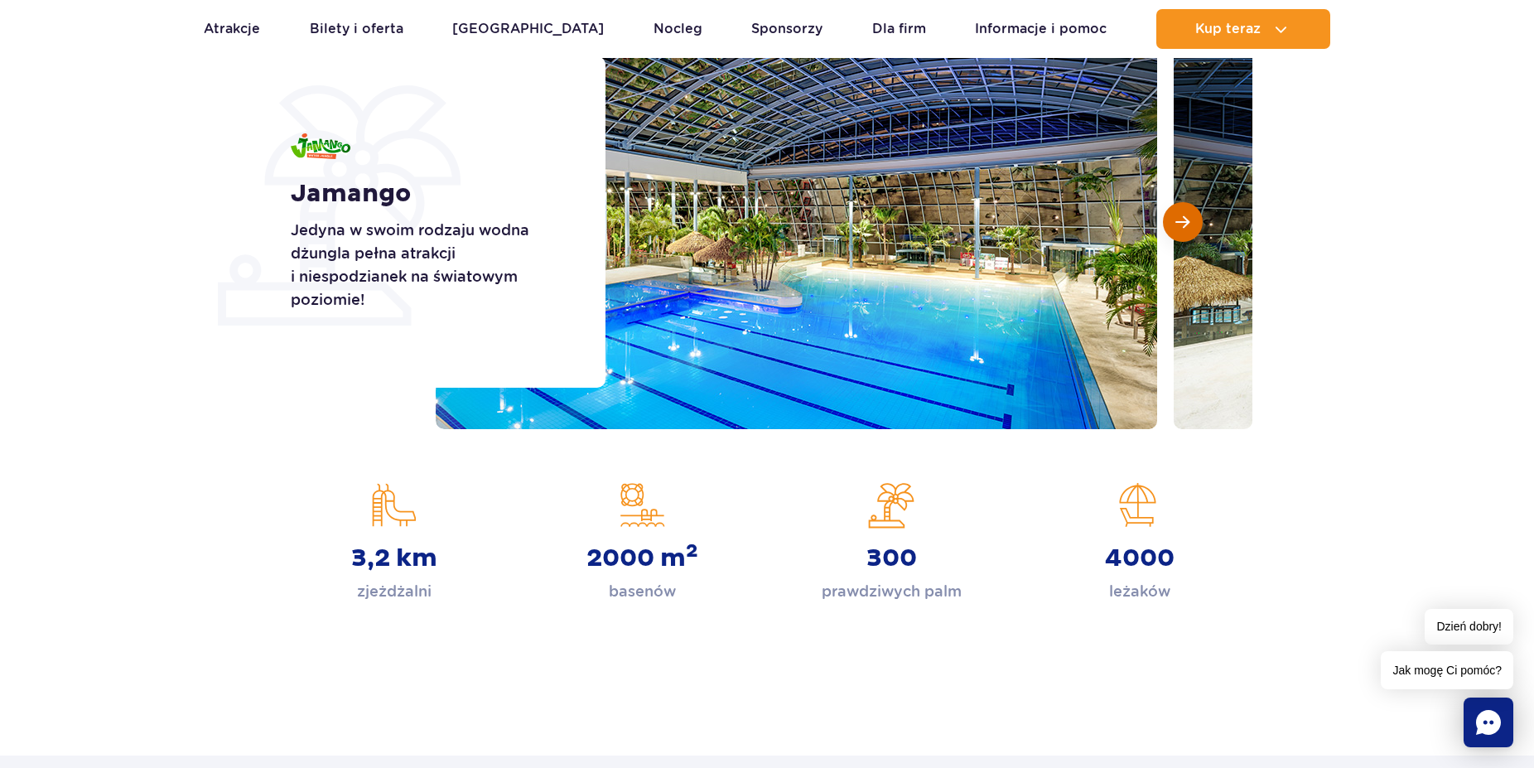
click at [1183, 221] on span "Następny slajd" at bounding box center [1182, 221] width 14 height 15
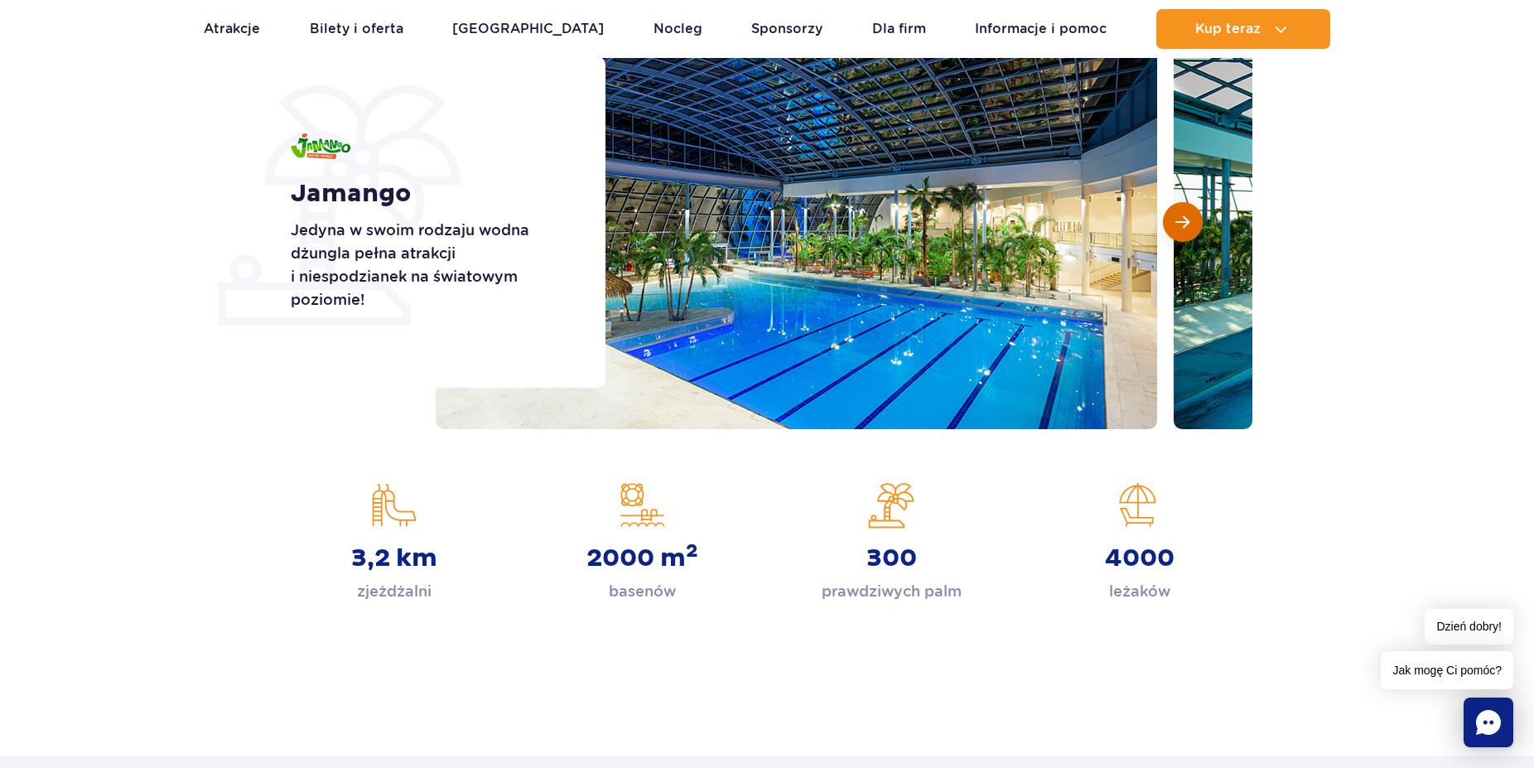
click at [1183, 221] on span "Następny slajd" at bounding box center [1182, 221] width 14 height 15
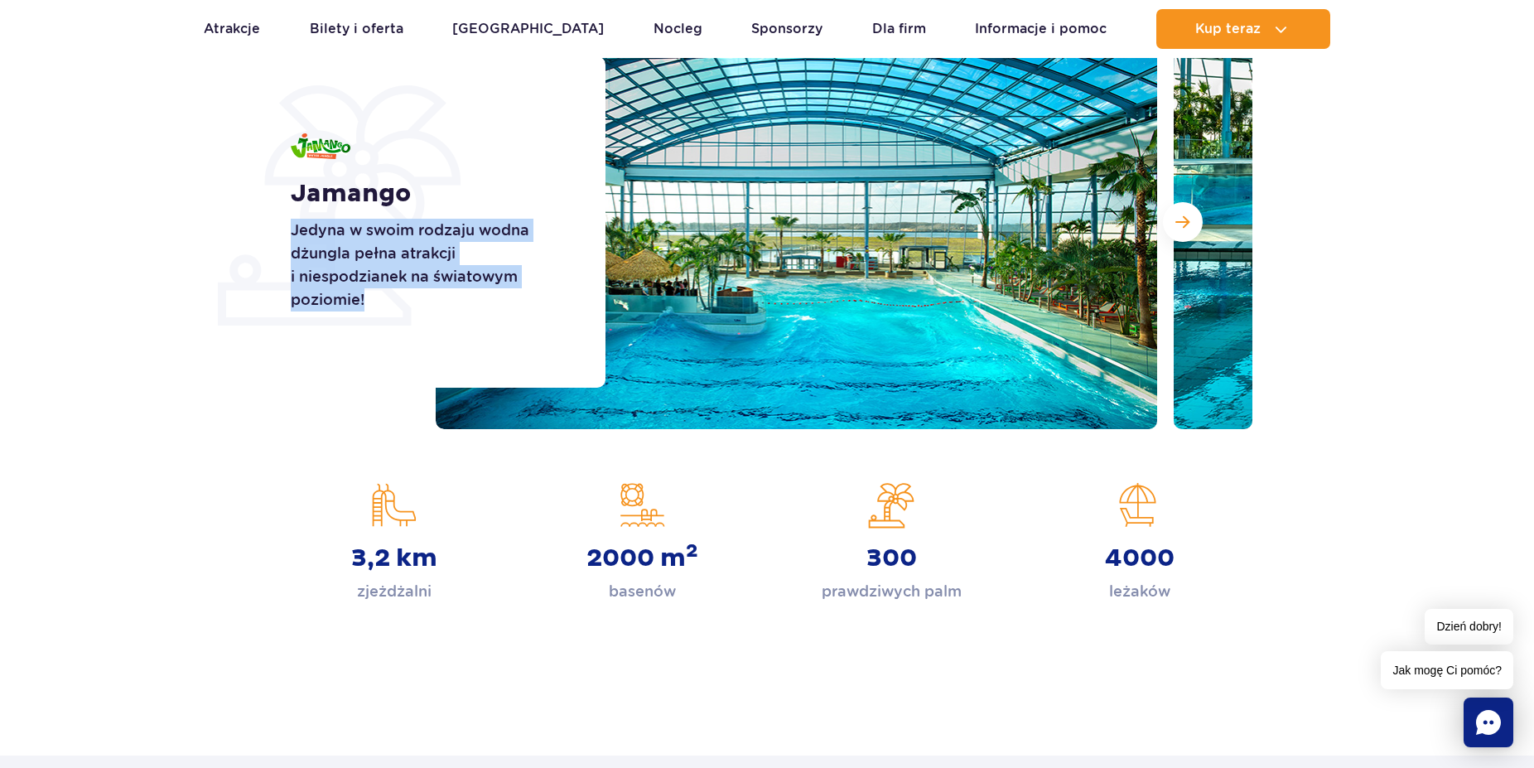
drag, startPoint x: 292, startPoint y: 232, endPoint x: 381, endPoint y: 296, distance: 109.7
click at [381, 296] on p "Jedyna w swoim rodzaju wodna dżungla pełna atrakcji i niespodzianek na światowy…" at bounding box center [429, 265] width 277 height 93
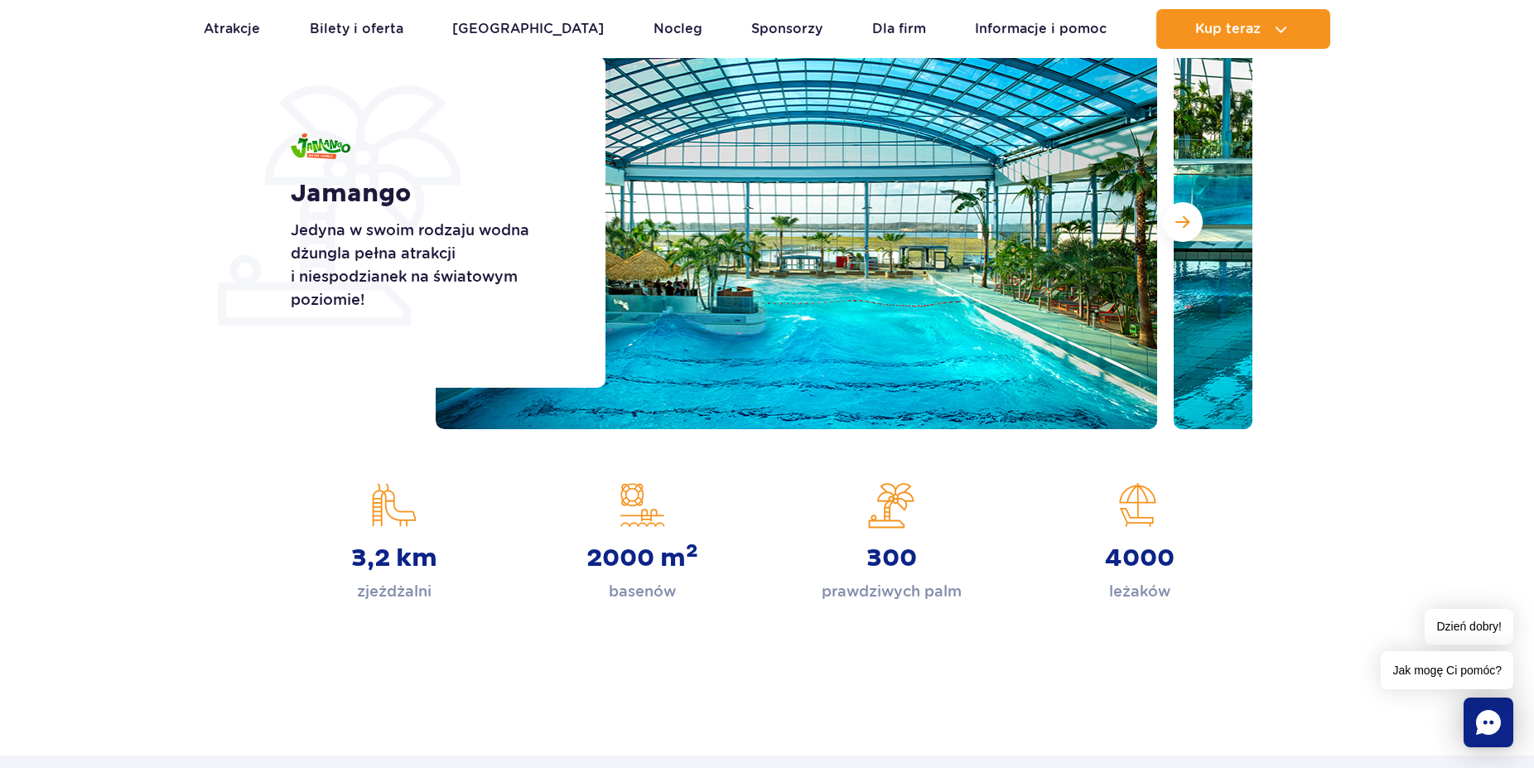
click at [563, 148] on div "Jamango Jedyna w swoim rodzaju wodna dżungla pełna atrakcji i niespodzianek na …" at bounding box center [437, 221] width 335 height 331
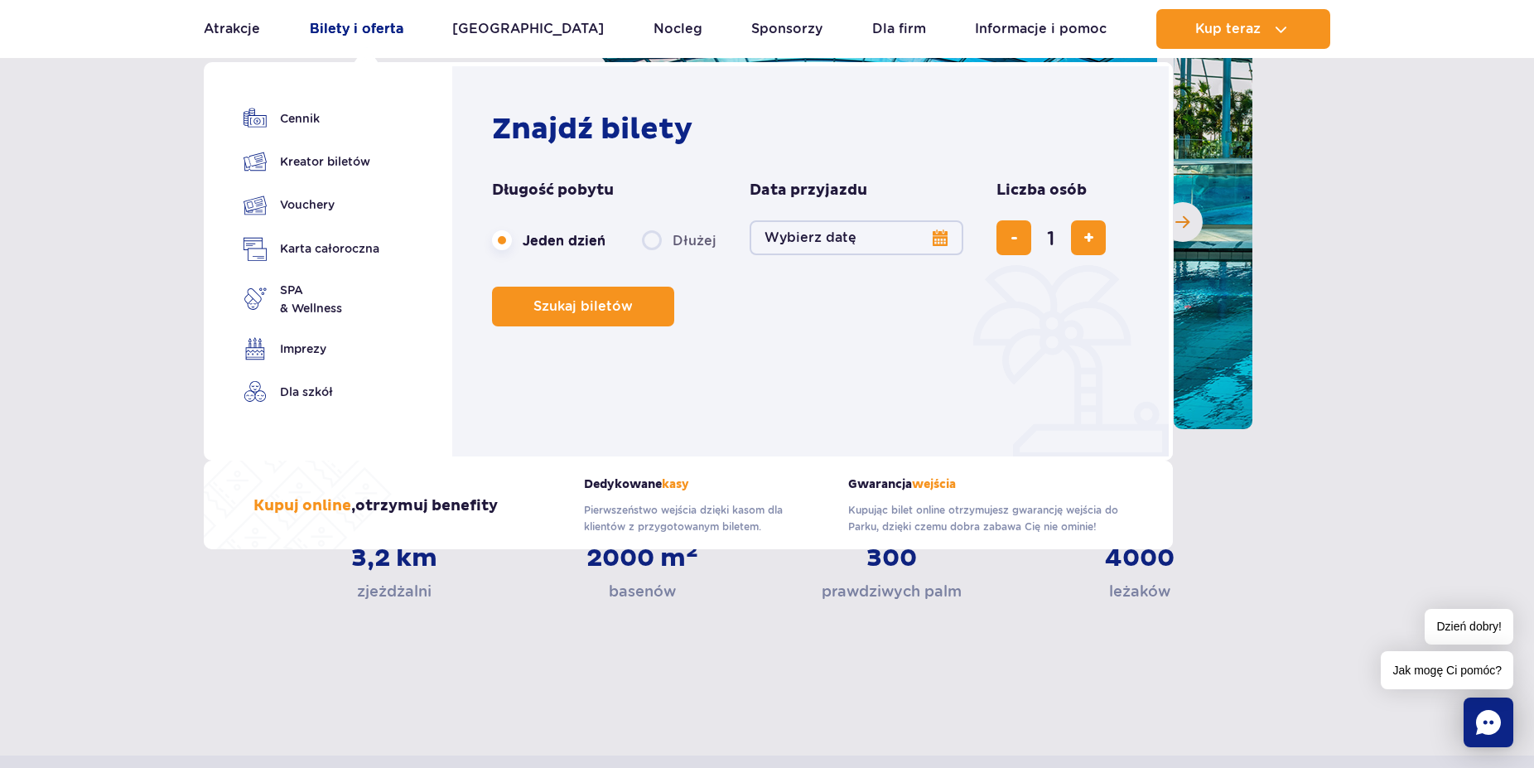
click at [364, 36] on link "Bilety i oferta" at bounding box center [357, 29] width 94 height 40
click at [313, 117] on link "Cennik" at bounding box center [311, 118] width 136 height 23
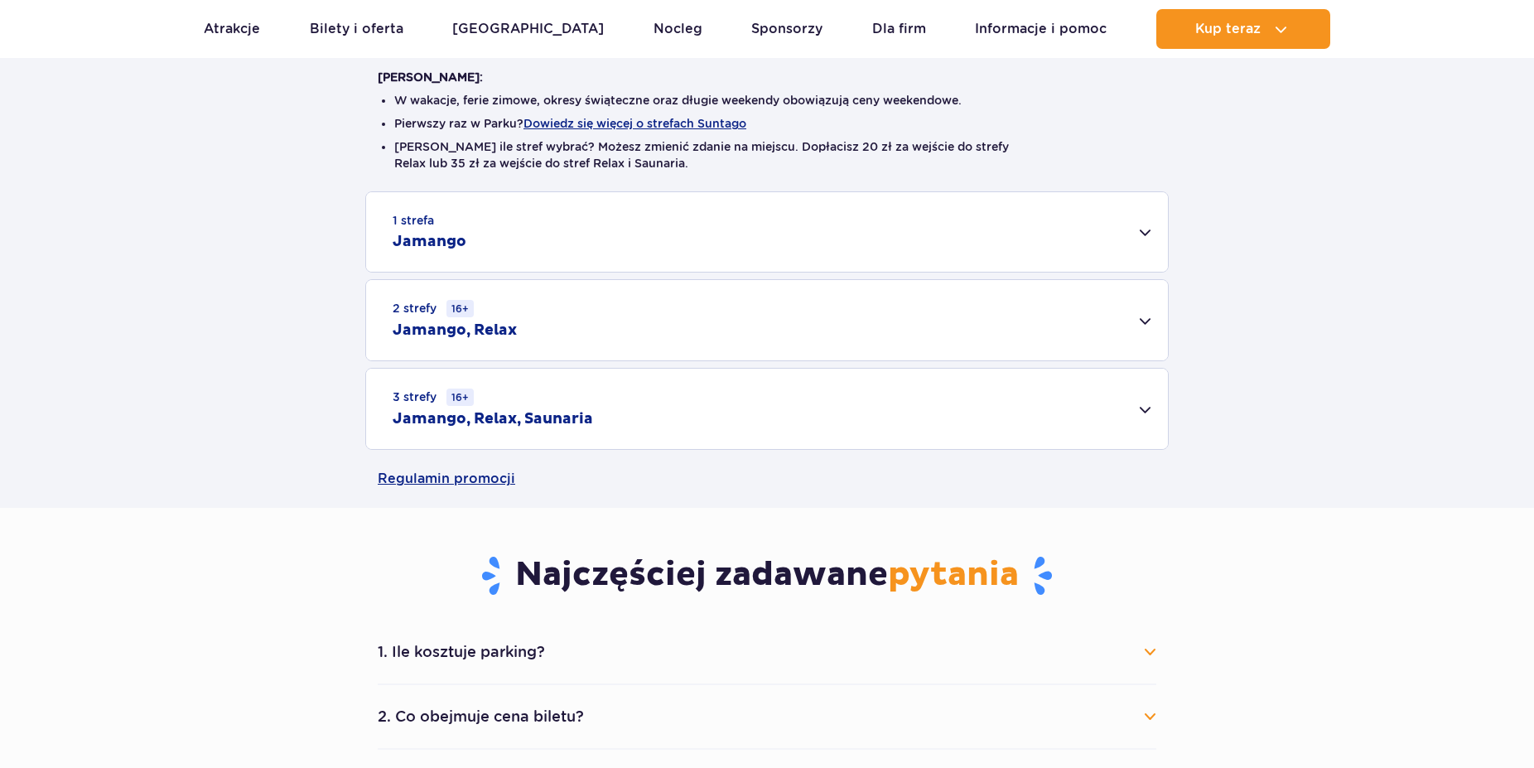
scroll to position [422, 0]
click at [1147, 228] on div "1 strefa Jamango" at bounding box center [767, 231] width 802 height 80
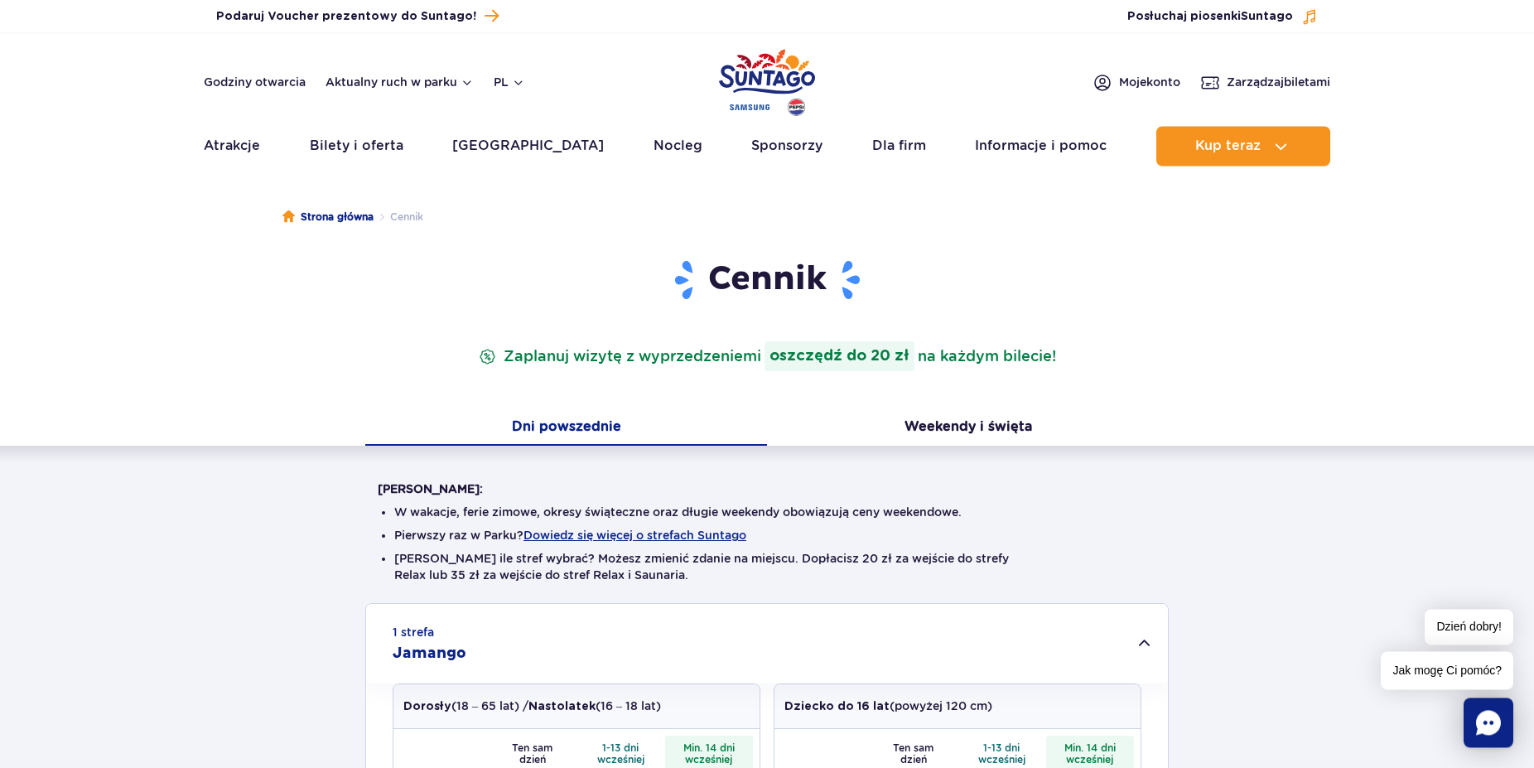
scroll to position [0, 0]
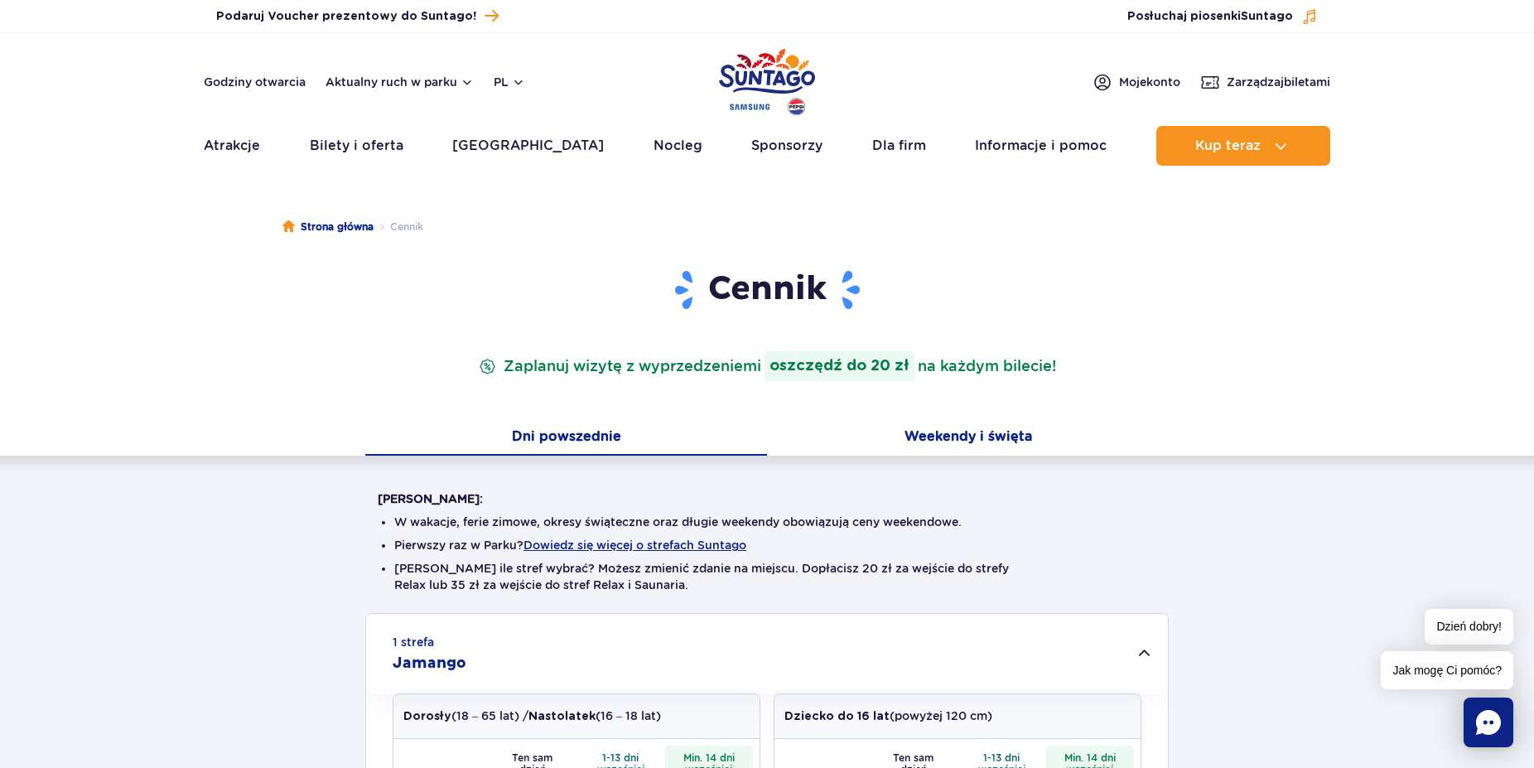
click at [951, 438] on button "Weekendy i święta" at bounding box center [968, 438] width 402 height 35
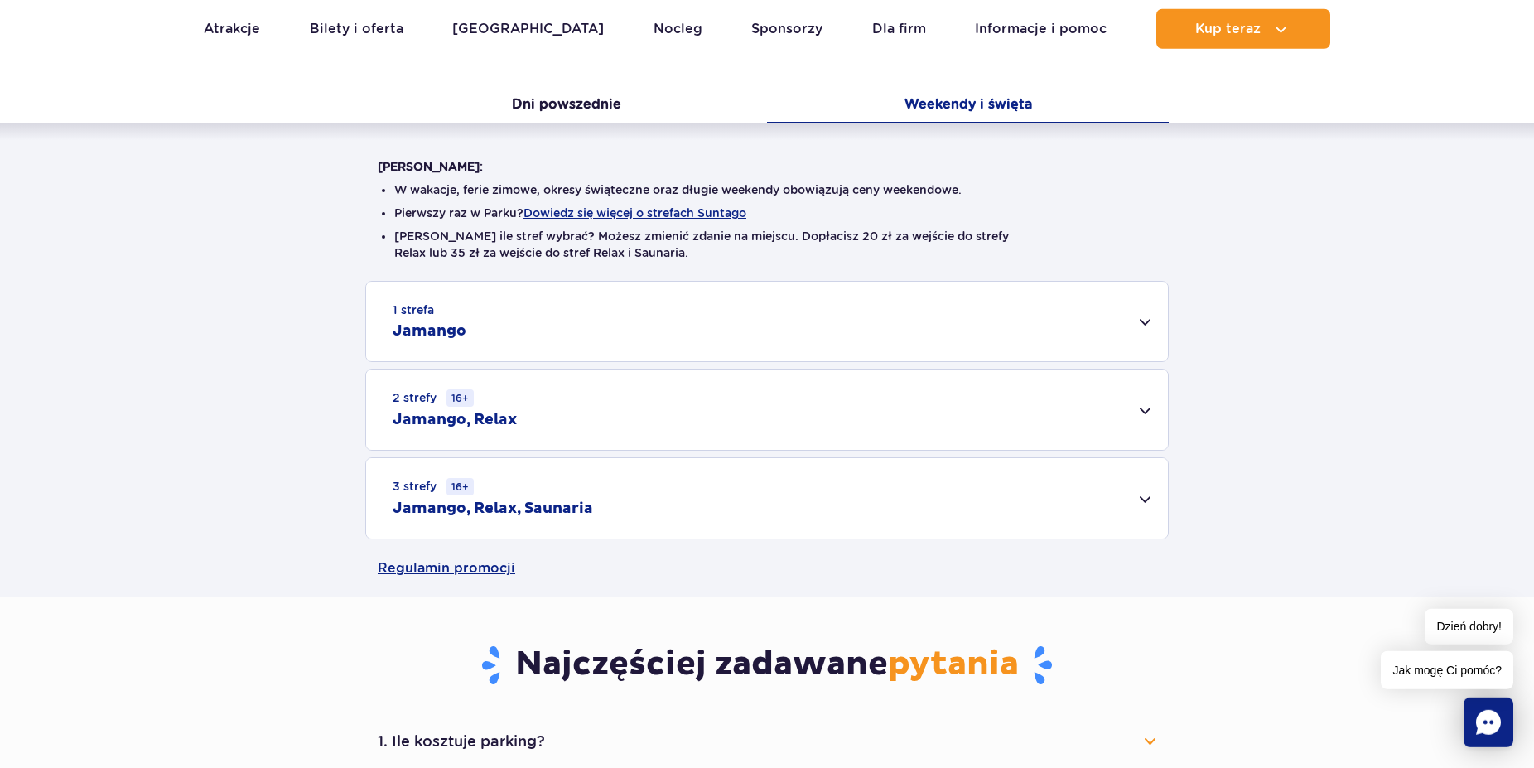
scroll to position [338, 0]
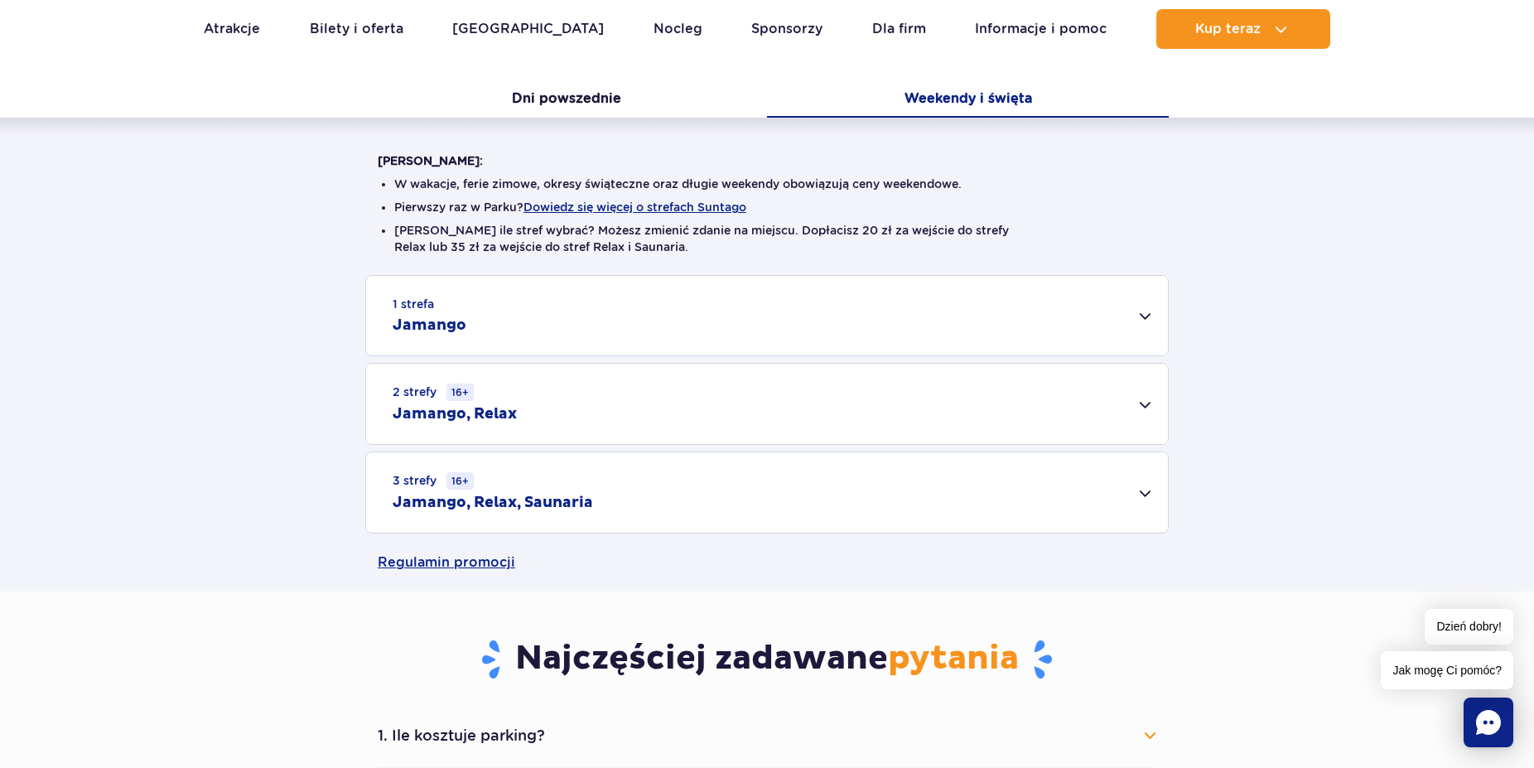
click at [1141, 319] on div "1 strefa Jamango" at bounding box center [767, 316] width 802 height 80
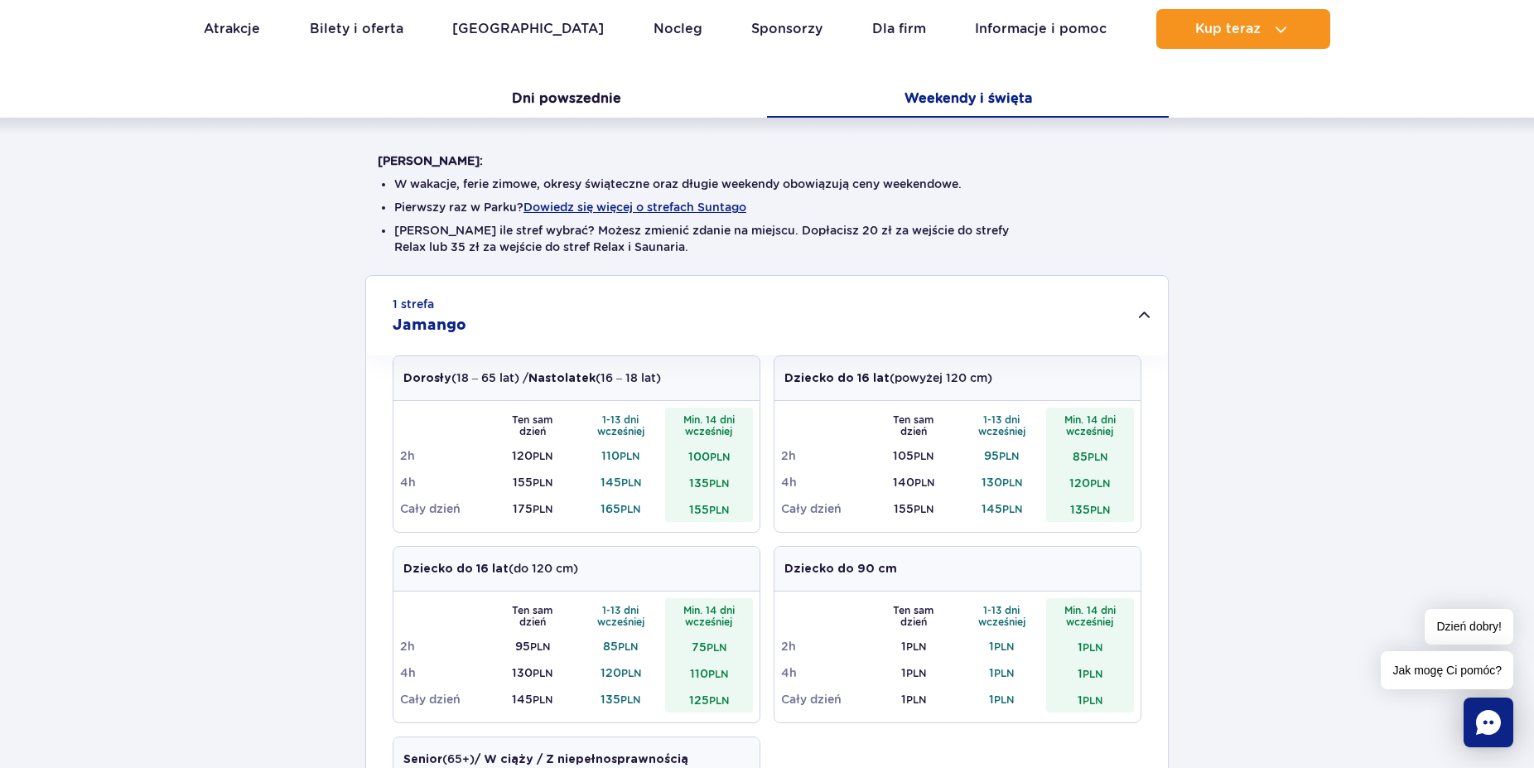
scroll to position [422, 0]
